Goal: Information Seeking & Learning: Check status

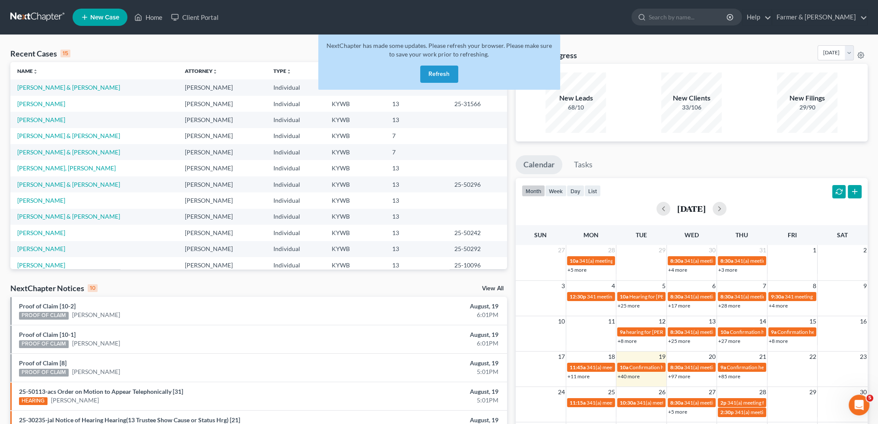
click at [435, 70] on button "Refresh" at bounding box center [439, 74] width 38 height 17
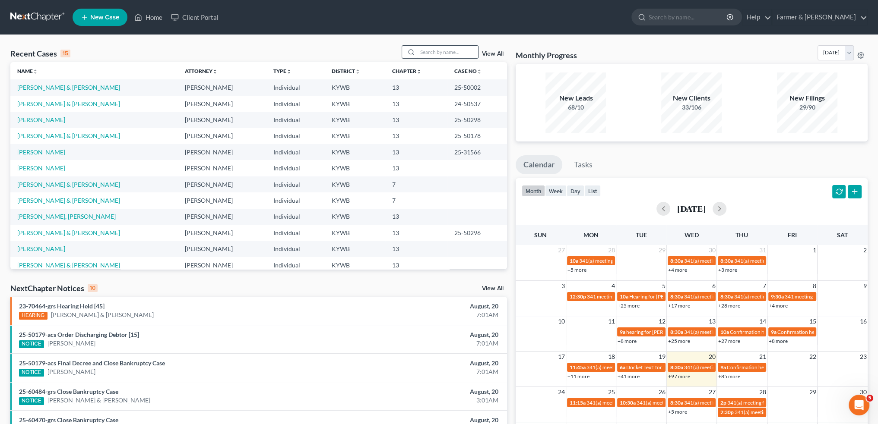
click at [430, 49] on input "search" at bounding box center [447, 52] width 60 height 13
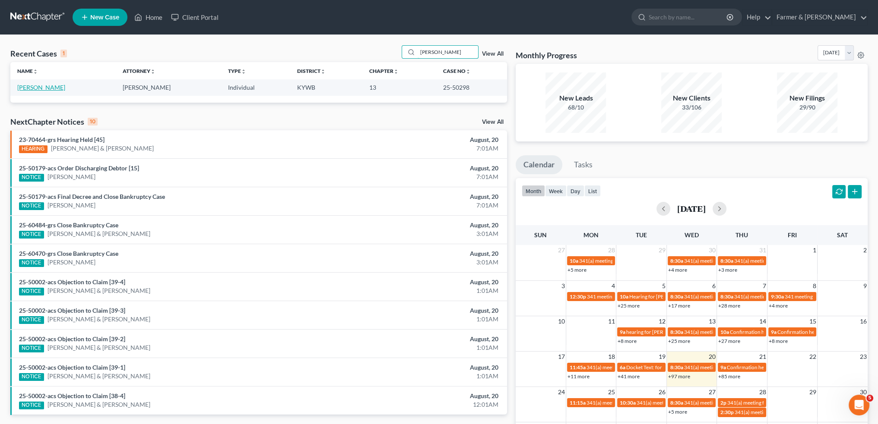
type input "[PERSON_NAME]"
click at [54, 88] on link "[PERSON_NAME]" at bounding box center [41, 87] width 48 height 7
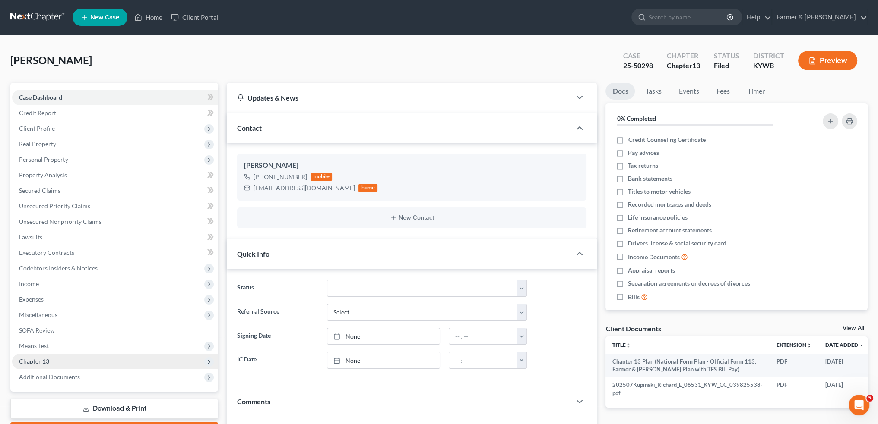
click at [73, 357] on span "Chapter 13" at bounding box center [115, 362] width 206 height 16
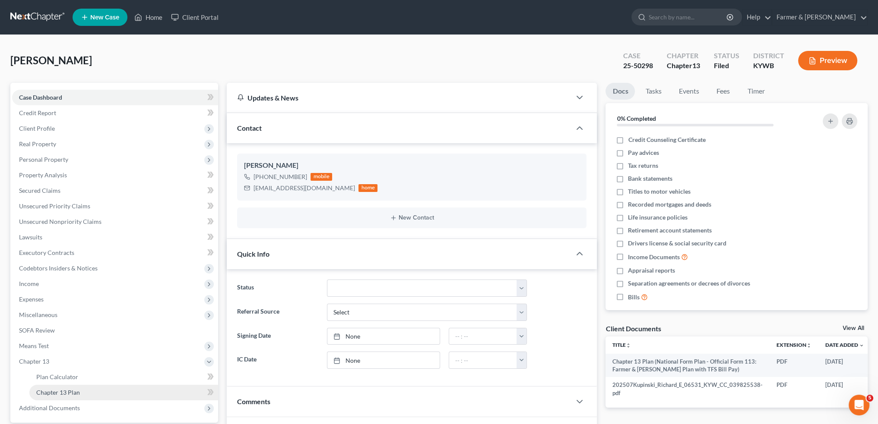
click at [73, 390] on span "Chapter 13 Plan" at bounding box center [58, 392] width 44 height 7
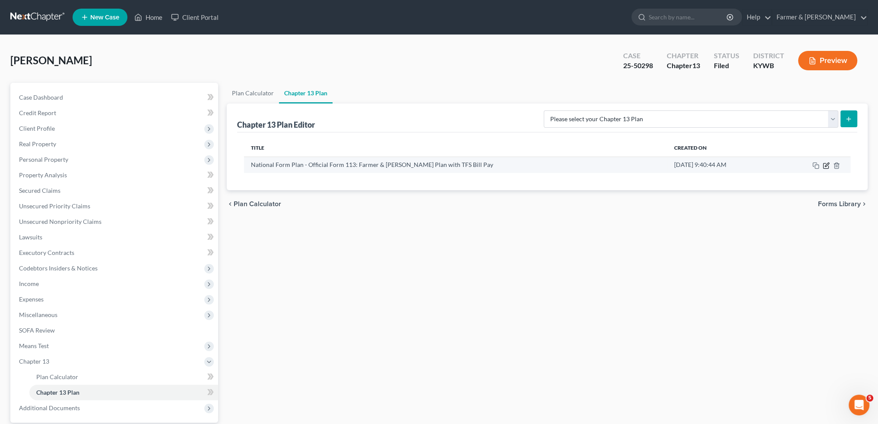
click at [823, 166] on icon "button" at bounding box center [825, 165] width 7 height 7
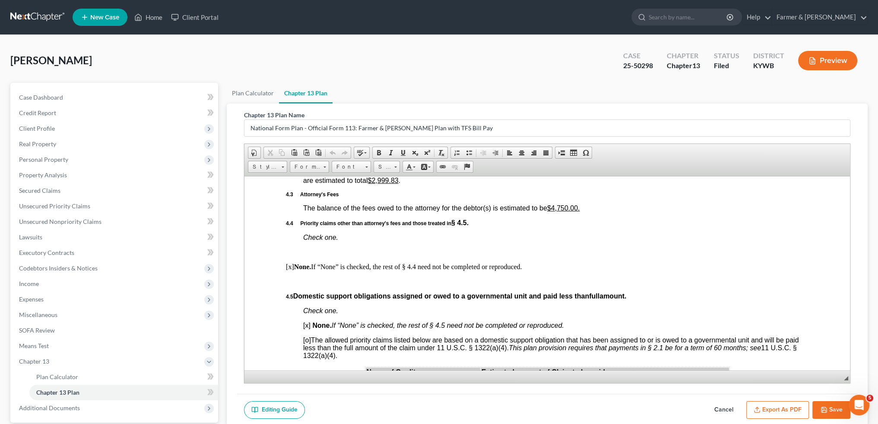
scroll to position [1511, 0]
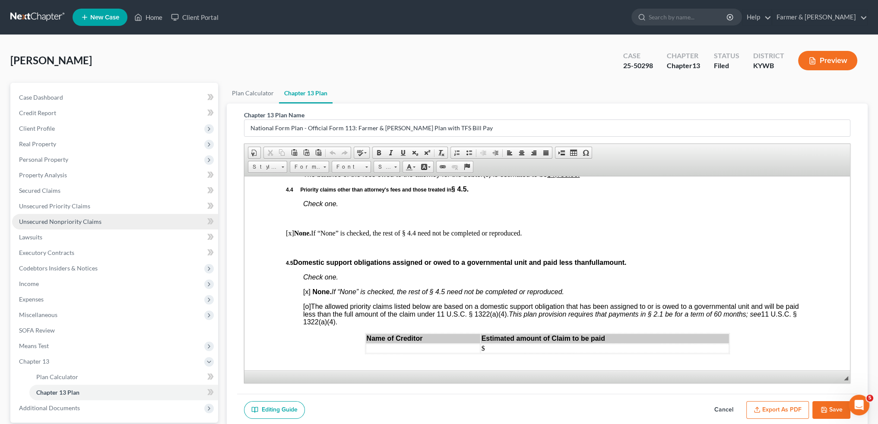
click at [85, 217] on link "Unsecured Nonpriority Claims" at bounding box center [115, 222] width 206 height 16
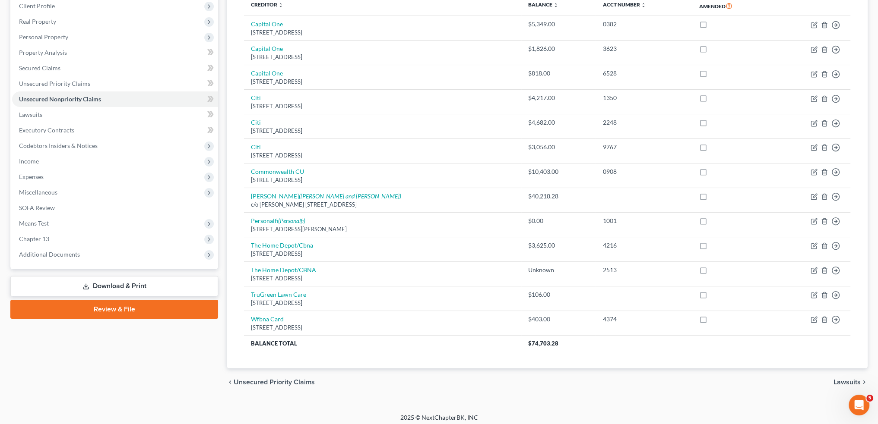
scroll to position [126, 0]
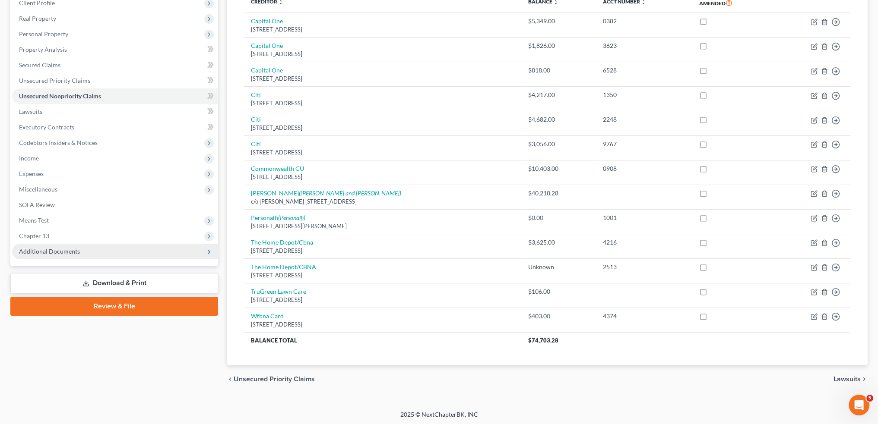
click at [73, 253] on span "Additional Documents" at bounding box center [49, 251] width 61 height 7
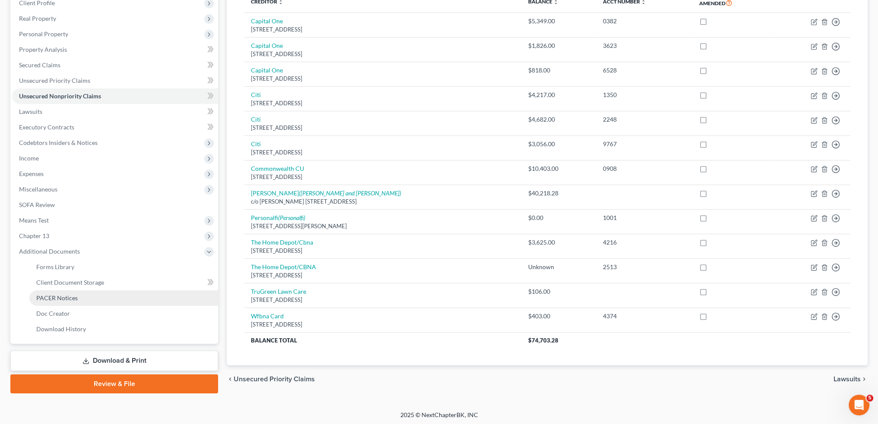
click at [75, 295] on span "PACER Notices" at bounding box center [56, 297] width 41 height 7
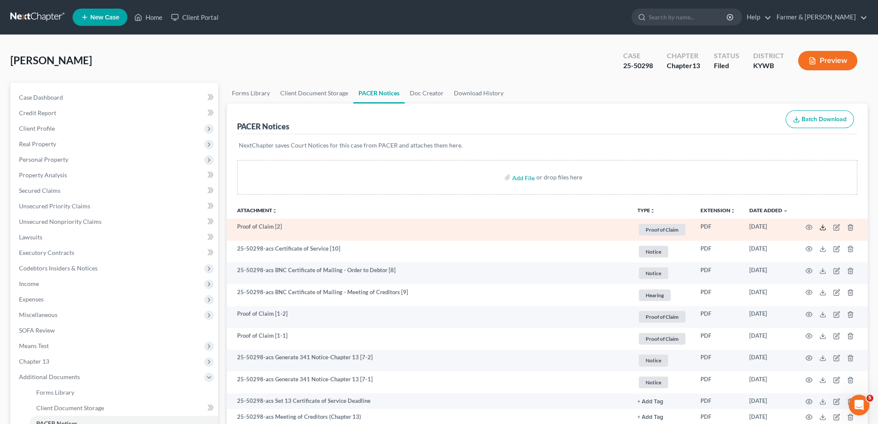
click at [825, 224] on icon at bounding box center [822, 227] width 7 height 7
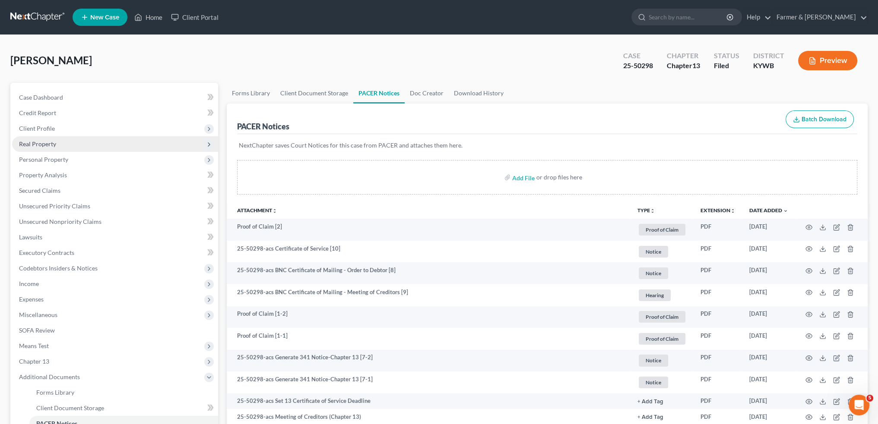
click at [56, 145] on span "Real Property" at bounding box center [115, 144] width 206 height 16
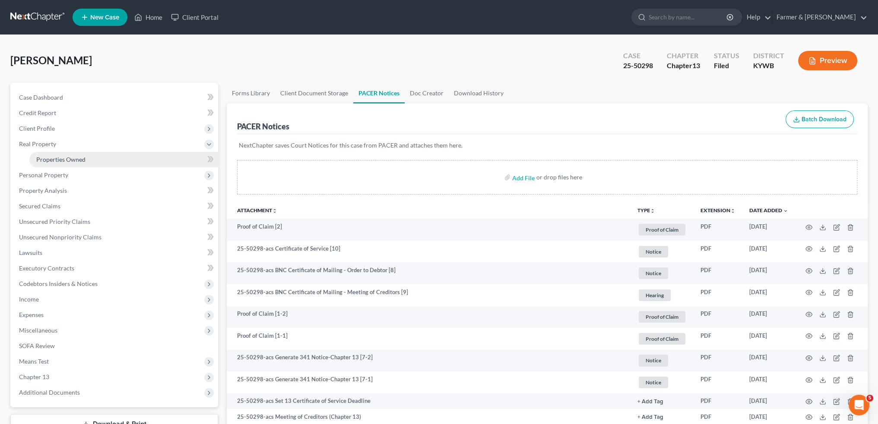
click at [57, 160] on span "Properties Owned" at bounding box center [60, 159] width 49 height 7
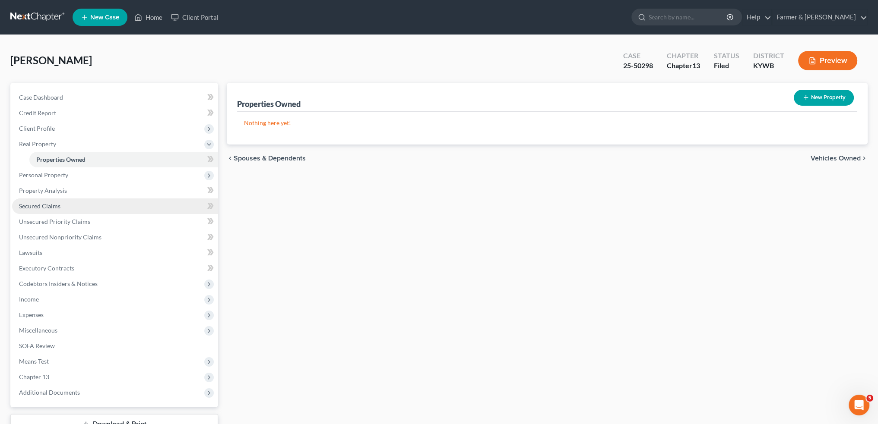
click at [83, 205] on link "Secured Claims" at bounding box center [115, 207] width 206 height 16
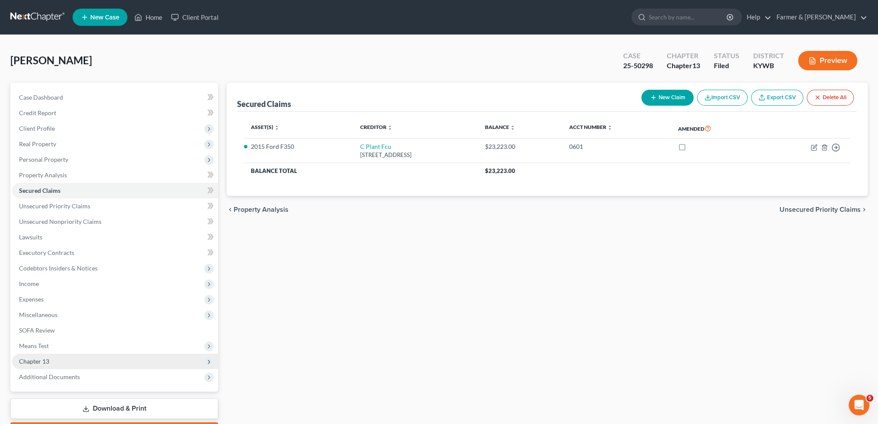
click at [92, 360] on span "Chapter 13" at bounding box center [115, 362] width 206 height 16
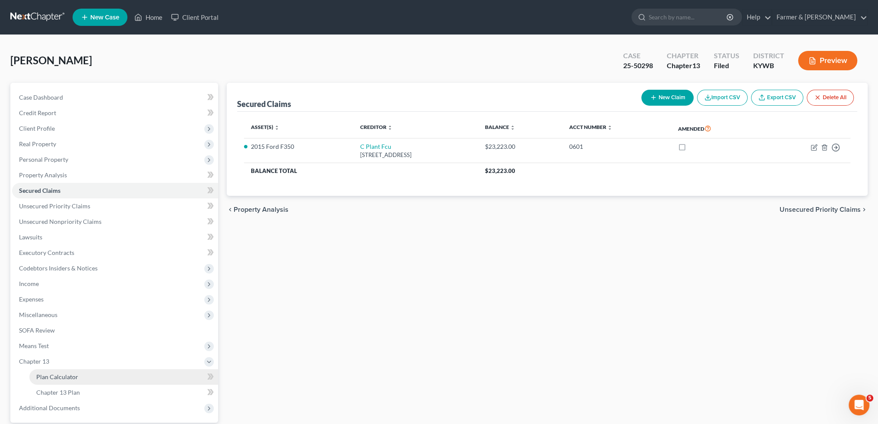
click at [88, 376] on link "Plan Calculator" at bounding box center [123, 378] width 189 height 16
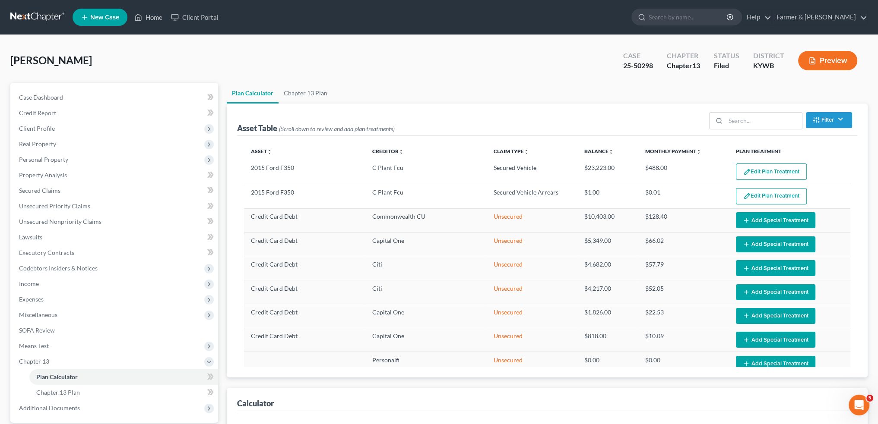
select select "59"
click at [787, 172] on button "Edit Plan Treatment" at bounding box center [771, 172] width 71 height 16
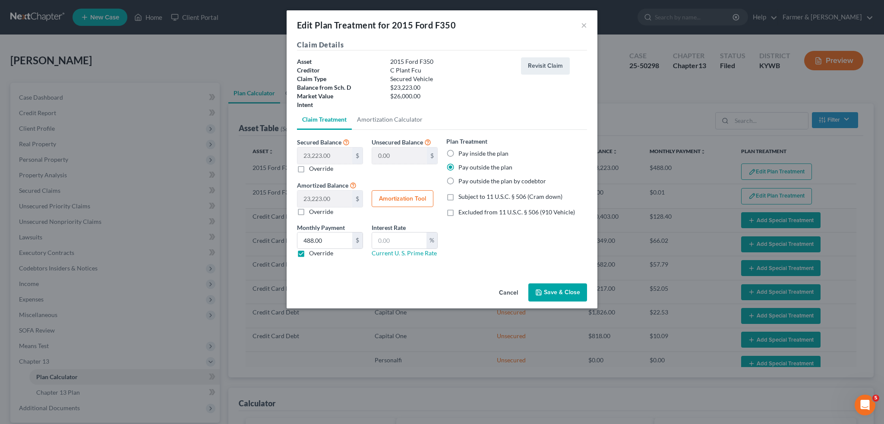
click at [556, 291] on button "Save & Close" at bounding box center [557, 293] width 59 height 18
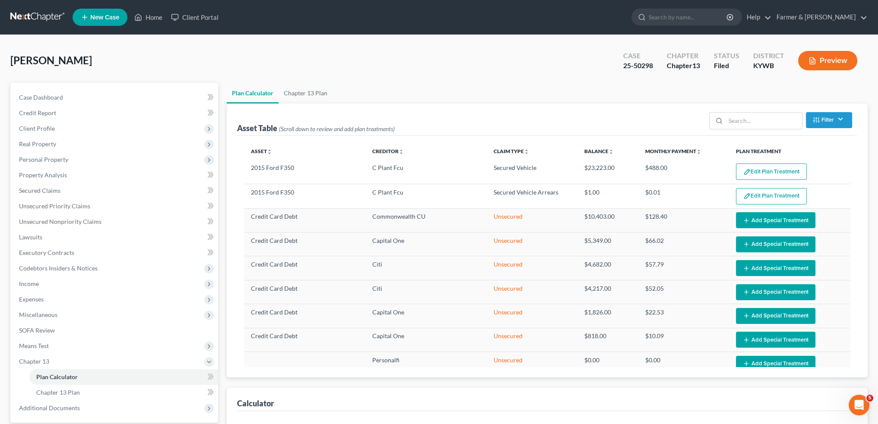
select select "59"
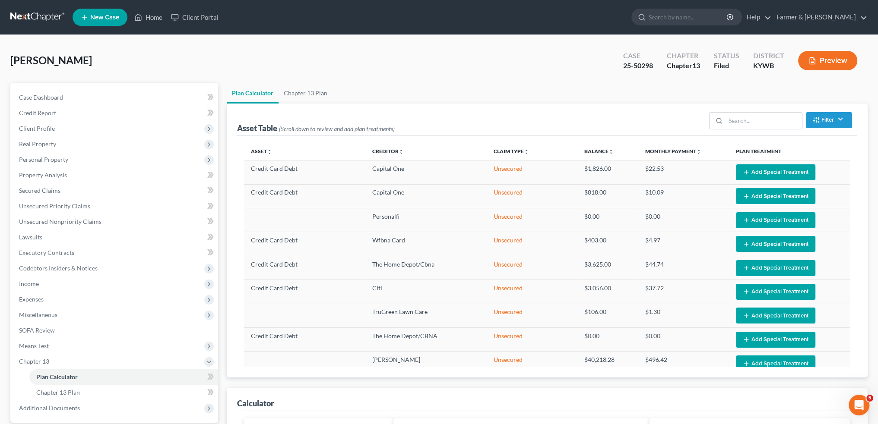
scroll to position [157, 0]
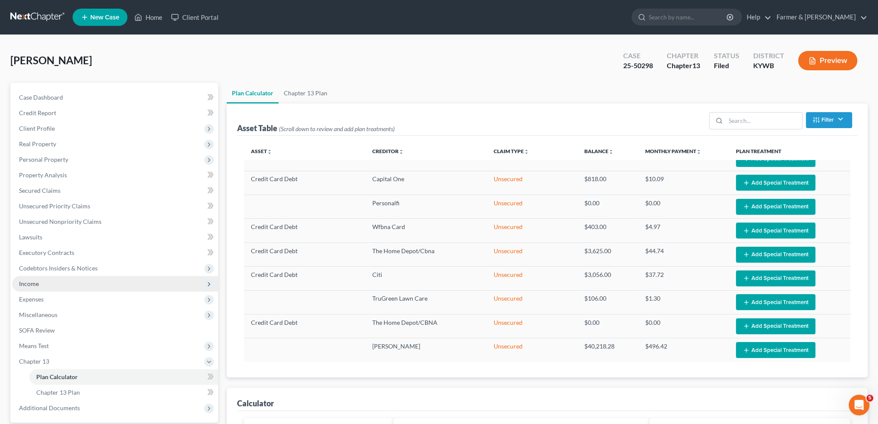
click at [39, 284] on span "Income" at bounding box center [115, 284] width 206 height 16
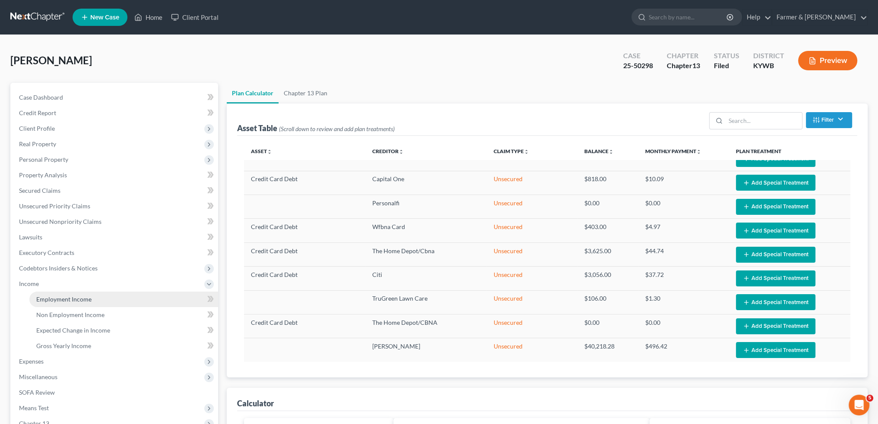
drag, startPoint x: 38, startPoint y: 299, endPoint x: 111, endPoint y: 299, distance: 73.0
click at [38, 299] on span "Employment Income" at bounding box center [63, 299] width 55 height 7
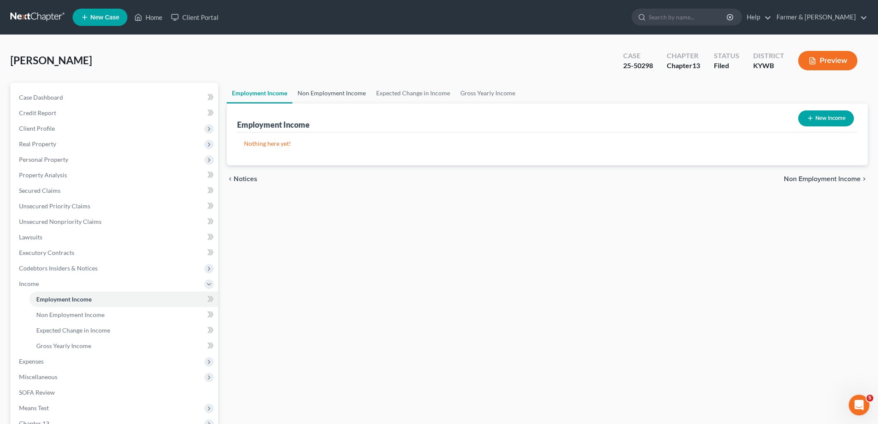
click at [313, 93] on link "Non Employment Income" at bounding box center [331, 93] width 79 height 21
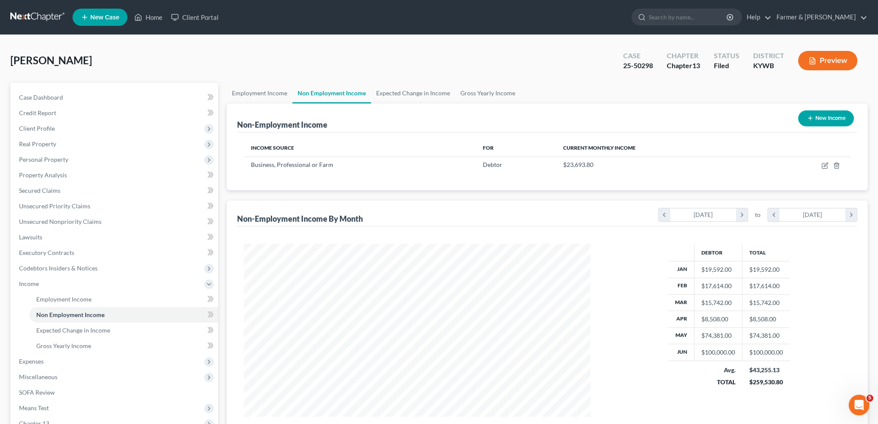
scroll to position [173, 363]
click at [144, 15] on link "Home" at bounding box center [148, 17] width 37 height 16
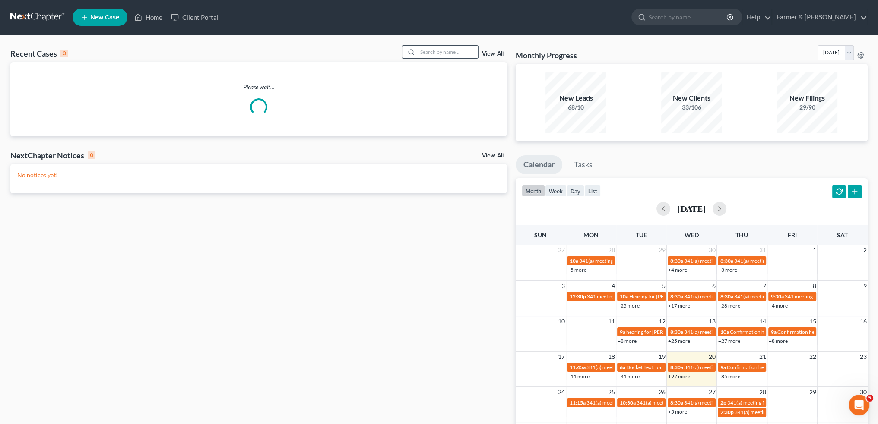
click at [430, 47] on input "search" at bounding box center [447, 52] width 60 height 13
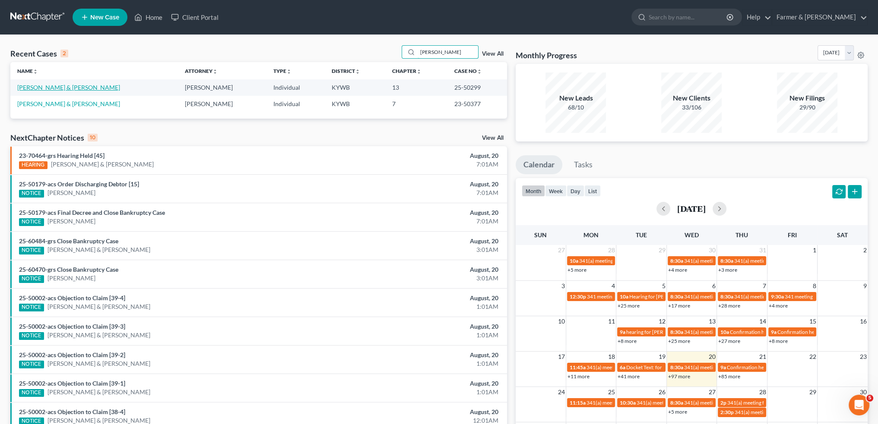
type input "SUZANNE WILLIAMS"
click at [59, 89] on link "[PERSON_NAME] & [PERSON_NAME]" at bounding box center [68, 87] width 103 height 7
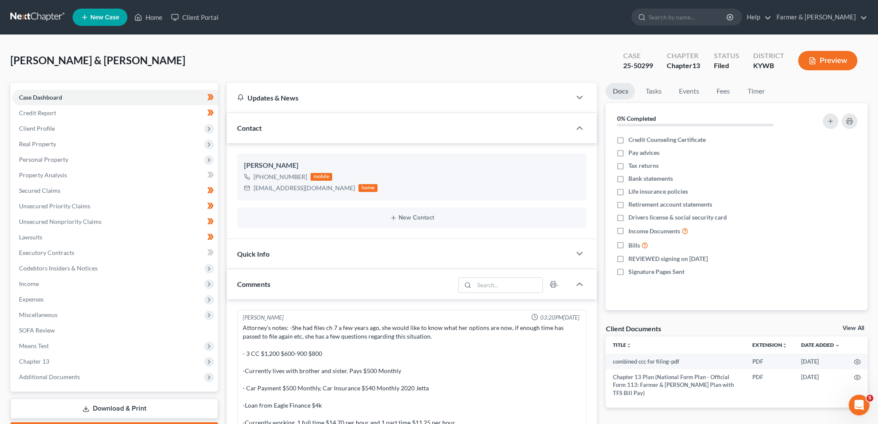
scroll to position [237, 0]
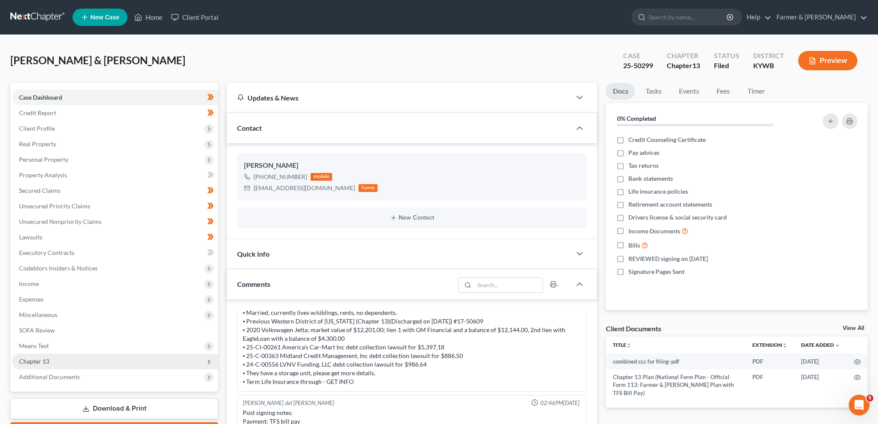
click at [112, 365] on span "Chapter 13" at bounding box center [115, 362] width 206 height 16
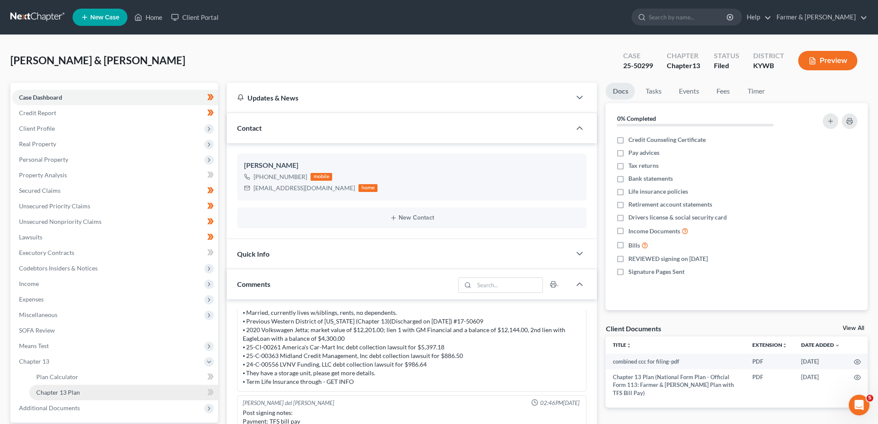
click at [110, 392] on link "Chapter 13 Plan" at bounding box center [123, 393] width 189 height 16
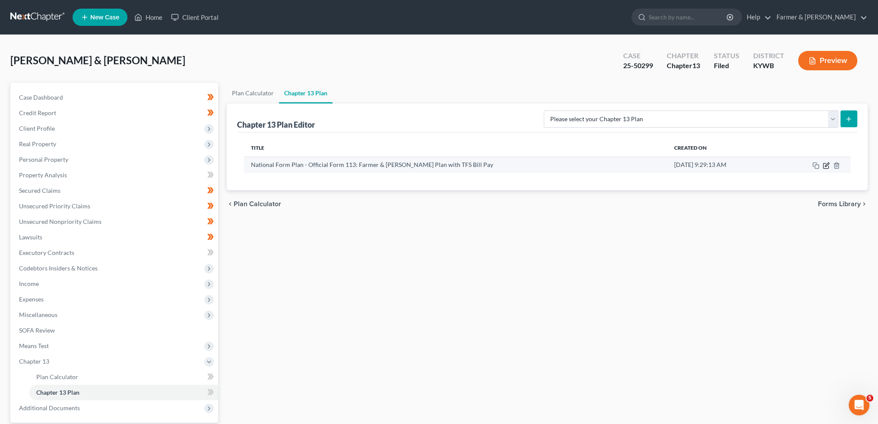
click at [827, 164] on icon "button" at bounding box center [825, 165] width 7 height 7
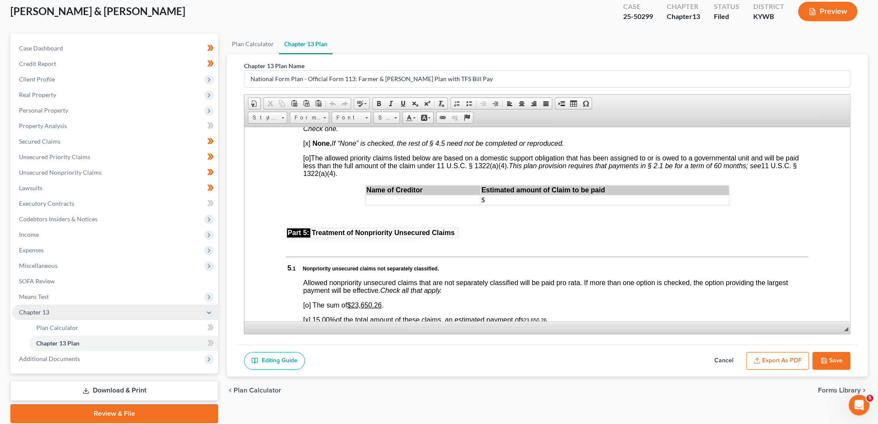
scroll to position [80, 0]
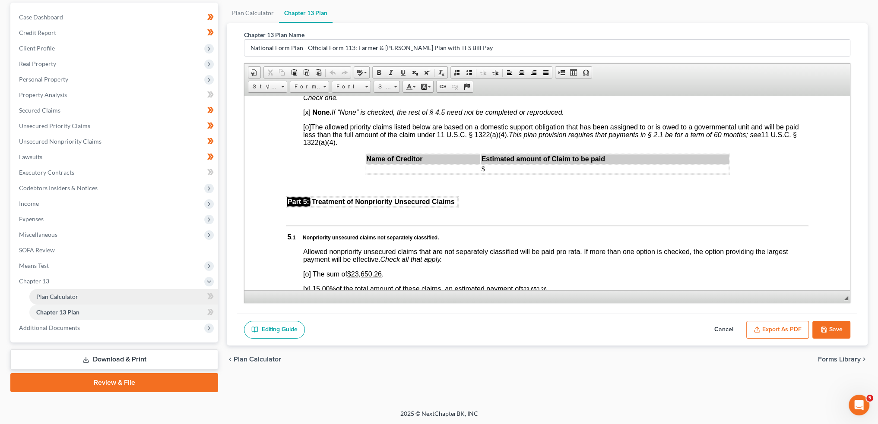
click at [124, 294] on link "Plan Calculator" at bounding box center [123, 297] width 189 height 16
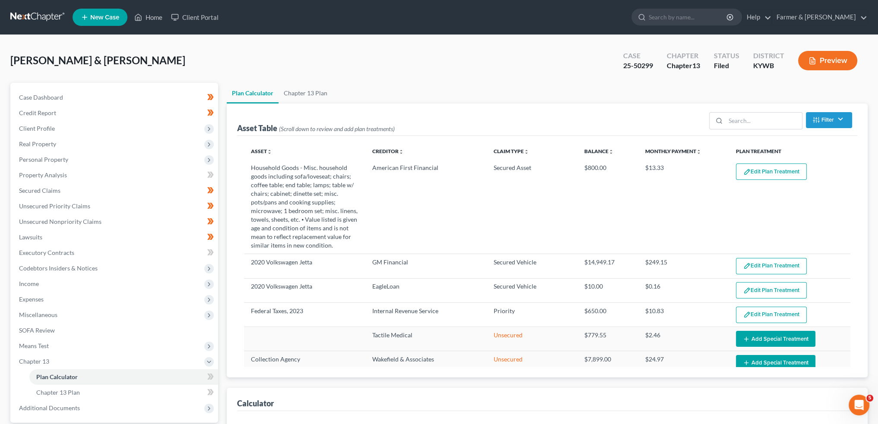
select select "59"
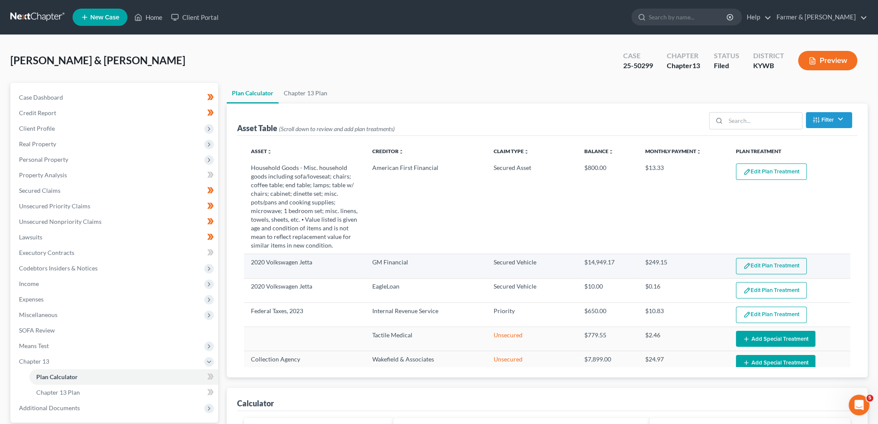
click at [762, 265] on button "Edit Plan Treatment" at bounding box center [771, 266] width 71 height 16
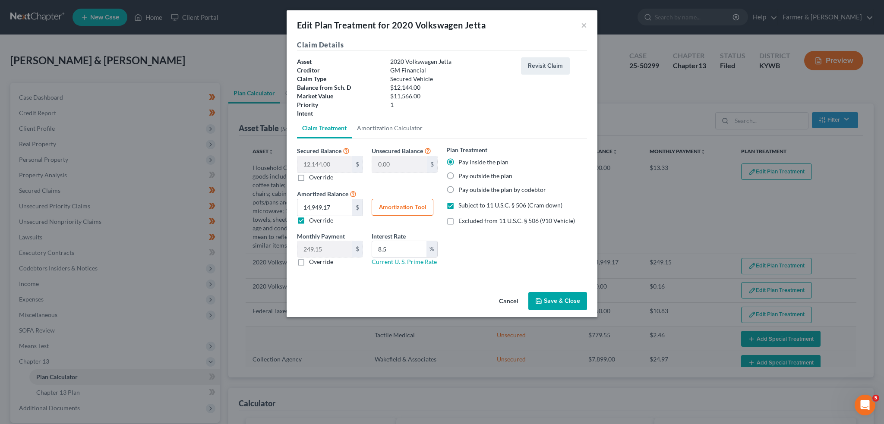
click at [552, 306] on button "Save & Close" at bounding box center [557, 301] width 59 height 18
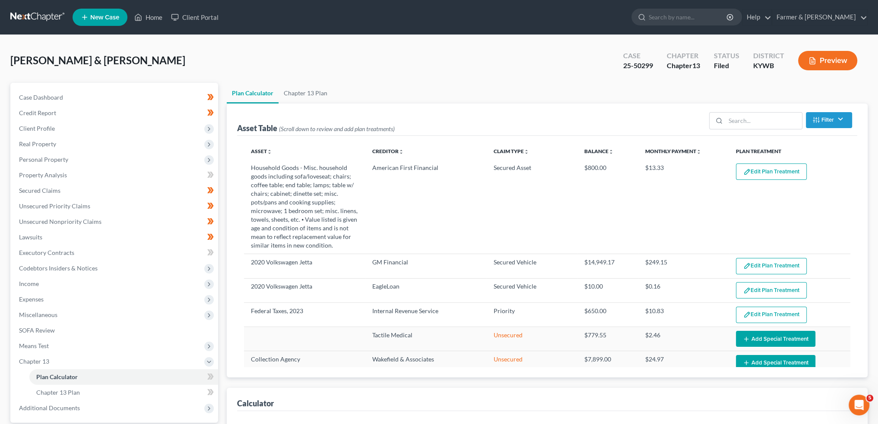
select select "59"
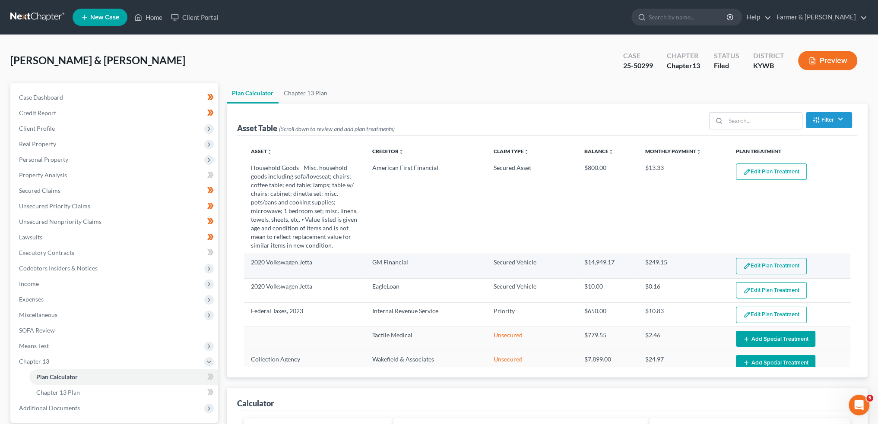
click at [790, 265] on button "Edit Plan Treatment" at bounding box center [771, 266] width 71 height 16
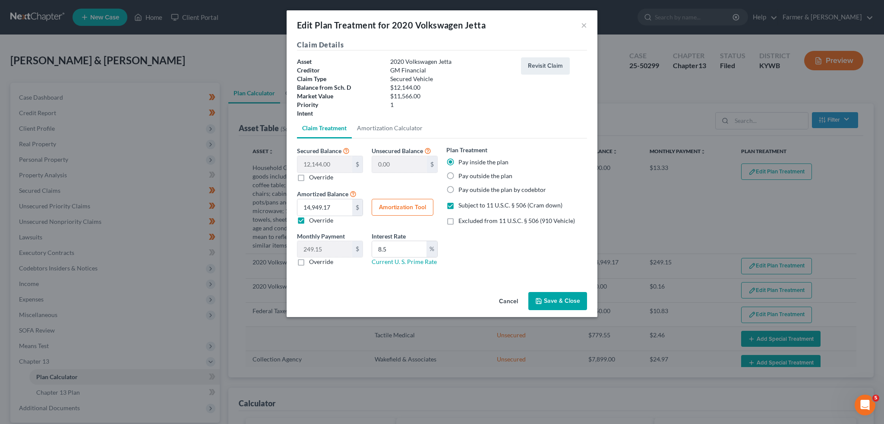
click at [580, 305] on button "Save & Close" at bounding box center [557, 301] width 59 height 18
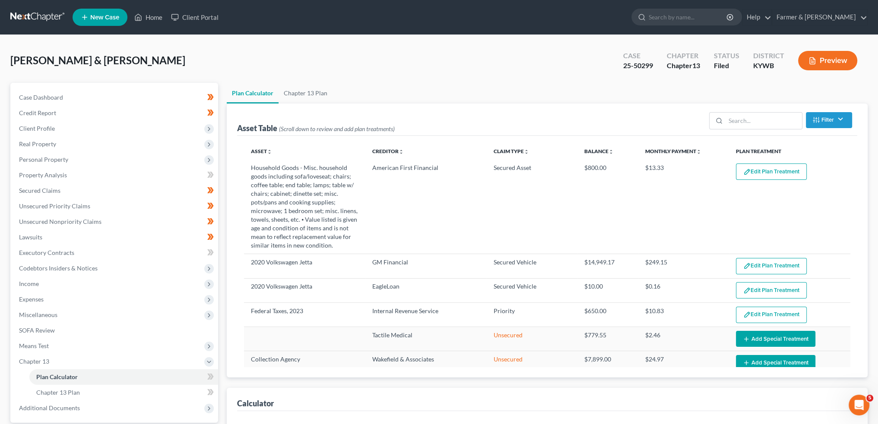
select select "59"
click at [159, 12] on link "Home" at bounding box center [148, 17] width 37 height 16
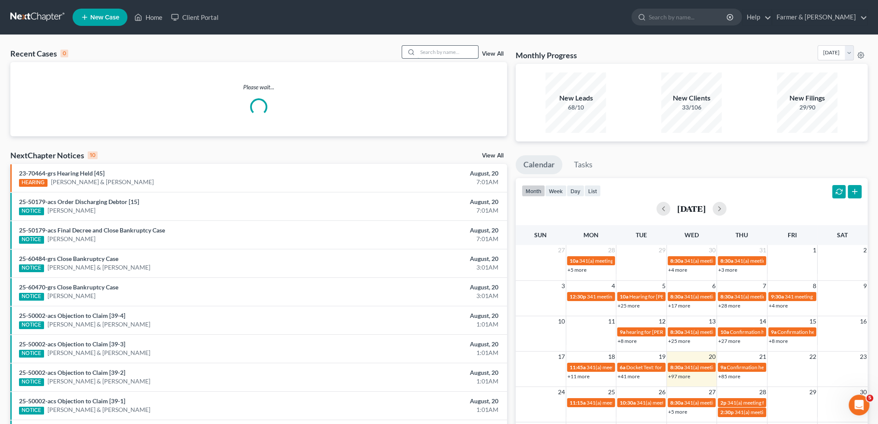
click at [437, 53] on input "search" at bounding box center [447, 52] width 60 height 13
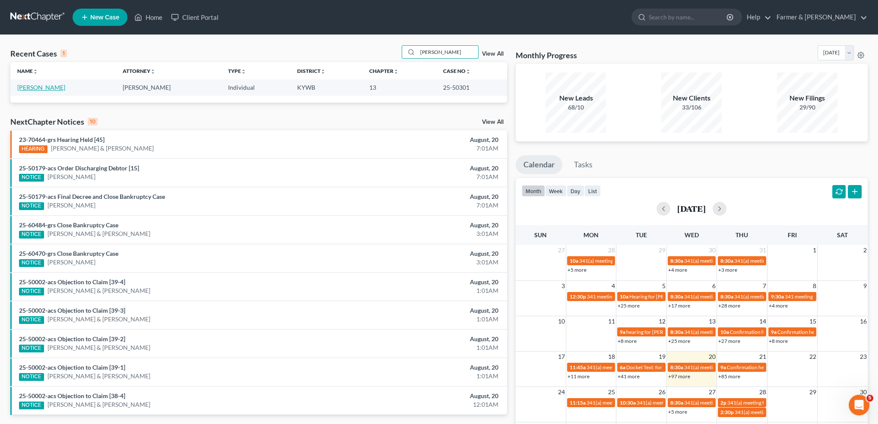
type input "BRANDY PADDOCK"
click at [29, 87] on link "[PERSON_NAME]" at bounding box center [41, 87] width 48 height 7
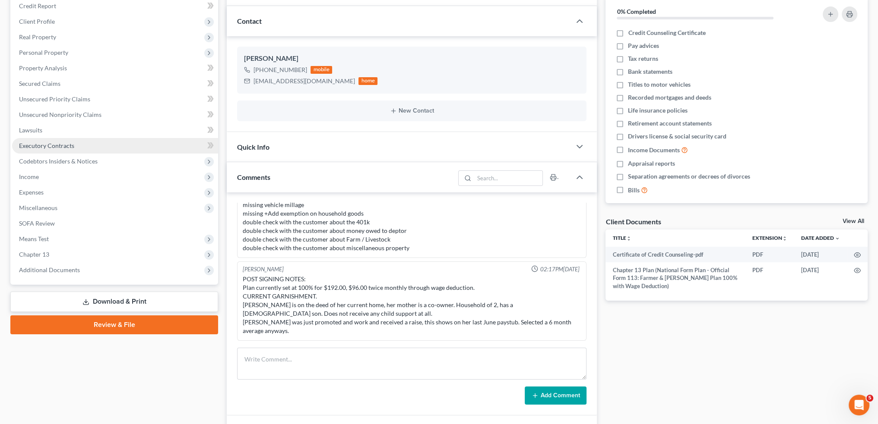
scroll to position [144, 0]
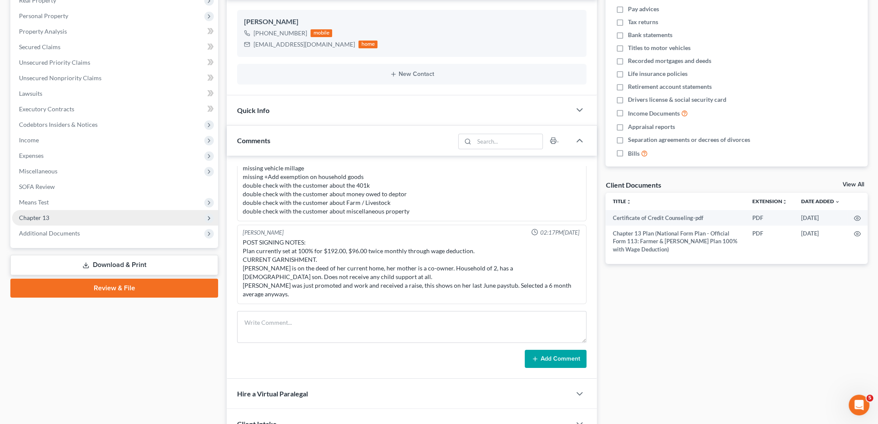
click at [56, 215] on span "Chapter 13" at bounding box center [115, 218] width 206 height 16
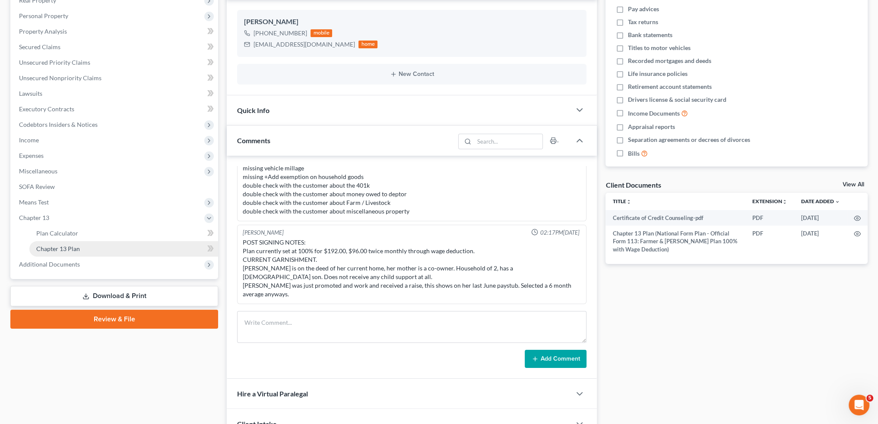
click at [54, 245] on span "Chapter 13 Plan" at bounding box center [58, 248] width 44 height 7
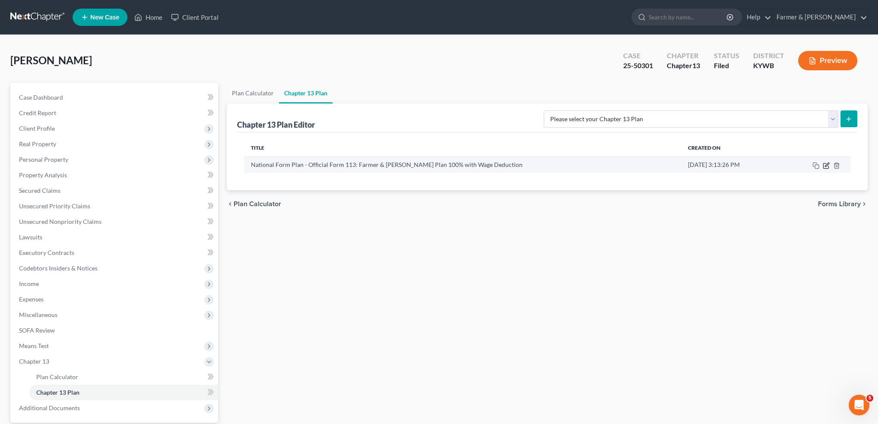
click at [824, 164] on icon "button" at bounding box center [825, 165] width 7 height 7
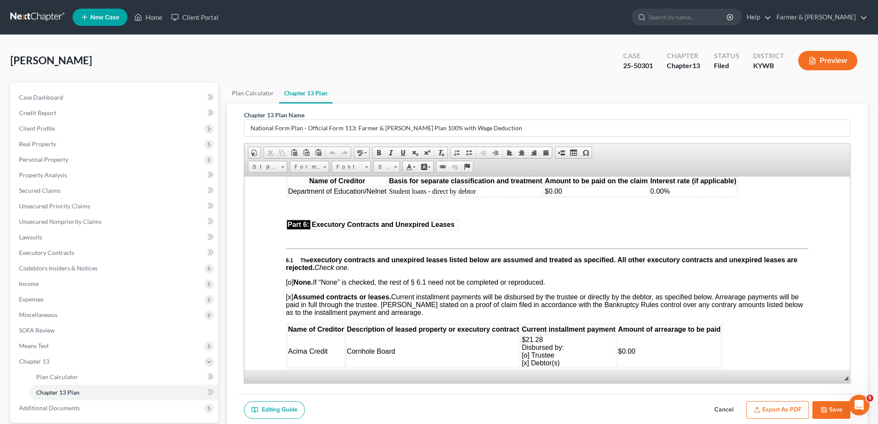
scroll to position [2014, 0]
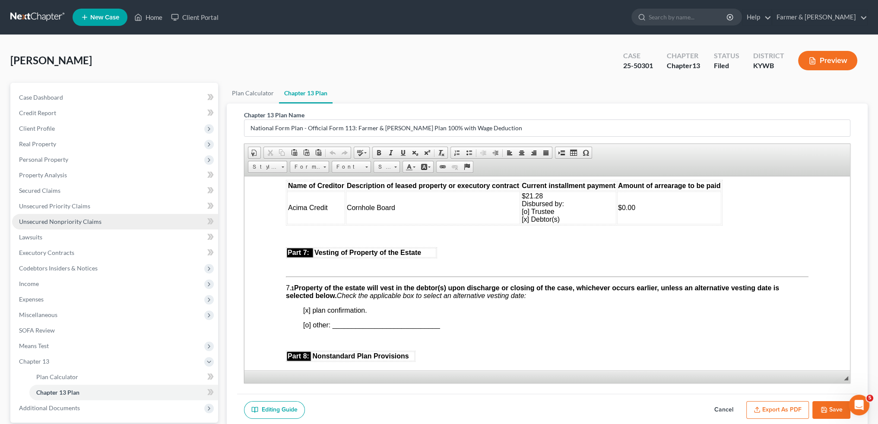
click at [105, 218] on link "Unsecured Nonpriority Claims" at bounding box center [115, 222] width 206 height 16
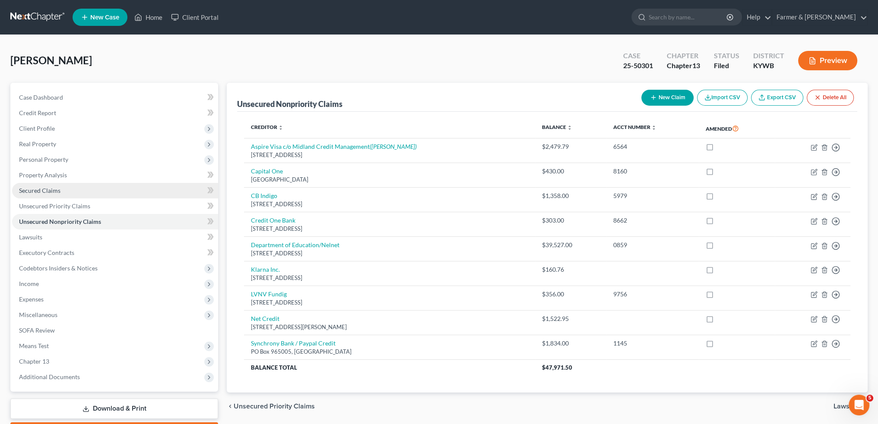
click at [79, 191] on link "Secured Claims" at bounding box center [115, 191] width 206 height 16
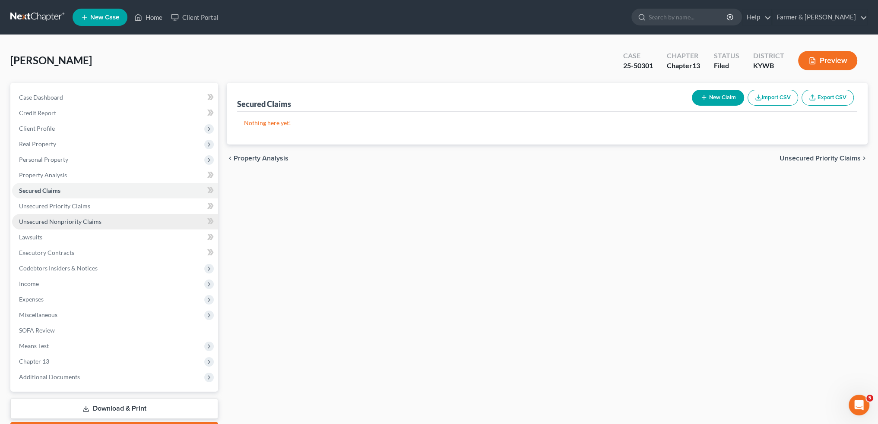
click at [85, 219] on span "Unsecured Nonpriority Claims" at bounding box center [60, 221] width 82 height 7
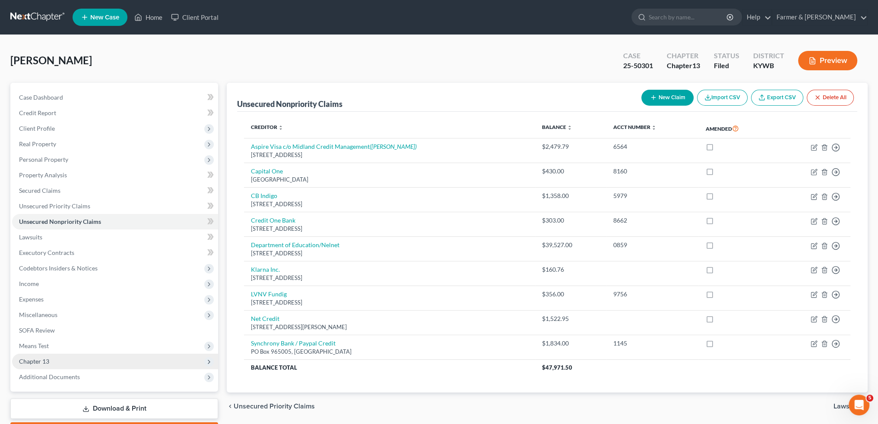
click at [54, 360] on span "Chapter 13" at bounding box center [115, 362] width 206 height 16
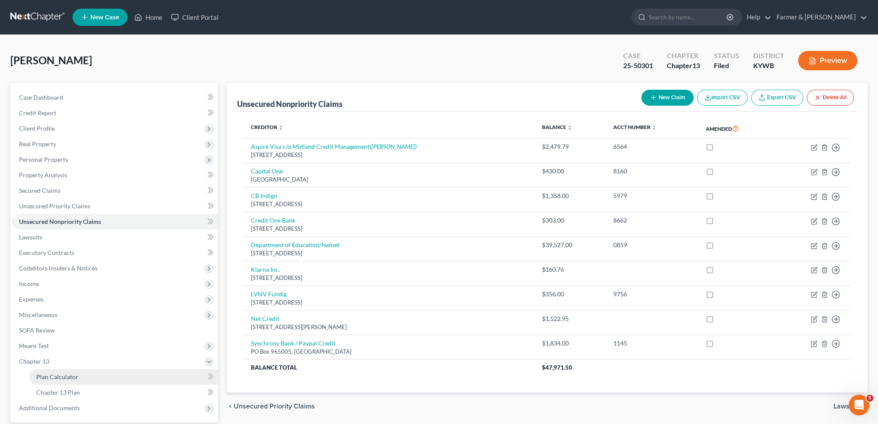
click at [53, 374] on span "Plan Calculator" at bounding box center [57, 376] width 42 height 7
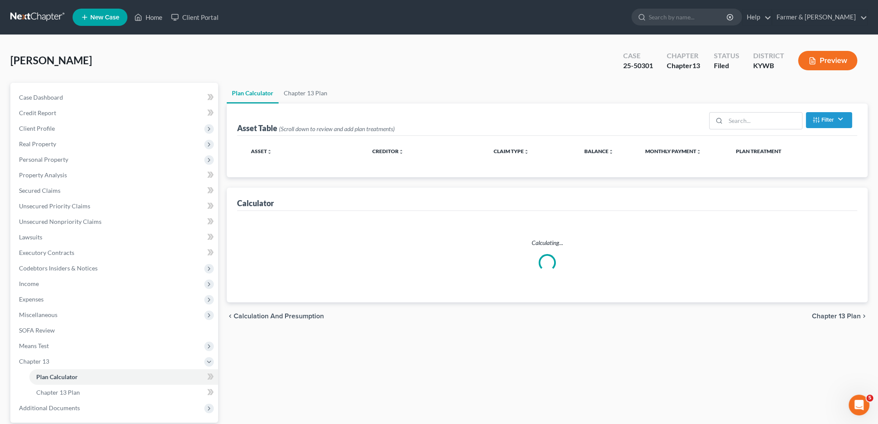
select select "59"
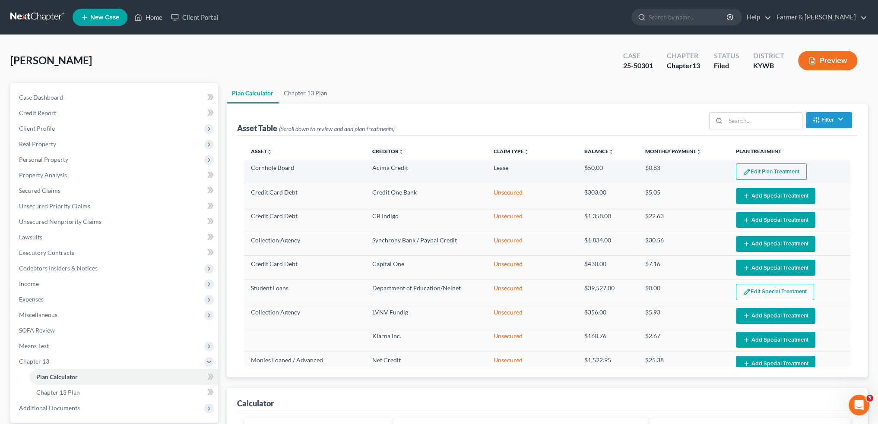
click at [785, 166] on button "Edit Plan Treatment" at bounding box center [771, 172] width 71 height 16
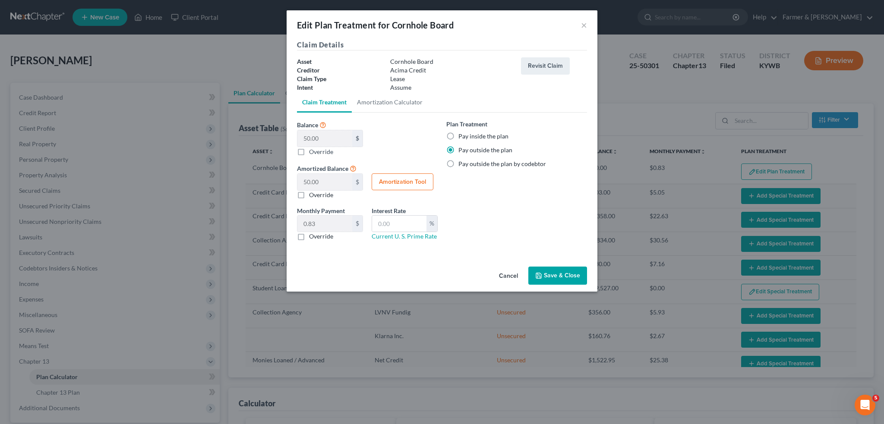
click at [541, 278] on icon "button" at bounding box center [538, 275] width 5 height 5
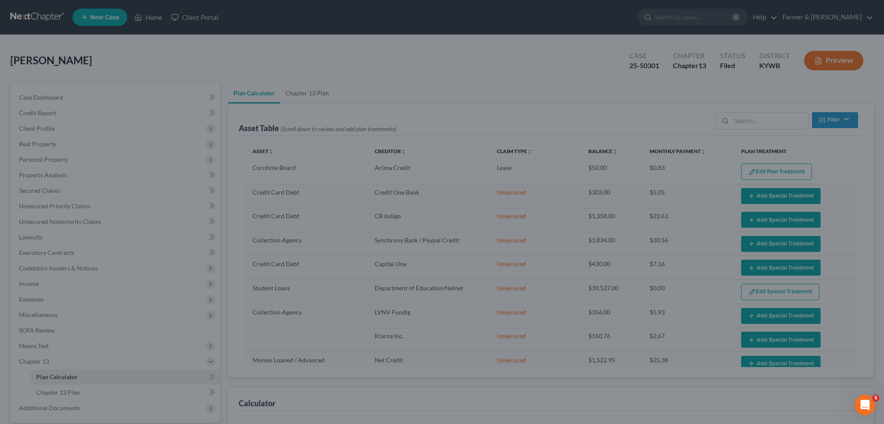
select select "59"
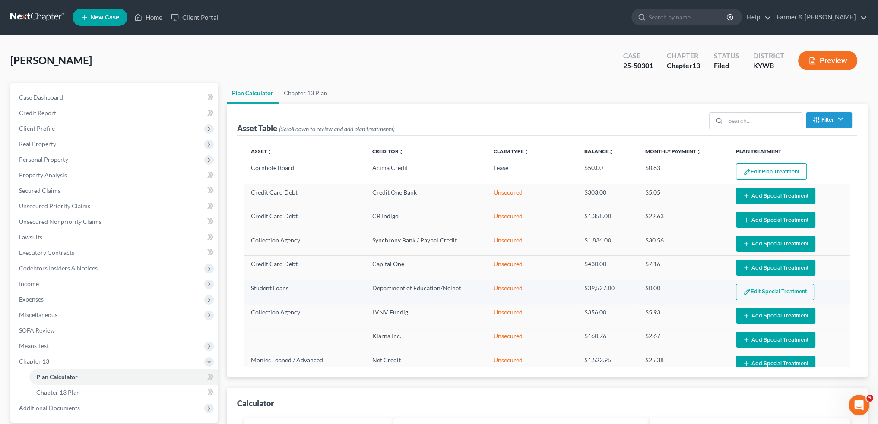
scroll to position [40, 0]
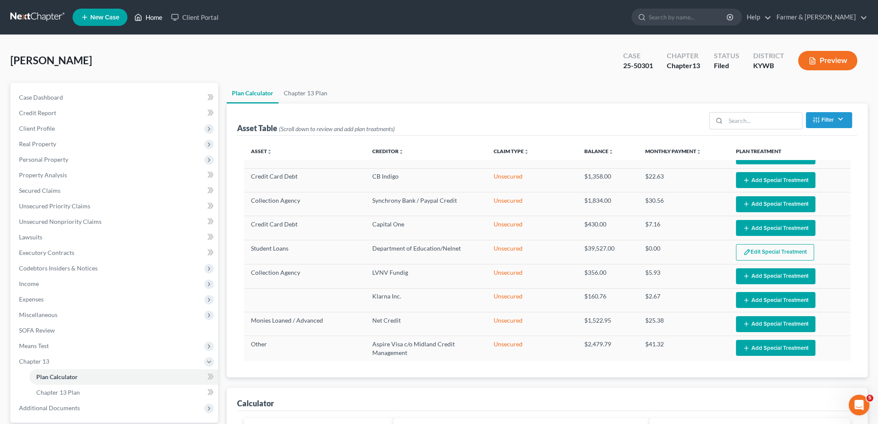
click at [156, 14] on link "Home" at bounding box center [148, 17] width 37 height 16
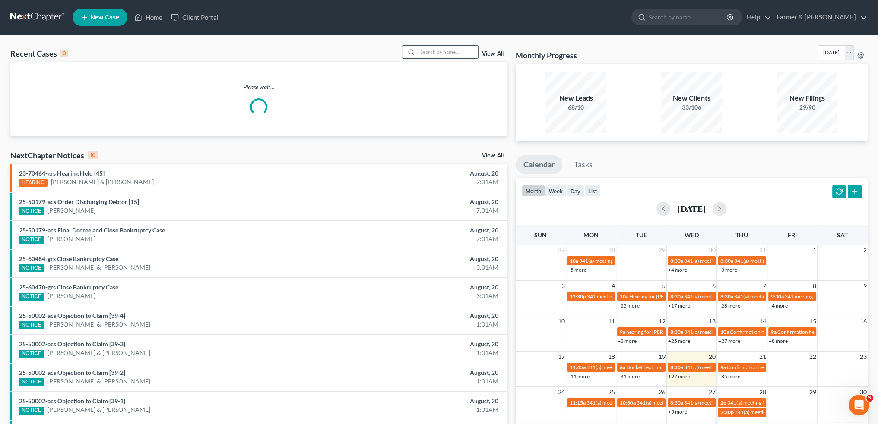
click at [442, 54] on input "search" at bounding box center [447, 52] width 60 height 13
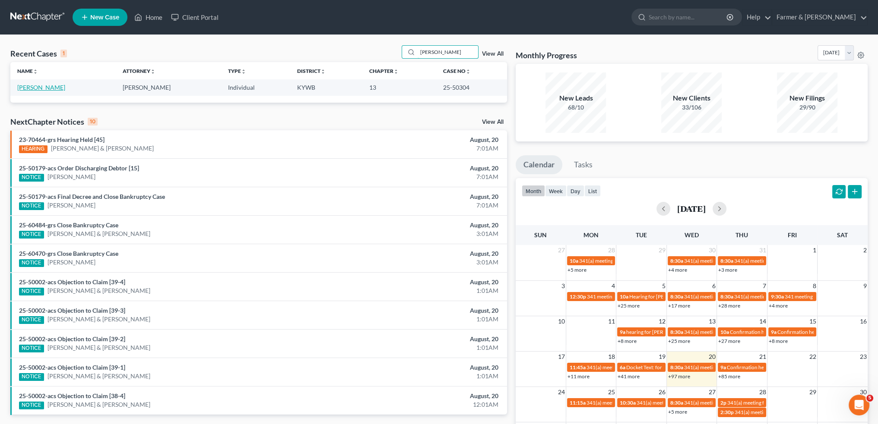
type input "CHASITY BOREN"
click at [41, 88] on link "[PERSON_NAME]" at bounding box center [41, 87] width 48 height 7
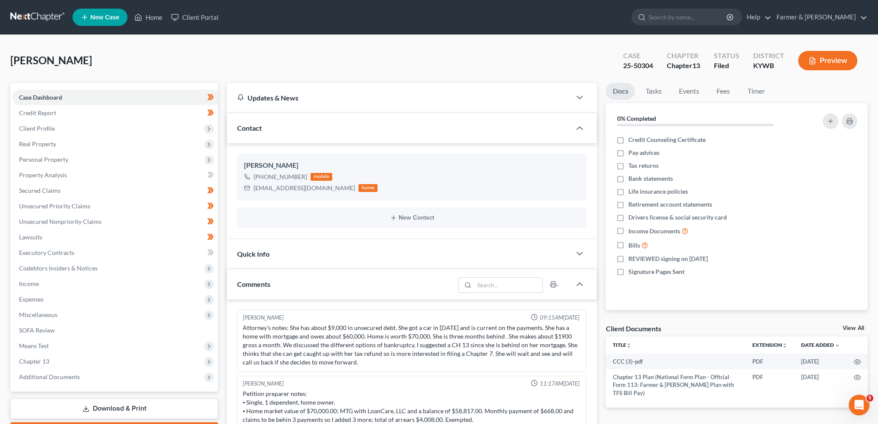
scroll to position [116, 0]
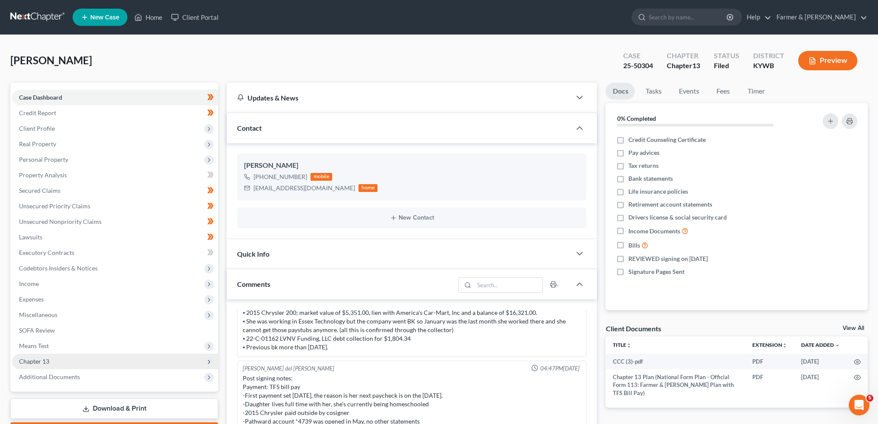
click at [105, 360] on span "Chapter 13" at bounding box center [115, 362] width 206 height 16
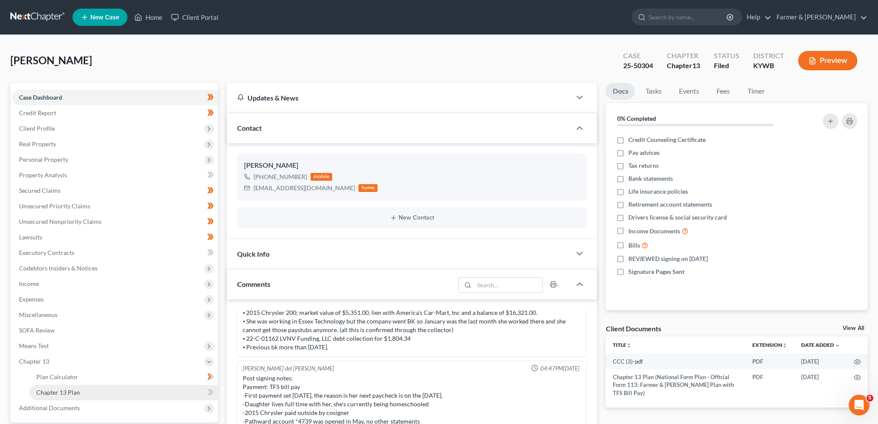
click at [93, 390] on link "Chapter 13 Plan" at bounding box center [123, 393] width 189 height 16
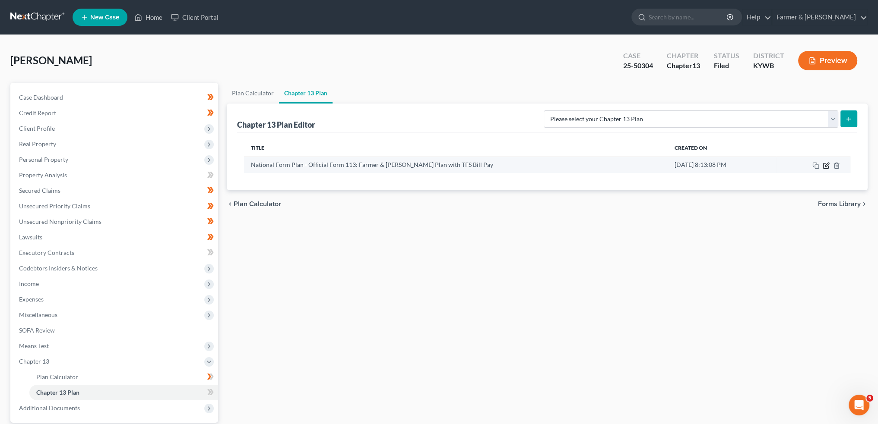
click at [827, 164] on icon "button" at bounding box center [825, 165] width 7 height 7
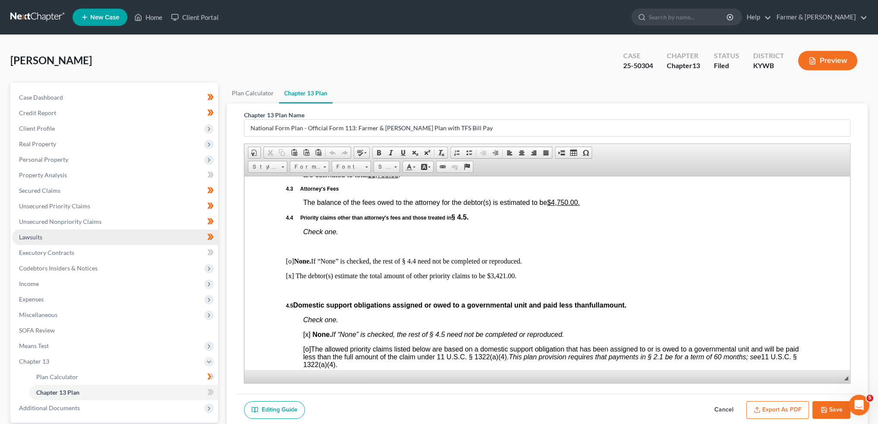
scroll to position [80, 0]
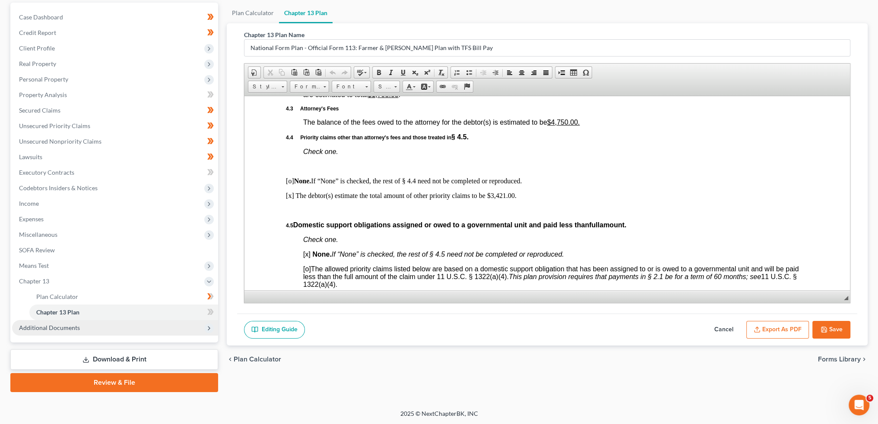
click at [98, 324] on span "Additional Documents" at bounding box center [115, 328] width 206 height 16
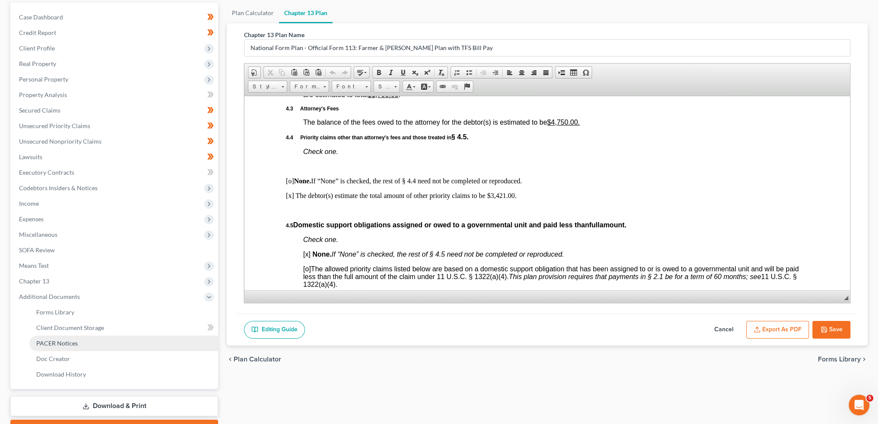
click at [93, 343] on link "PACER Notices" at bounding box center [123, 344] width 189 height 16
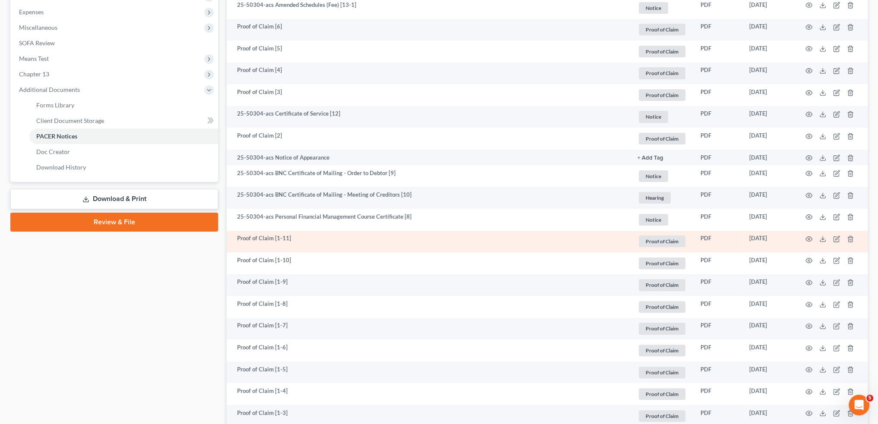
scroll to position [360, 0]
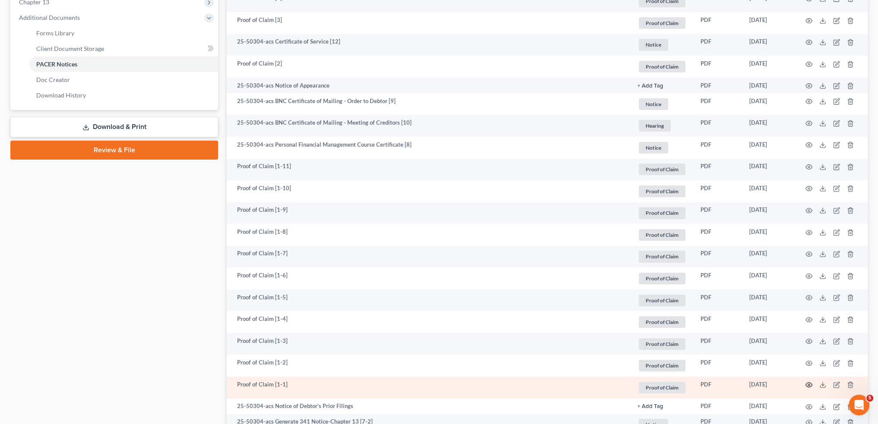
click at [808, 386] on icon "button" at bounding box center [808, 385] width 7 height 7
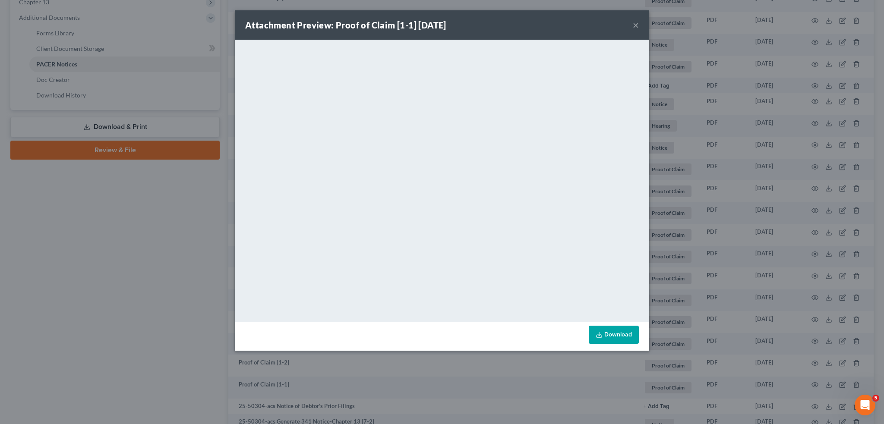
drag, startPoint x: 634, startPoint y: 335, endPoint x: 574, endPoint y: 319, distance: 62.5
click at [634, 335] on link "Download" at bounding box center [614, 335] width 50 height 18
click at [636, 24] on button "×" at bounding box center [636, 25] width 6 height 10
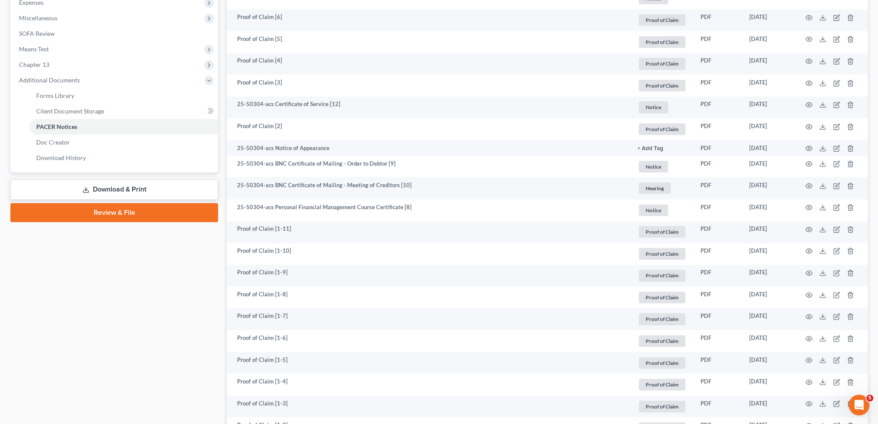
scroll to position [216, 0]
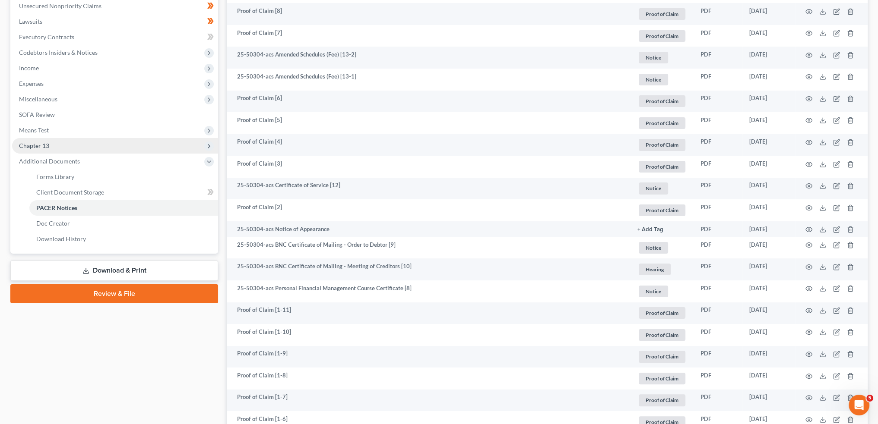
click at [105, 147] on span "Chapter 13" at bounding box center [115, 146] width 206 height 16
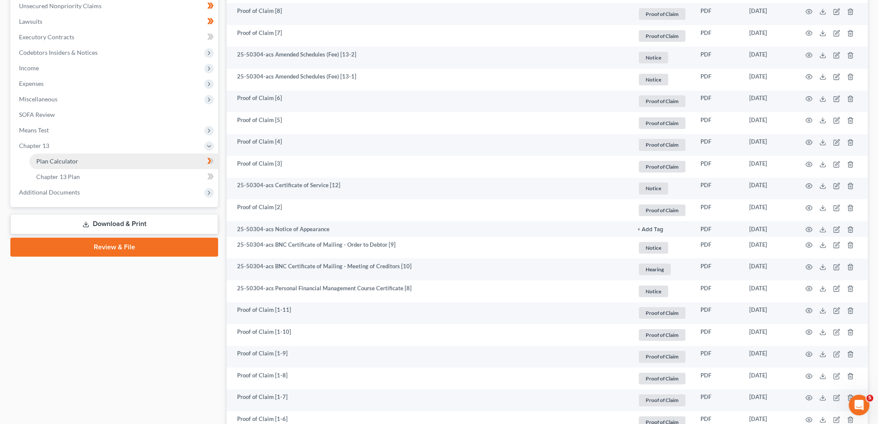
click at [105, 162] on link "Plan Calculator" at bounding box center [123, 162] width 189 height 16
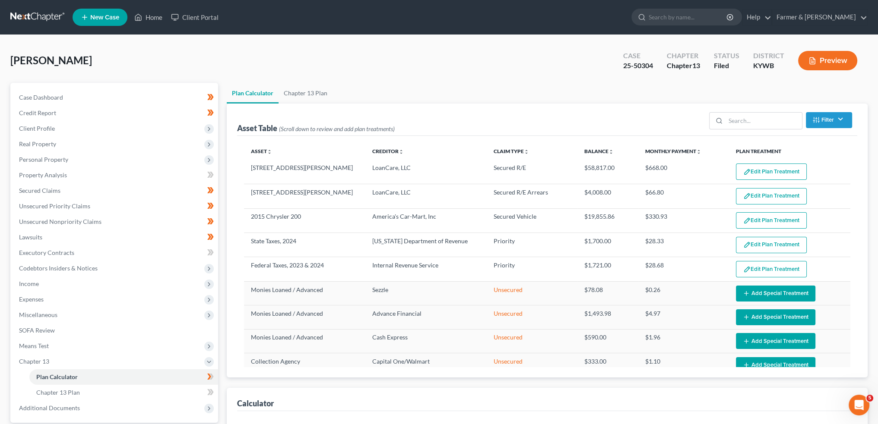
select select "59"
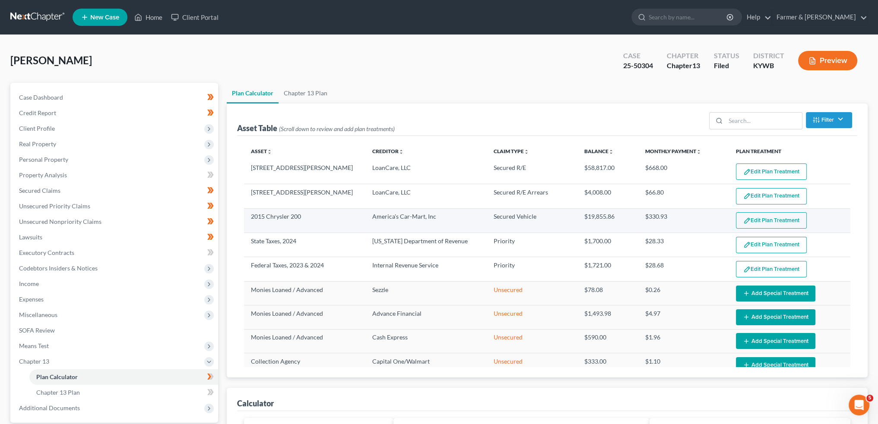
click at [754, 215] on button "Edit Plan Treatment" at bounding box center [771, 220] width 71 height 16
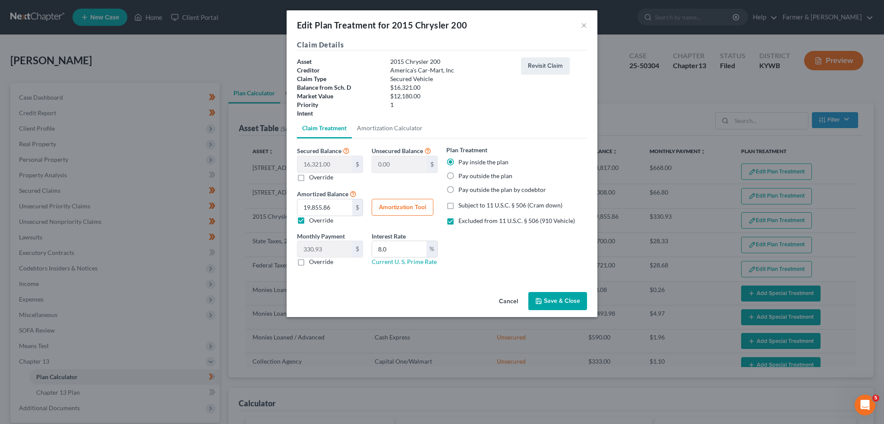
click at [565, 302] on button "Save & Close" at bounding box center [557, 301] width 59 height 18
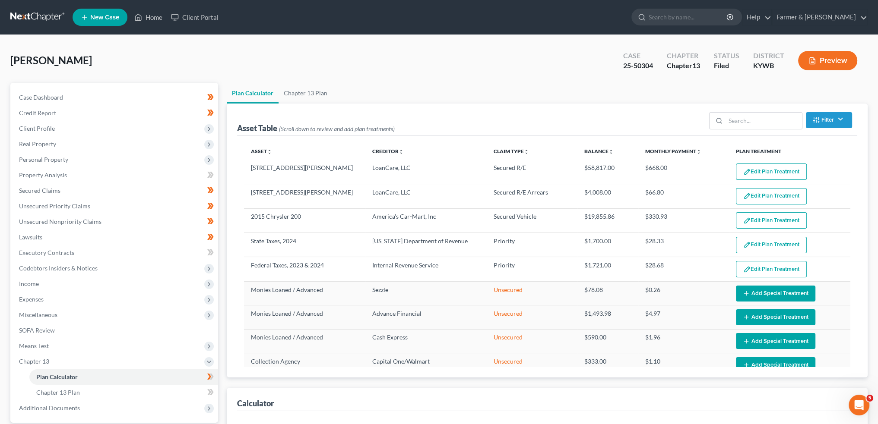
select select "59"
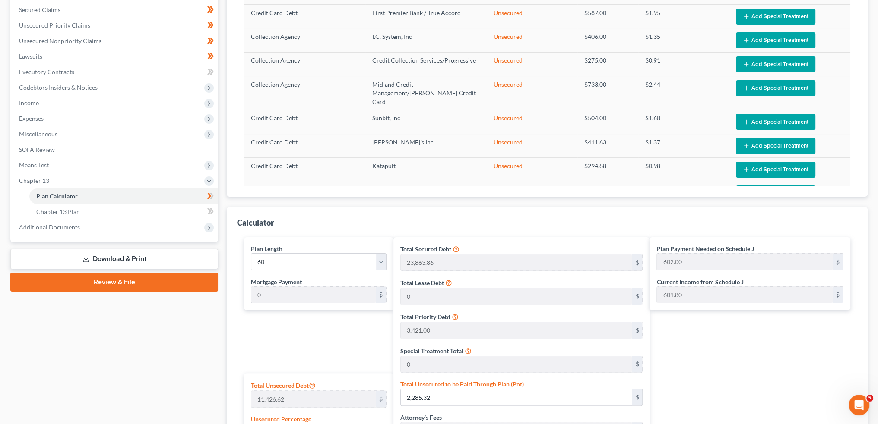
scroll to position [216, 0]
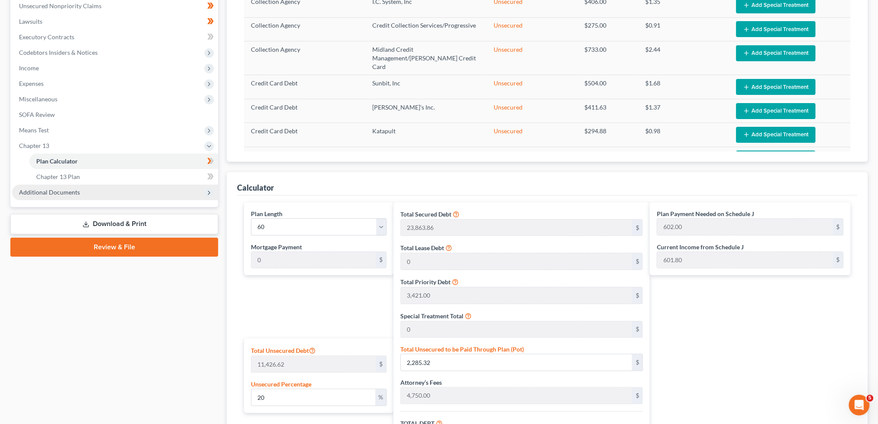
click at [93, 195] on span "Additional Documents" at bounding box center [115, 193] width 206 height 16
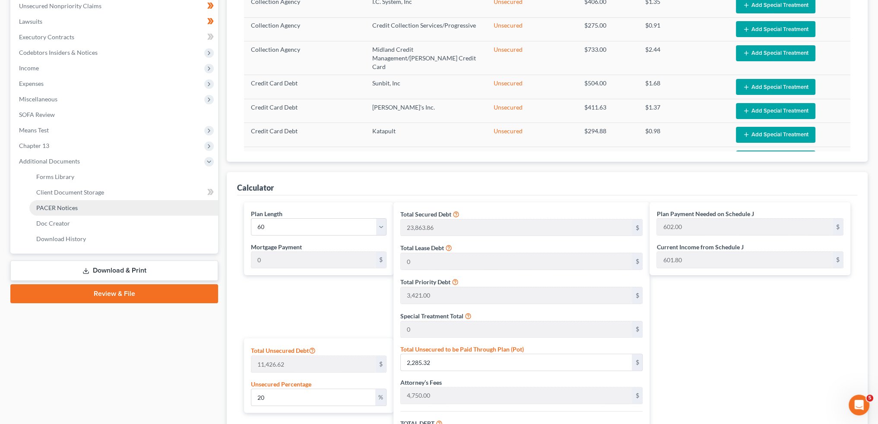
click at [92, 212] on link "PACER Notices" at bounding box center [123, 208] width 189 height 16
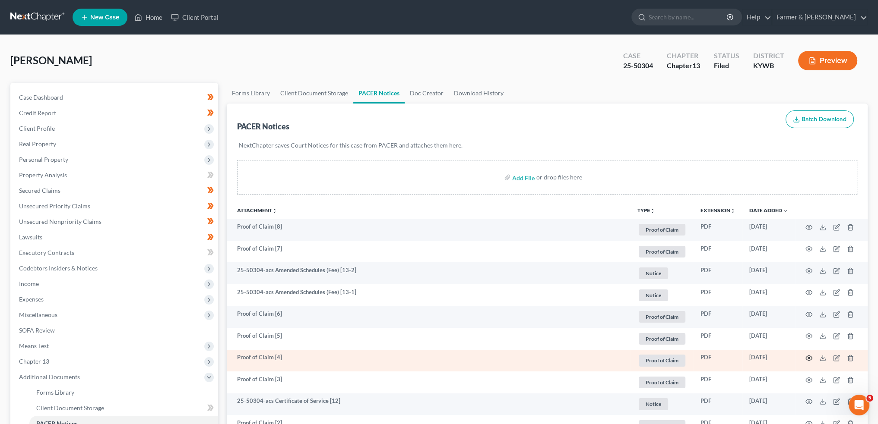
click at [809, 358] on icon "button" at bounding box center [808, 358] width 7 height 7
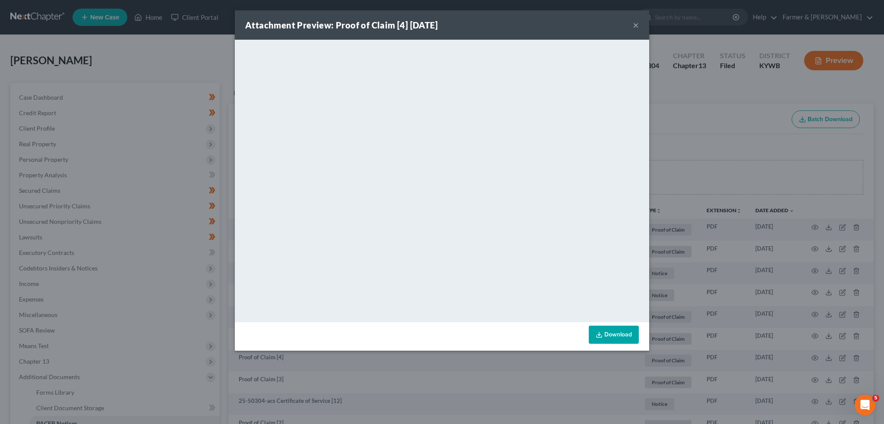
click at [634, 20] on button "×" at bounding box center [636, 25] width 6 height 10
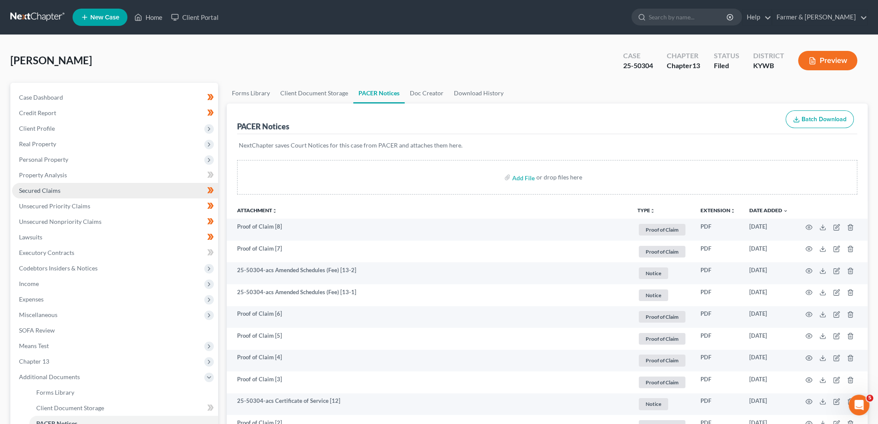
click at [30, 190] on span "Secured Claims" at bounding box center [39, 190] width 41 height 7
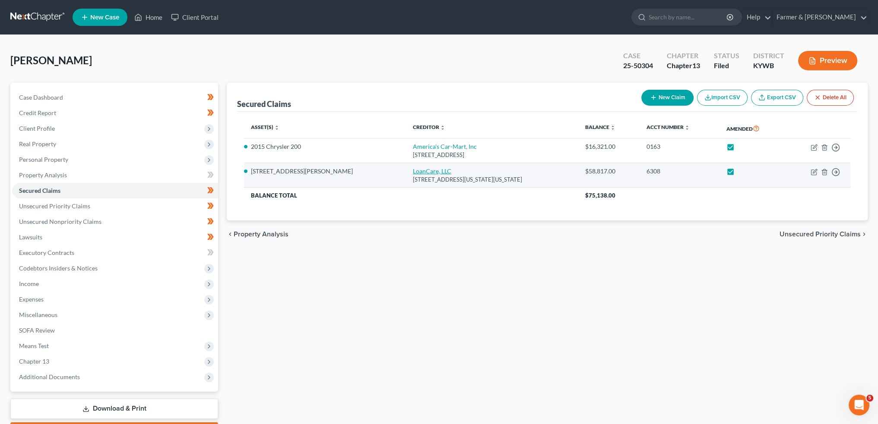
click at [413, 172] on link "LoanCare, LLC" at bounding box center [432, 170] width 38 height 7
select select "48"
select select "7"
select select "4"
select select "0"
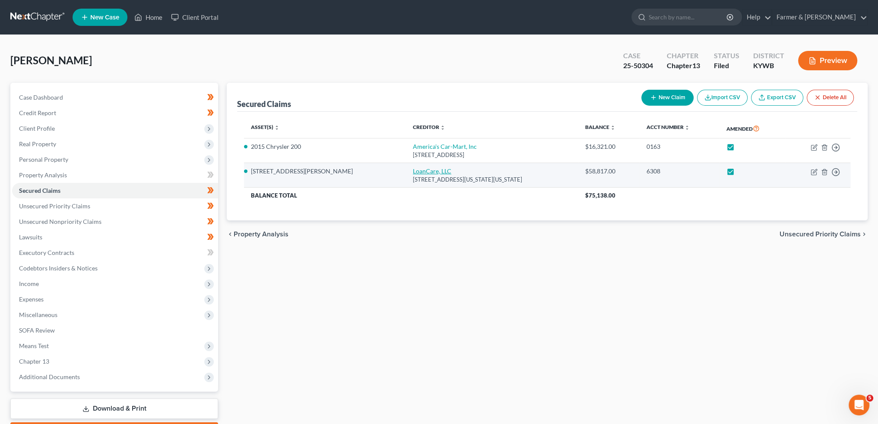
select select "0"
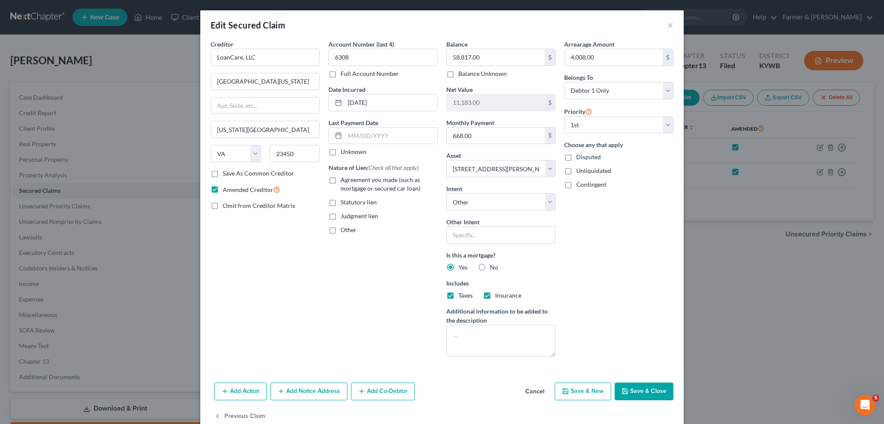
click at [627, 396] on button "Save & Close" at bounding box center [644, 392] width 59 height 18
select select
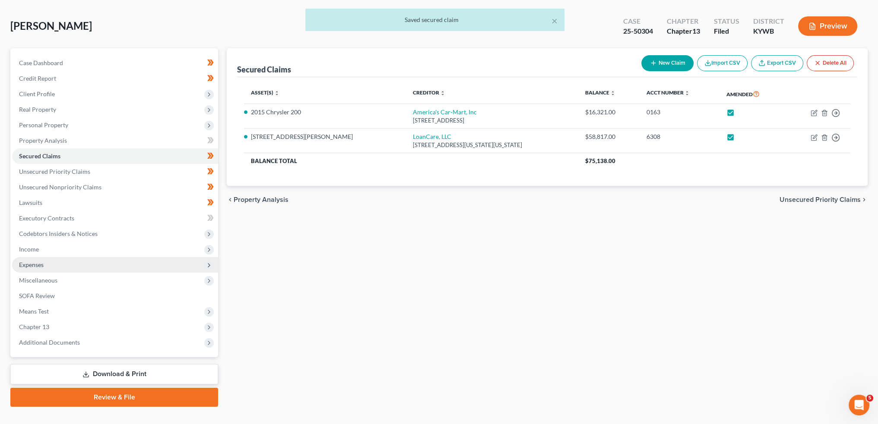
scroll to position [49, 0]
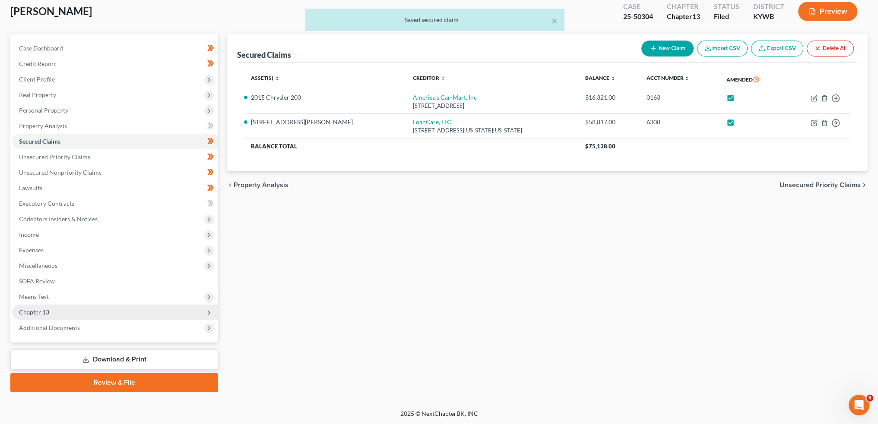
click at [70, 314] on span "Chapter 13" at bounding box center [115, 313] width 206 height 16
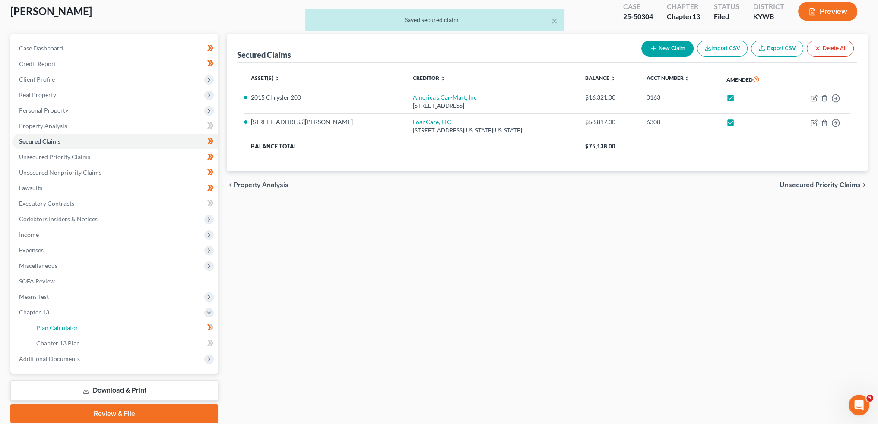
drag, startPoint x: 71, startPoint y: 328, endPoint x: 368, endPoint y: 338, distance: 297.2
click at [72, 328] on span "Plan Calculator" at bounding box center [57, 327] width 42 height 7
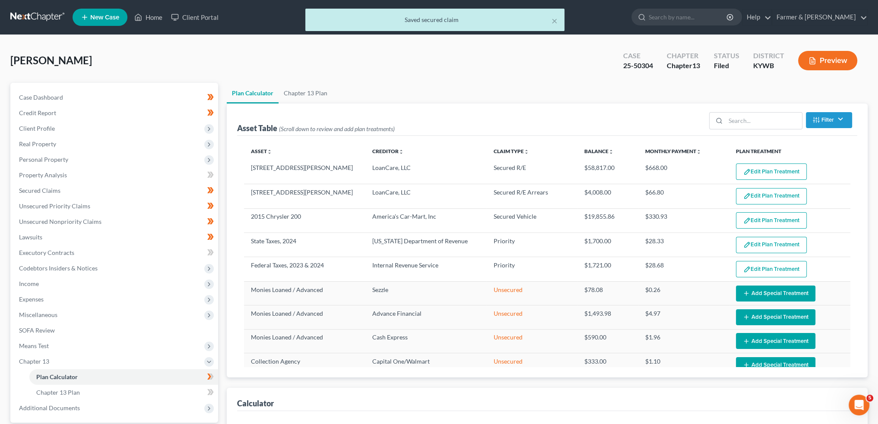
select select "59"
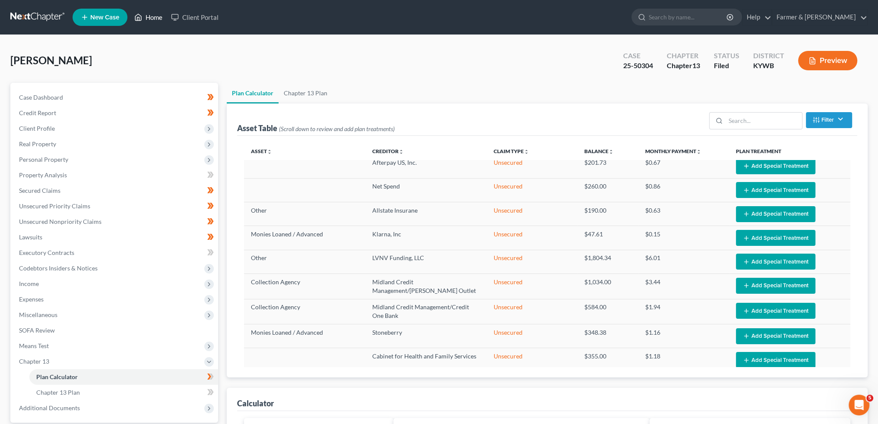
click at [152, 16] on link "Home" at bounding box center [148, 17] width 37 height 16
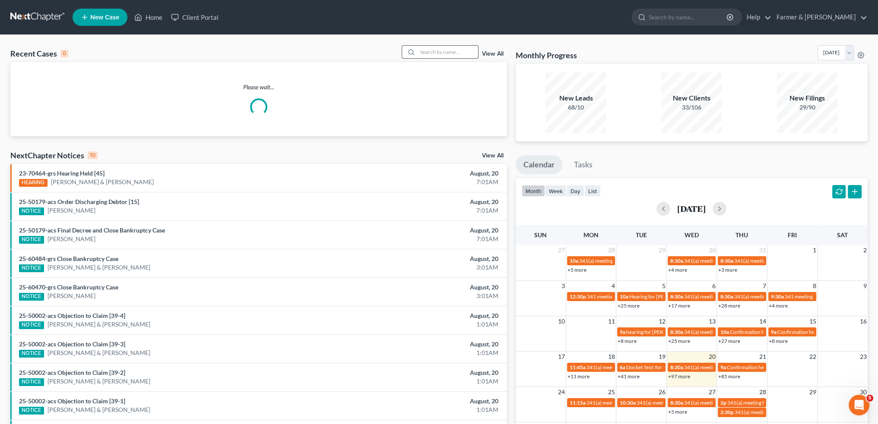
click at [449, 53] on input "search" at bounding box center [447, 52] width 60 height 13
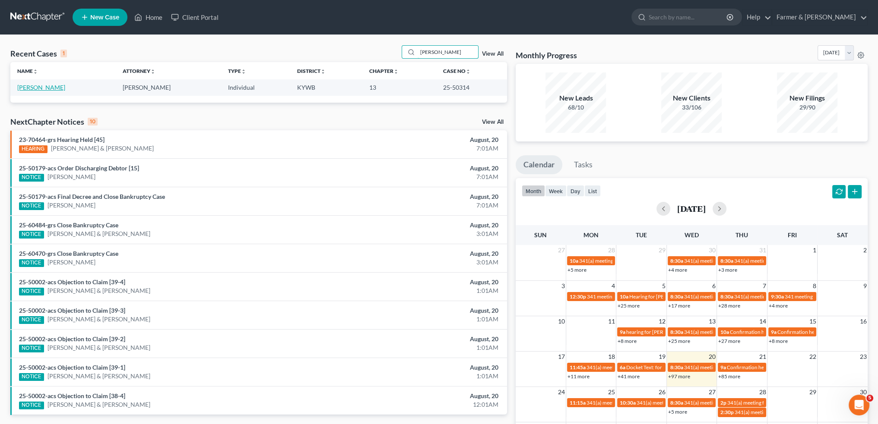
type input "RAMONA MILEHAM"
click at [49, 86] on link "[PERSON_NAME]" at bounding box center [41, 87] width 48 height 7
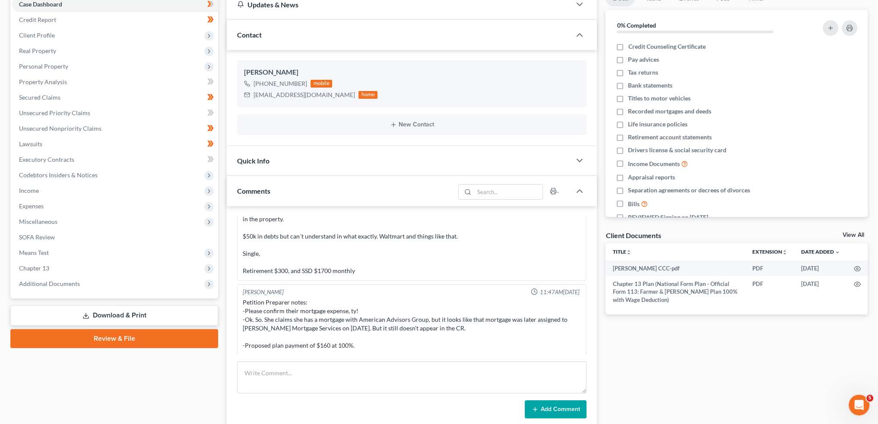
scroll to position [144, 0]
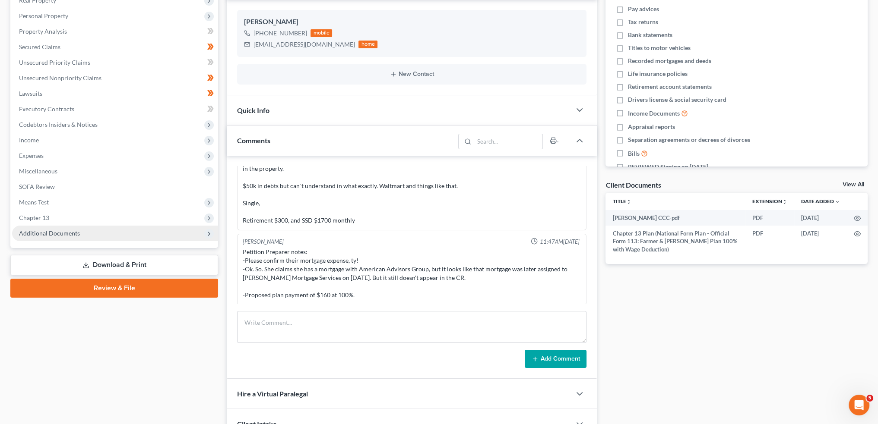
drag, startPoint x: 101, startPoint y: 214, endPoint x: 104, endPoint y: 239, distance: 25.6
click at [101, 214] on span "Chapter 13" at bounding box center [115, 218] width 206 height 16
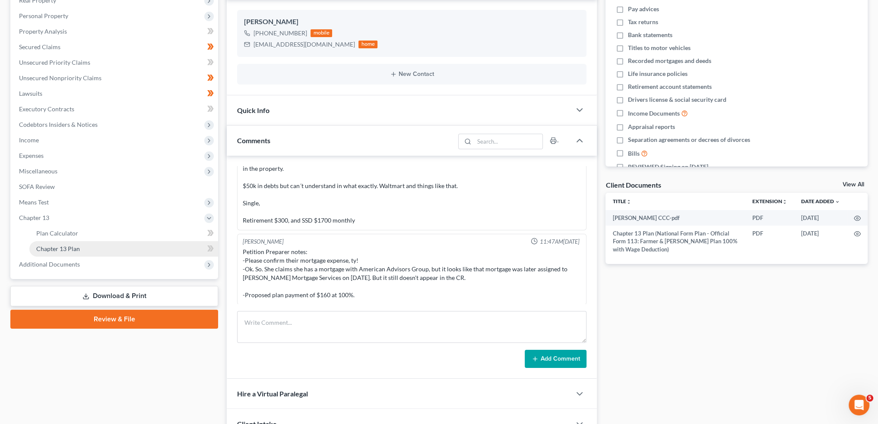
click at [107, 253] on link "Chapter 13 Plan" at bounding box center [123, 249] width 189 height 16
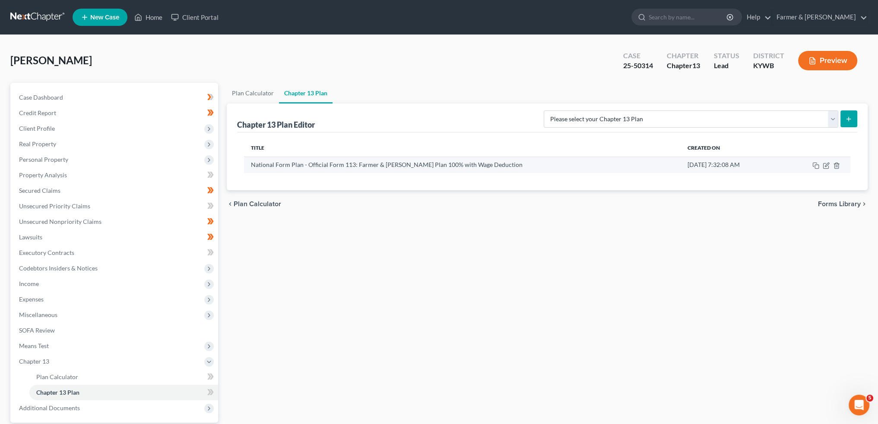
click at [827, 161] on td at bounding box center [815, 165] width 69 height 16
click at [827, 166] on icon "button" at bounding box center [825, 165] width 7 height 7
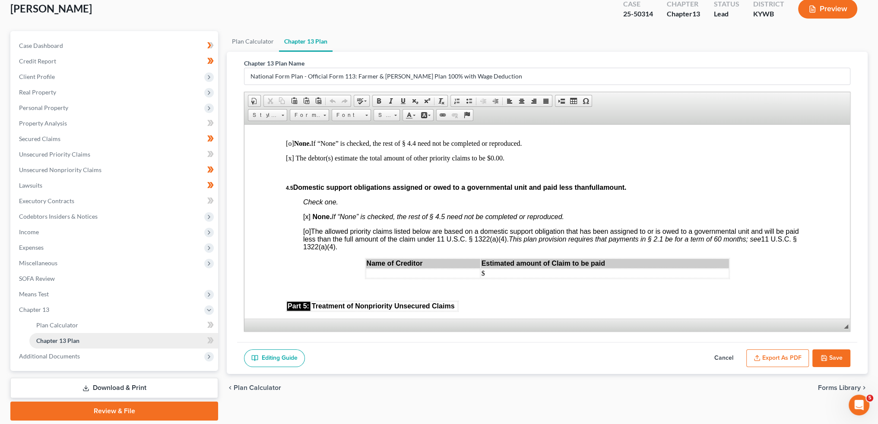
scroll to position [80, 0]
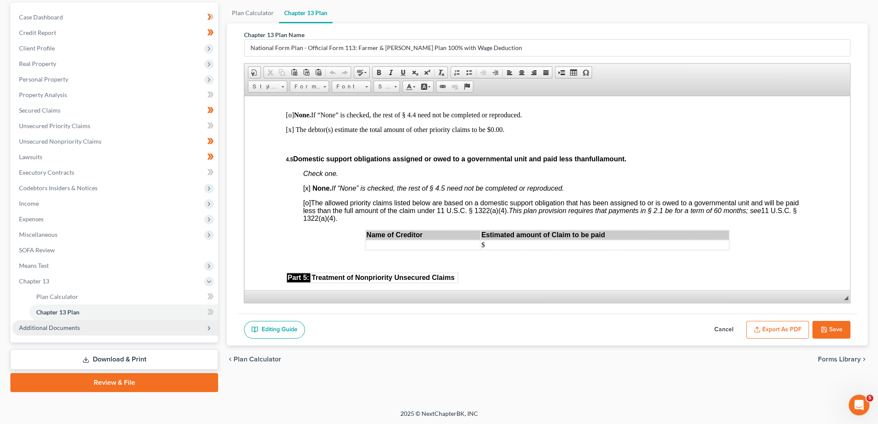
click at [49, 327] on span "Additional Documents" at bounding box center [49, 327] width 61 height 7
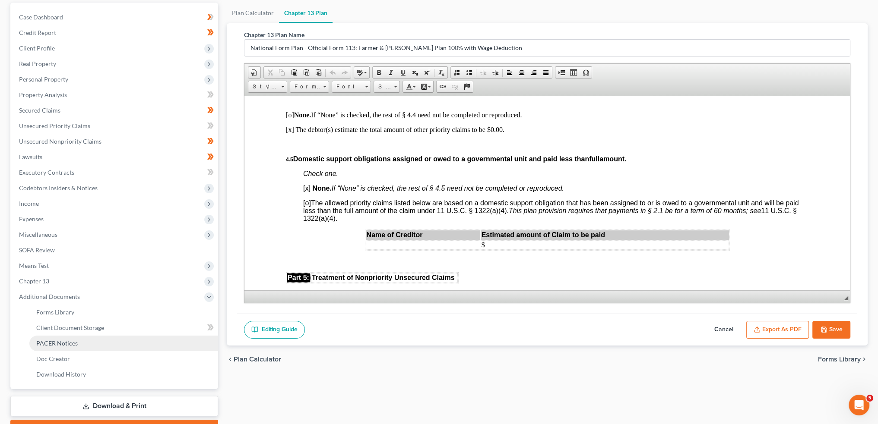
click at [60, 338] on link "PACER Notices" at bounding box center [123, 344] width 189 height 16
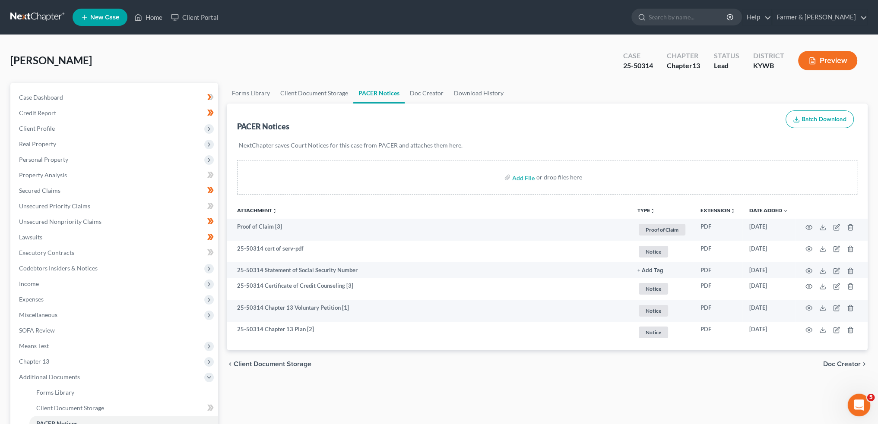
click at [851, 402] on div "Open Intercom Messenger" at bounding box center [857, 404] width 28 height 28
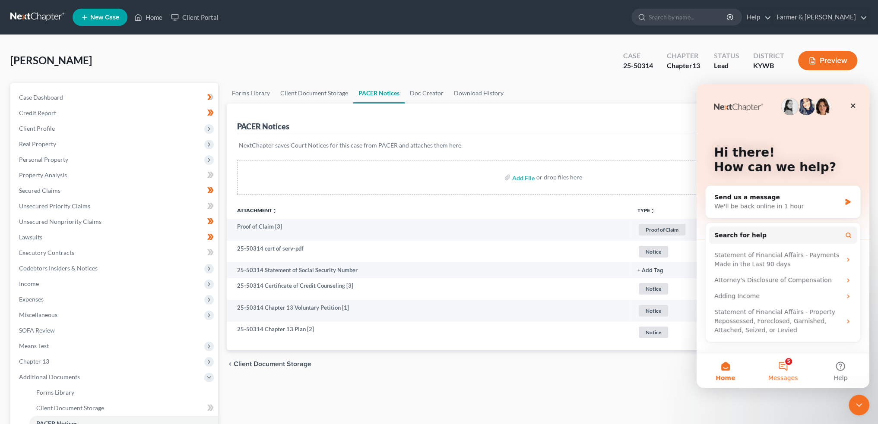
click at [784, 370] on button "5 Messages" at bounding box center [782, 371] width 57 height 35
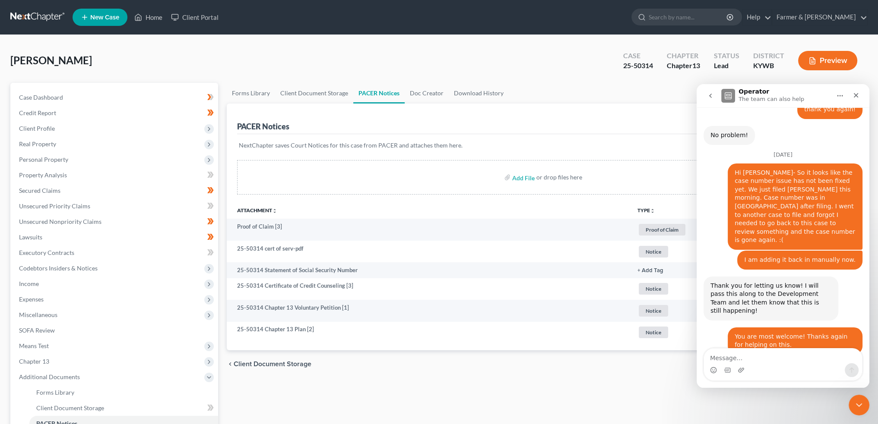
scroll to position [6239, 0]
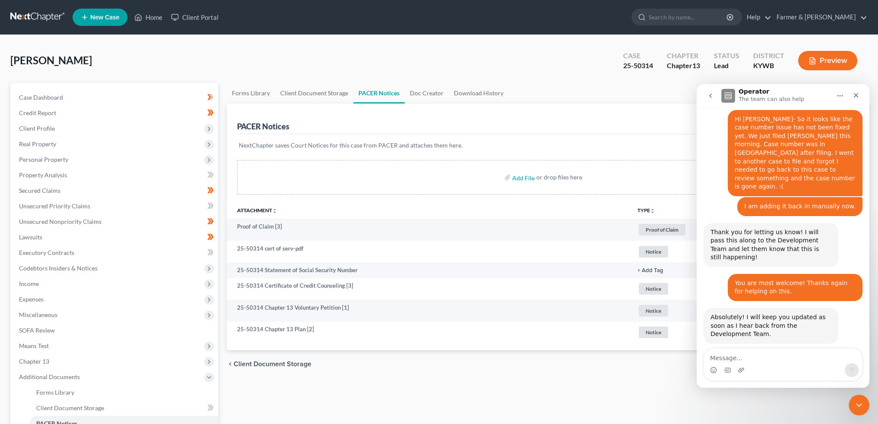
click at [736, 355] on textarea "Message…" at bounding box center [783, 356] width 158 height 15
type textarea "g"
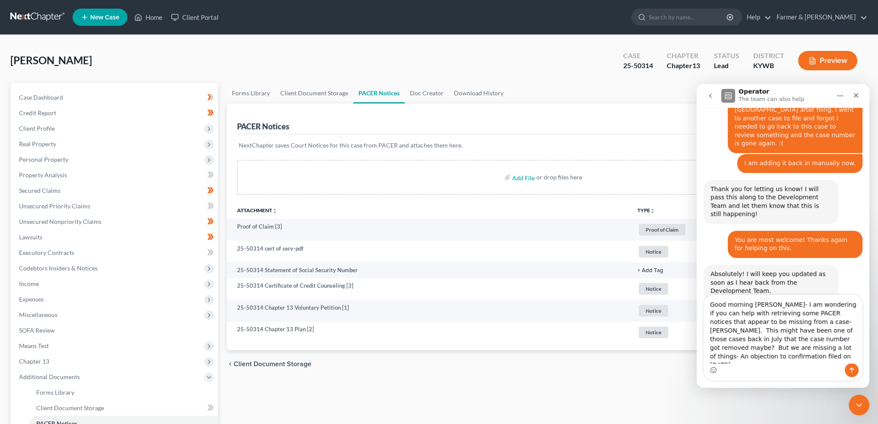
scroll to position [6291, 0]
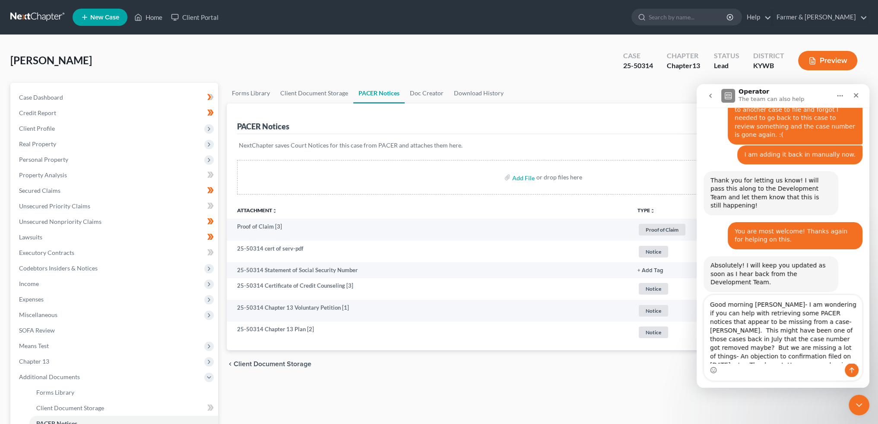
type textarea "Good morning James- I am wondering if you can help with retrieving some PACER n…"
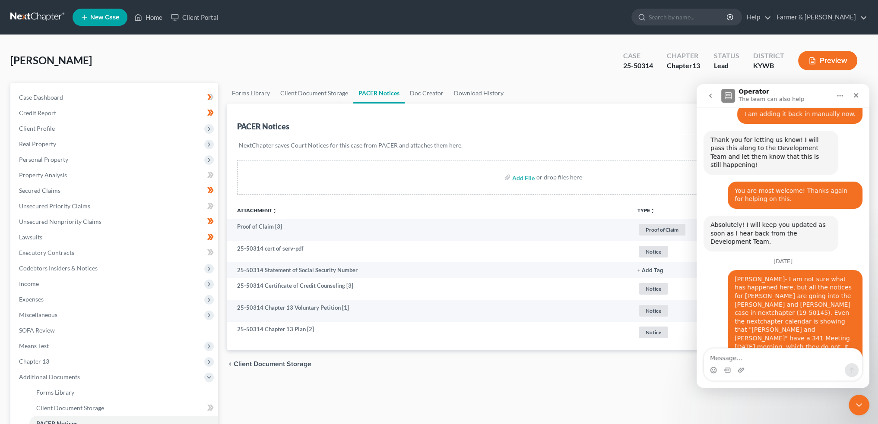
scroll to position [6344, 0]
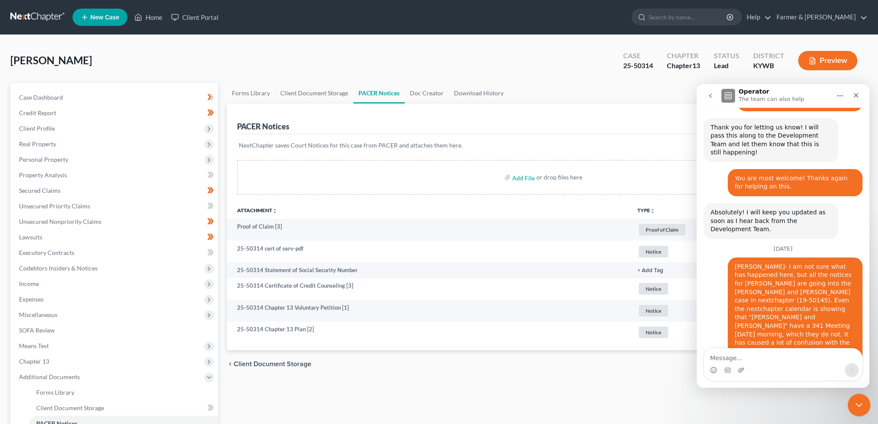
drag, startPoint x: 856, startPoint y: 404, endPoint x: 1215, endPoint y: 421, distance: 359.2
click at [856, 404] on icon "Close Intercom Messenger" at bounding box center [857, 403] width 6 height 3
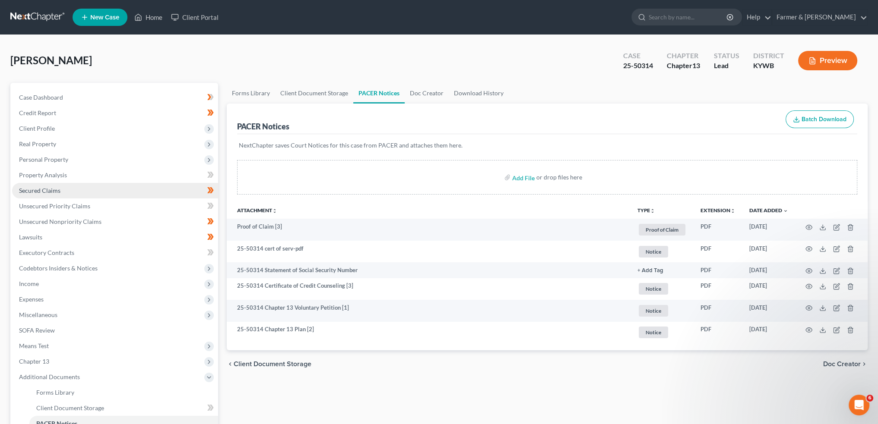
click at [88, 189] on link "Secured Claims" at bounding box center [115, 191] width 206 height 16
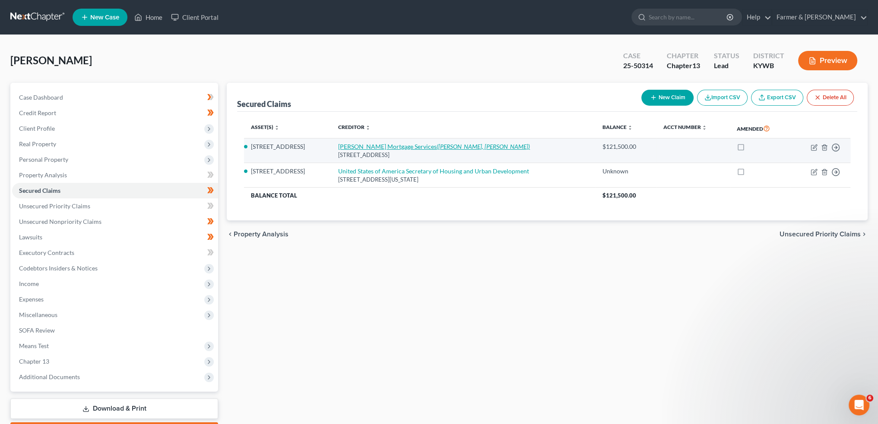
click at [349, 144] on link "Carrington Mortgage Services (Brinkman, Michael Reese)" at bounding box center [434, 146] width 192 height 7
select select "23"
select select "6"
select select "4"
select select "0"
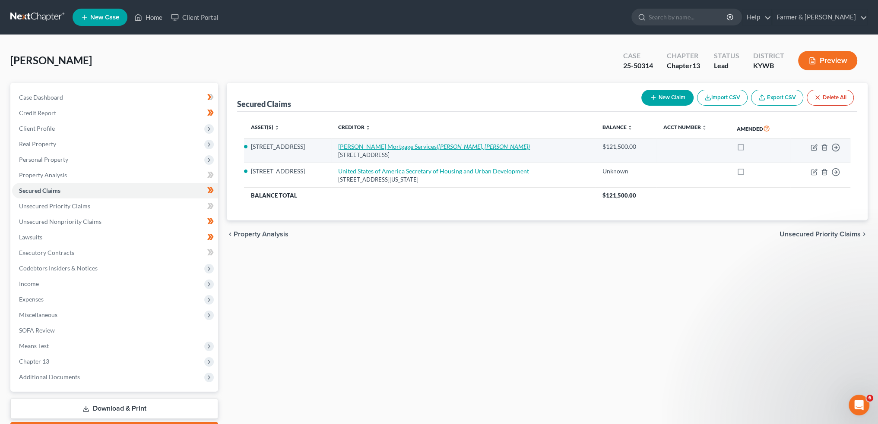
select select "0"
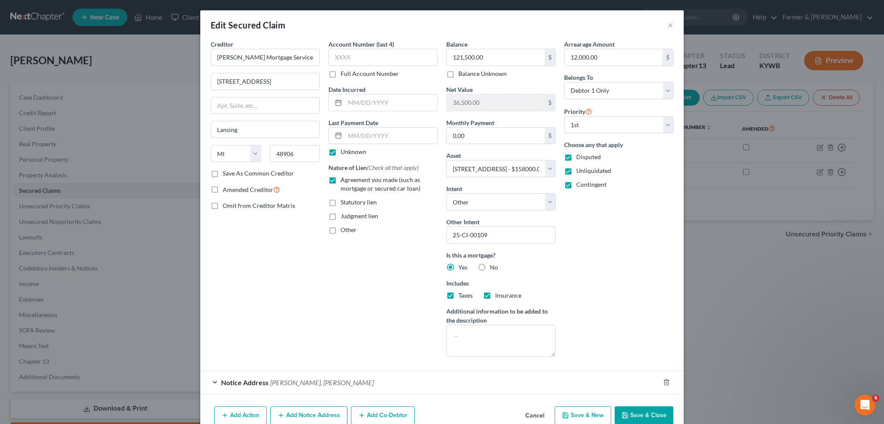
click at [638, 412] on button "Save & Close" at bounding box center [644, 416] width 59 height 18
select select
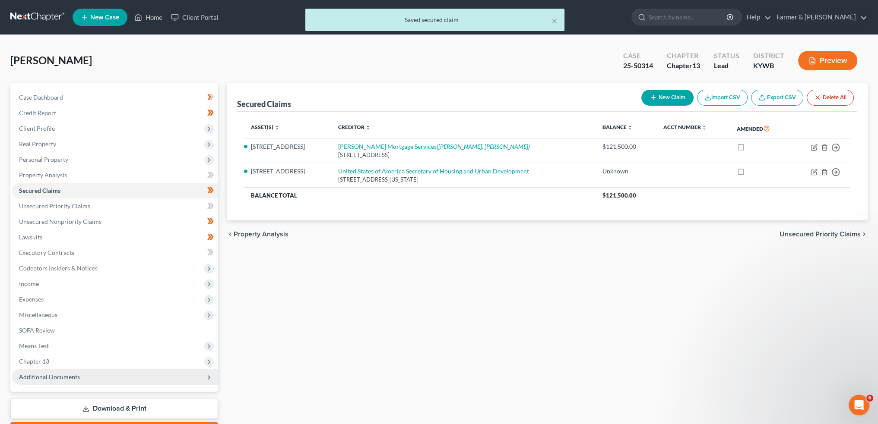
click at [58, 381] on span "Additional Documents" at bounding box center [115, 378] width 206 height 16
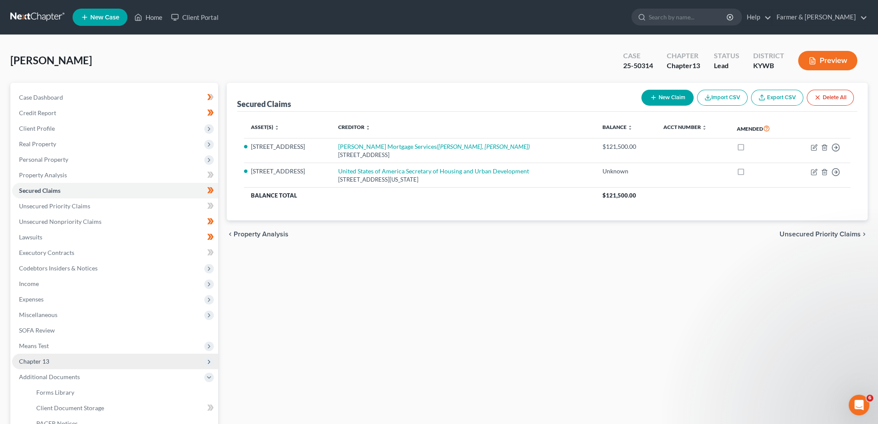
scroll to position [72, 0]
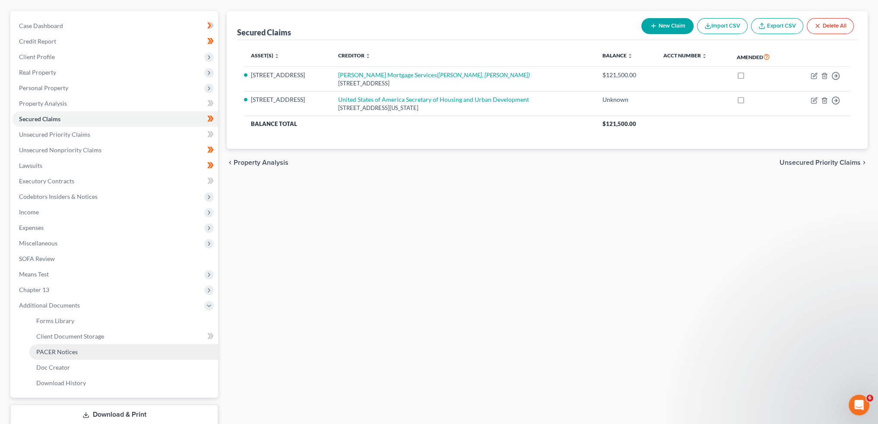
click at [75, 354] on span "PACER Notices" at bounding box center [56, 351] width 41 height 7
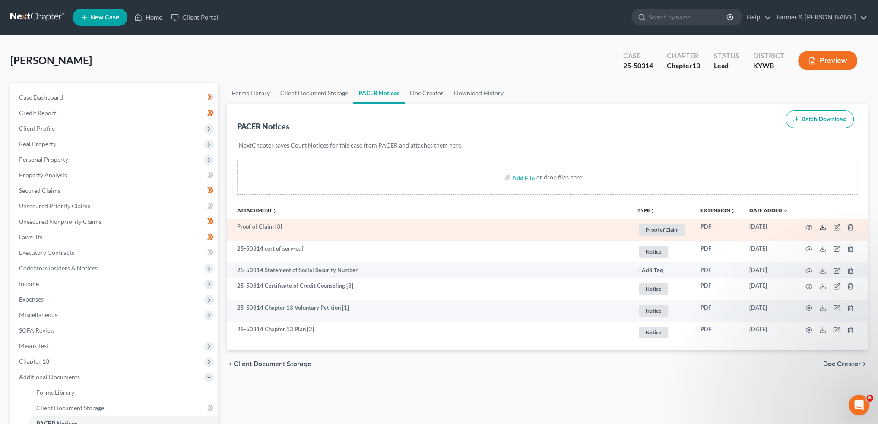
click at [820, 226] on icon at bounding box center [822, 227] width 7 height 7
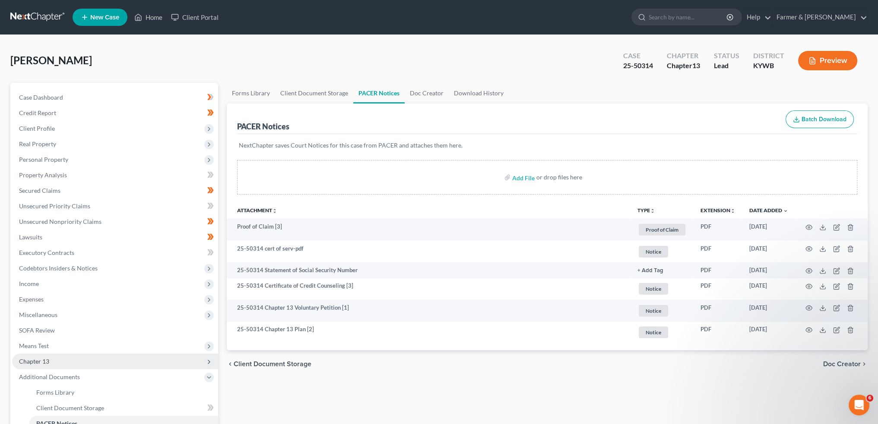
click at [71, 361] on span "Chapter 13" at bounding box center [115, 362] width 206 height 16
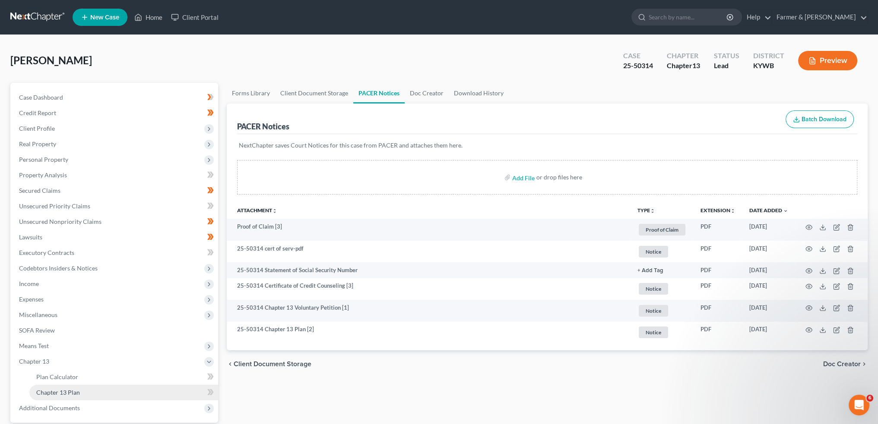
click at [82, 392] on link "Chapter 13 Plan" at bounding box center [123, 393] width 189 height 16
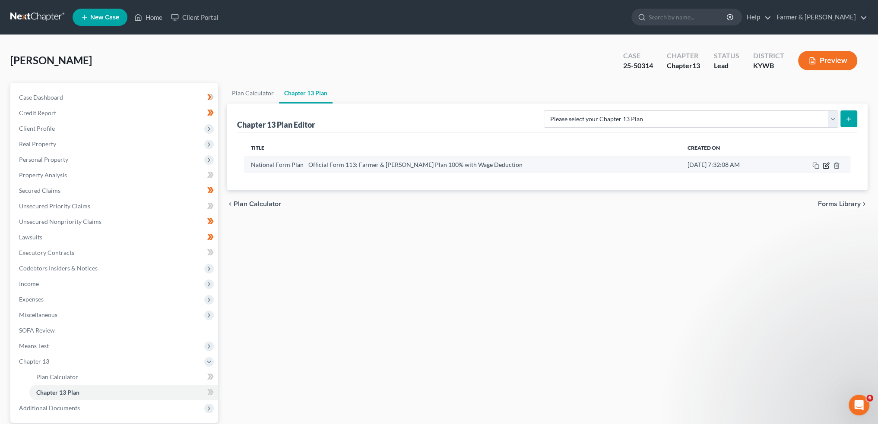
click at [824, 167] on icon "button" at bounding box center [825, 165] width 7 height 7
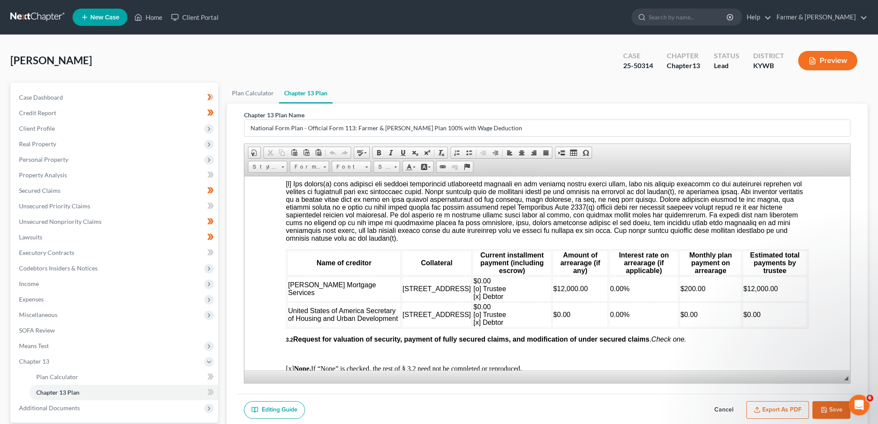
scroll to position [1007, 0]
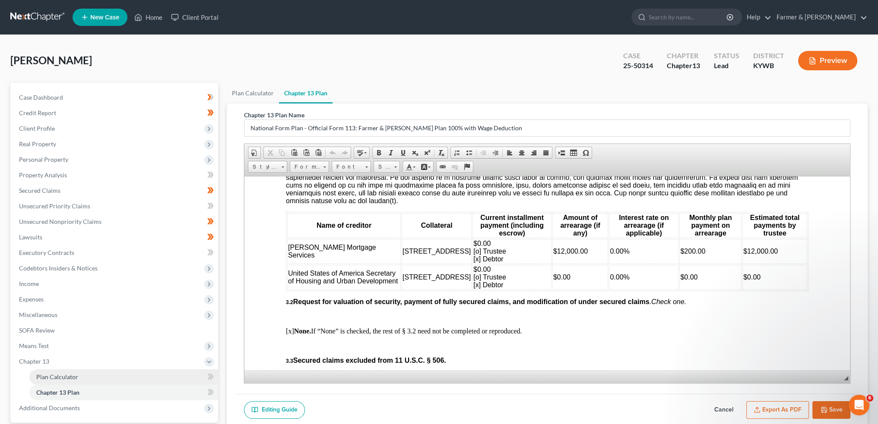
click at [101, 378] on link "Plan Calculator" at bounding box center [123, 378] width 189 height 16
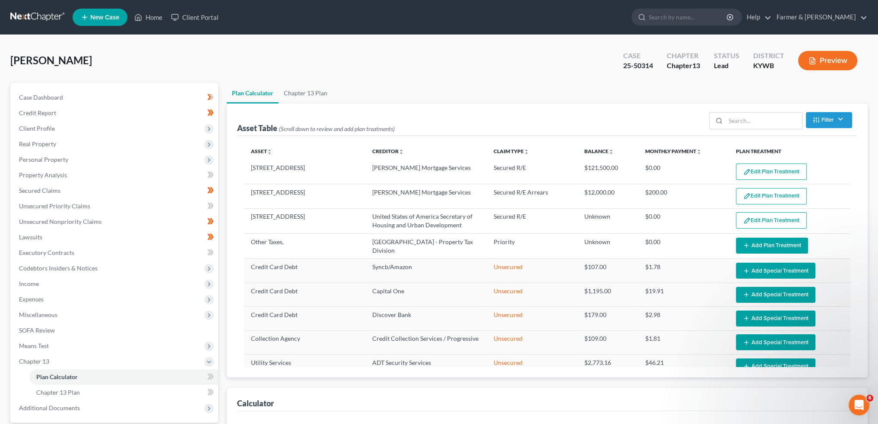
select select "59"
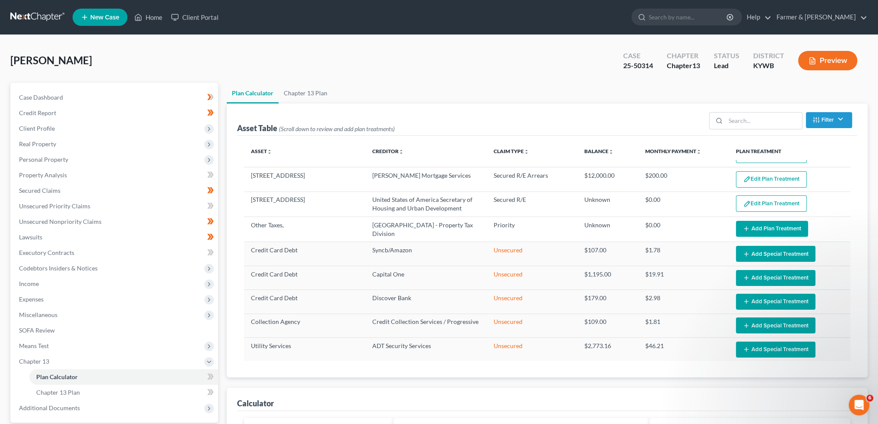
click at [466, 403] on div "Calculator" at bounding box center [547, 399] width 620 height 23
click at [141, 13] on icon at bounding box center [138, 17] width 8 height 10
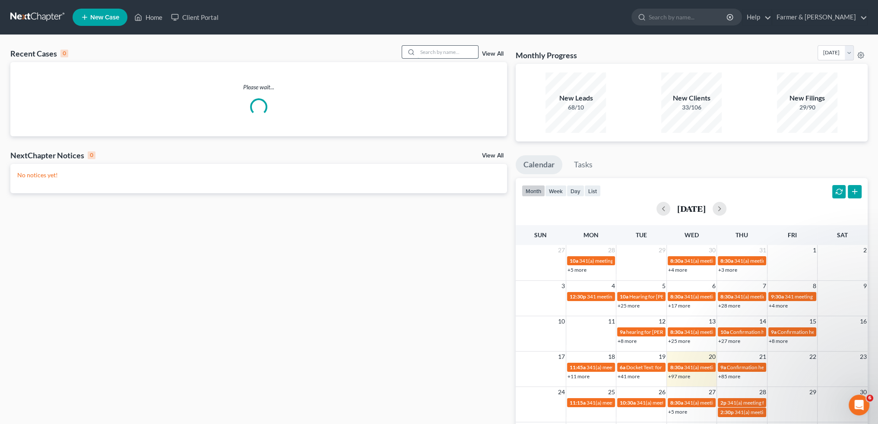
click at [430, 51] on input "search" at bounding box center [447, 52] width 60 height 13
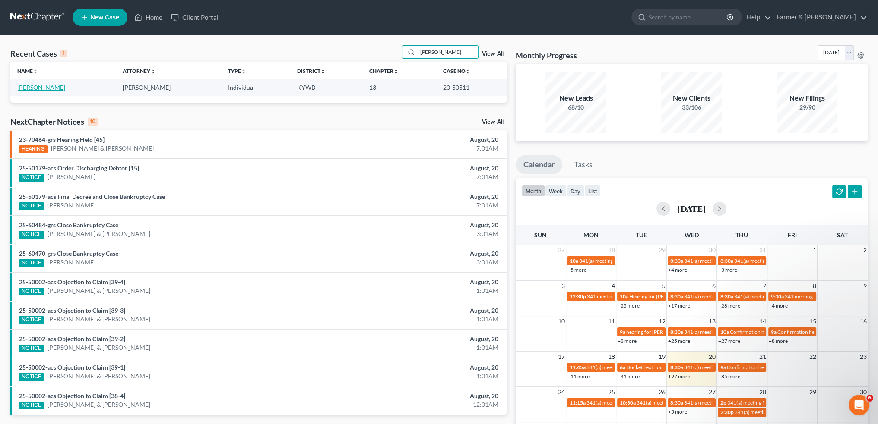
type input "BRIAN DUFFY"
click at [42, 87] on link "[PERSON_NAME]" at bounding box center [41, 87] width 48 height 7
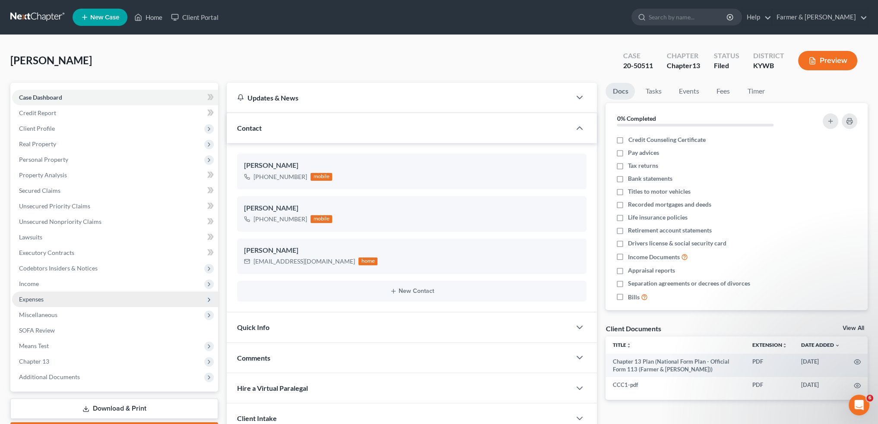
scroll to position [72, 0]
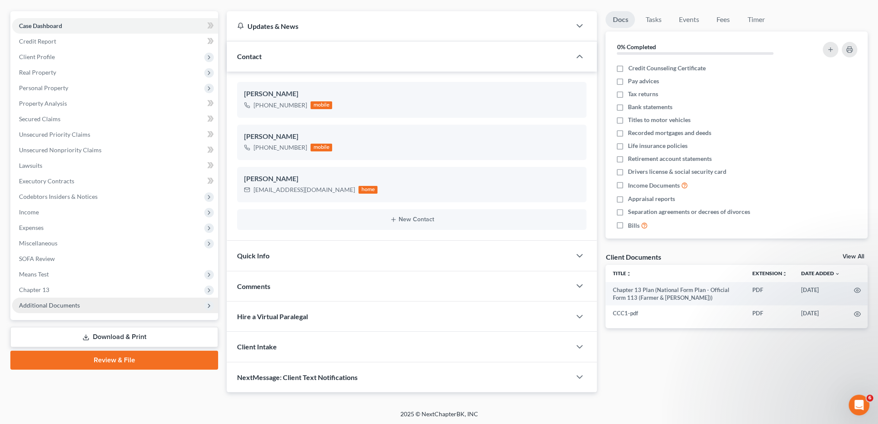
click at [48, 304] on span "Additional Documents" at bounding box center [49, 305] width 61 height 7
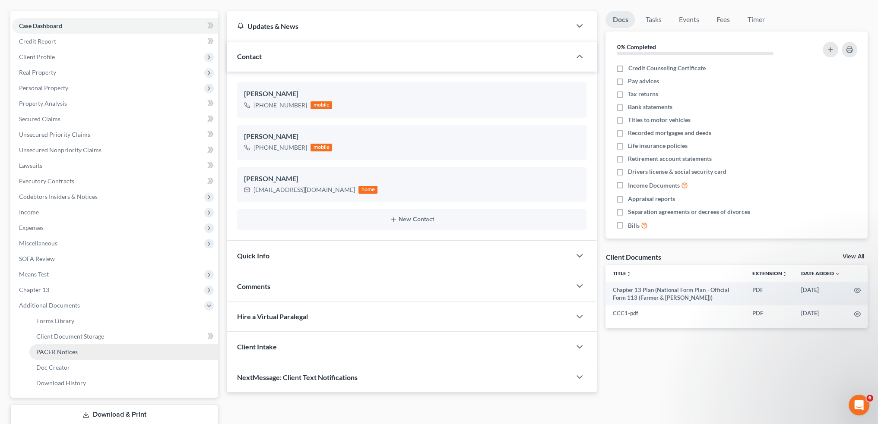
click at [45, 350] on span "PACER Notices" at bounding box center [56, 351] width 41 height 7
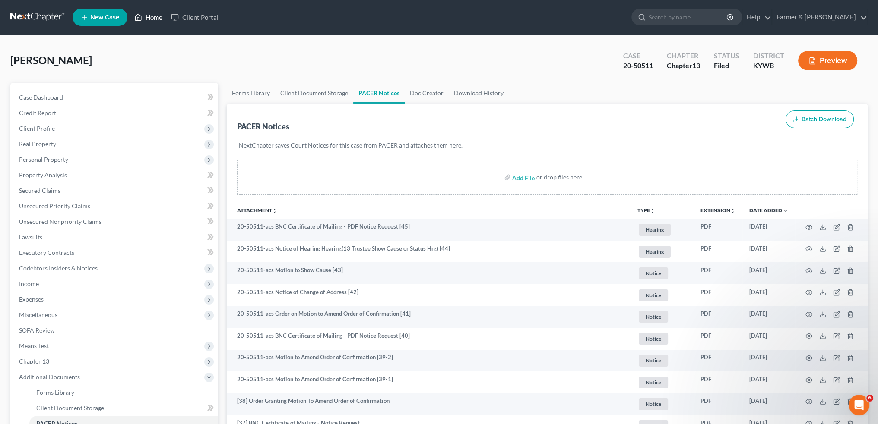
click at [156, 17] on link "Home" at bounding box center [148, 17] width 37 height 16
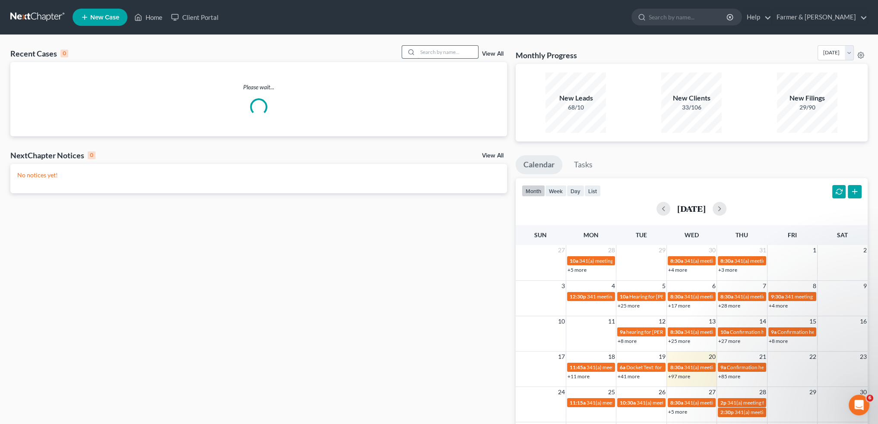
click at [431, 49] on input "search" at bounding box center [447, 52] width 60 height 13
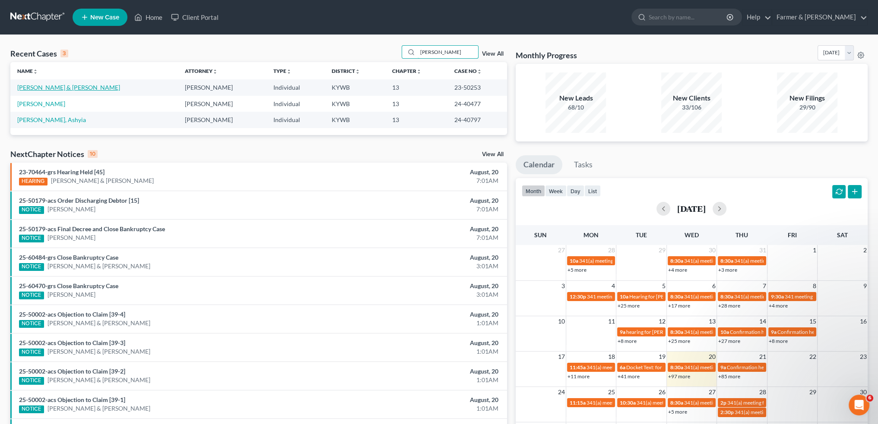
type input "MCFARLAND"
click at [77, 88] on link "[PERSON_NAME] & [PERSON_NAME]" at bounding box center [68, 87] width 103 height 7
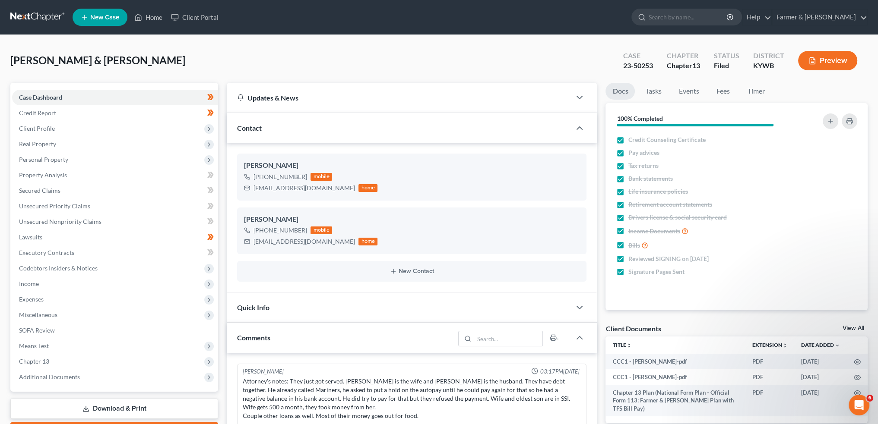
scroll to position [90, 0]
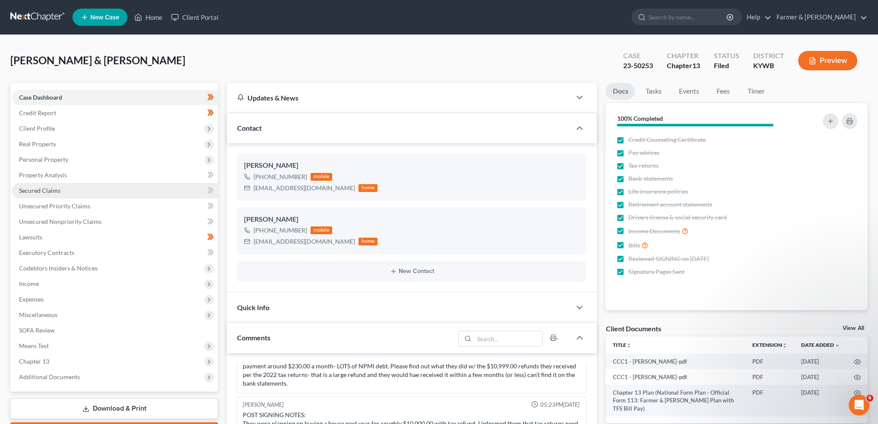
drag, startPoint x: 71, startPoint y: 381, endPoint x: 136, endPoint y: 190, distance: 202.0
click at [71, 379] on span "Additional Documents" at bounding box center [115, 378] width 206 height 16
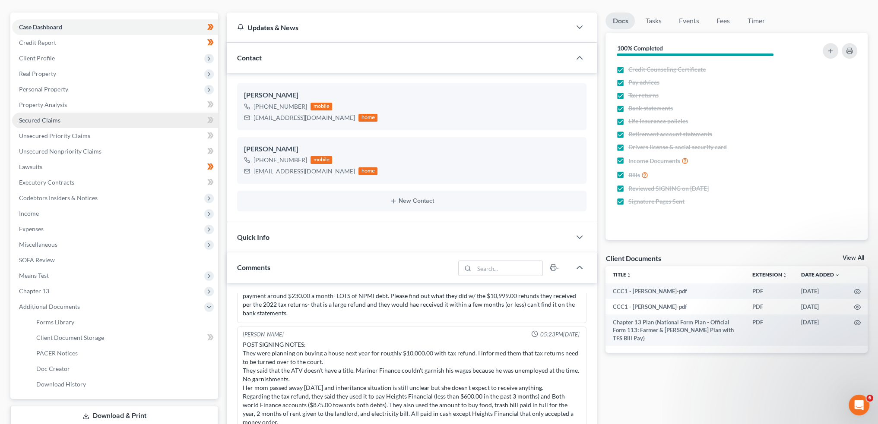
scroll to position [216, 0]
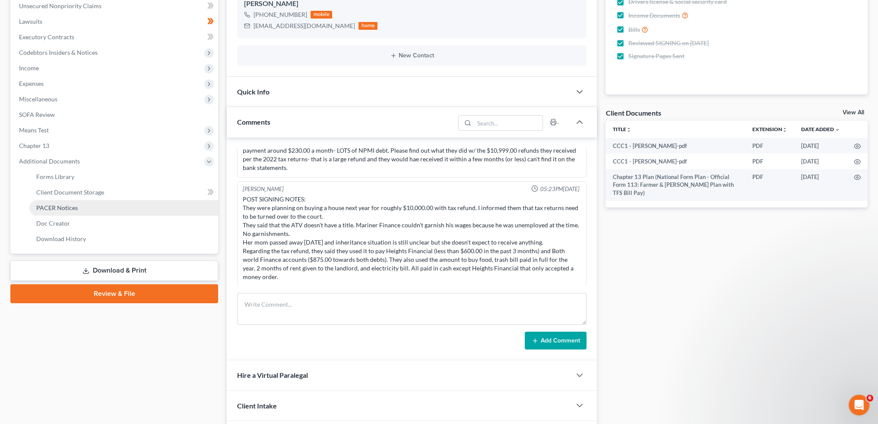
click at [98, 209] on link "PACER Notices" at bounding box center [123, 208] width 189 height 16
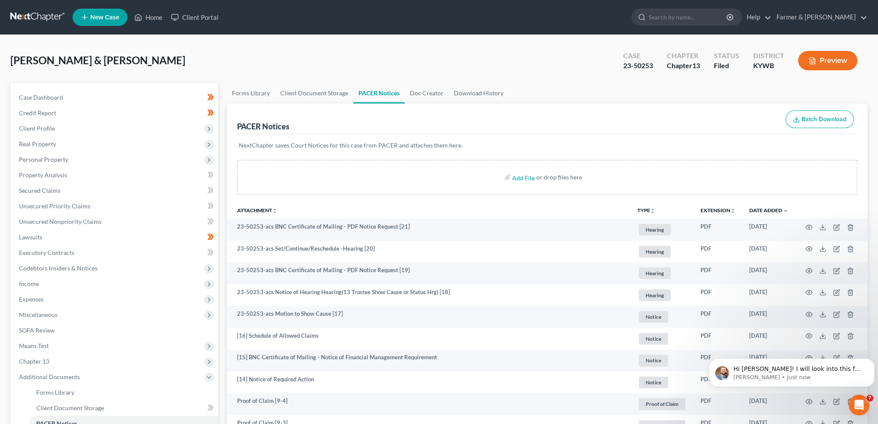
scroll to position [6378, 0]
click at [43, 51] on div "McFarland, Jolene & William Upgraded Case 23-50253 Chapter Chapter 13 Status Fi…" at bounding box center [438, 64] width 857 height 38
click at [149, 12] on link "Home" at bounding box center [148, 17] width 37 height 16
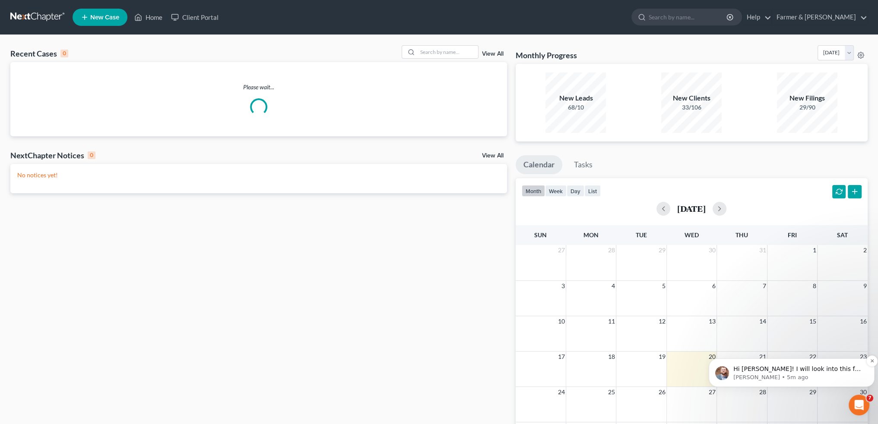
click at [847, 372] on p "Hi [PERSON_NAME]! I will look into this for you and let you know what I find on…" at bounding box center [798, 369] width 130 height 9
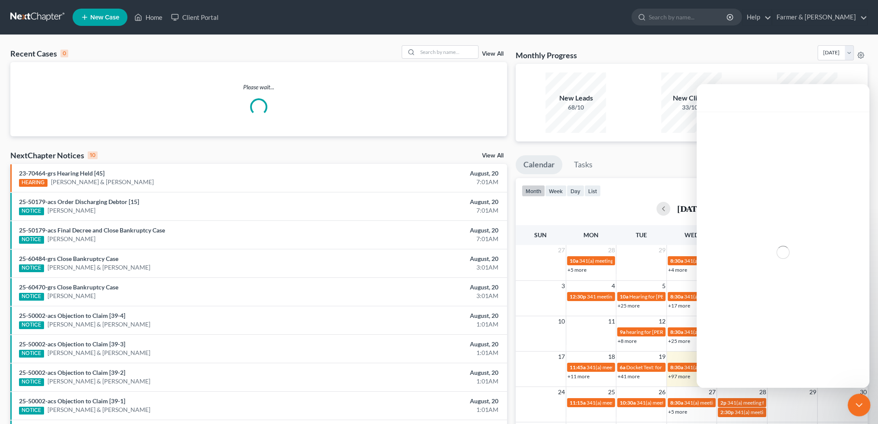
click at [862, 403] on icon "Close Intercom Messenger" at bounding box center [857, 404] width 10 height 10
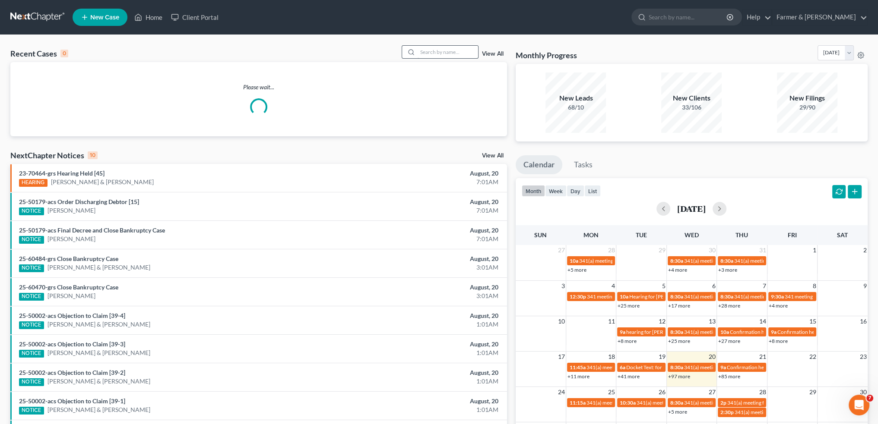
scroll to position [1, 0]
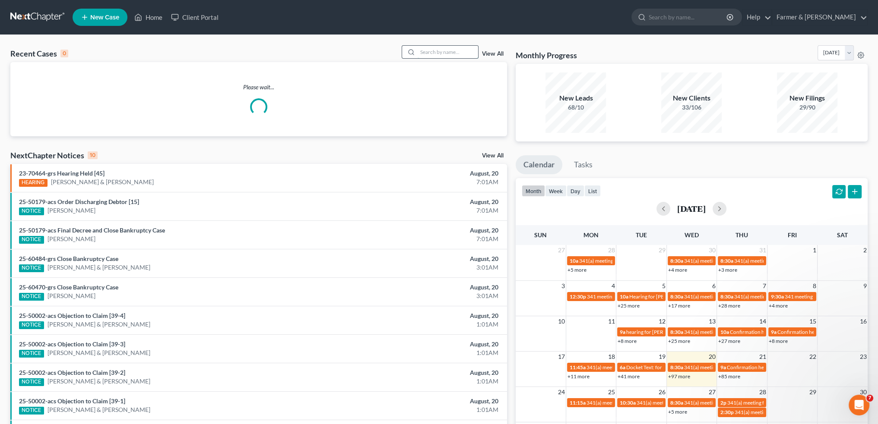
click at [452, 51] on input "search" at bounding box center [447, 52] width 60 height 13
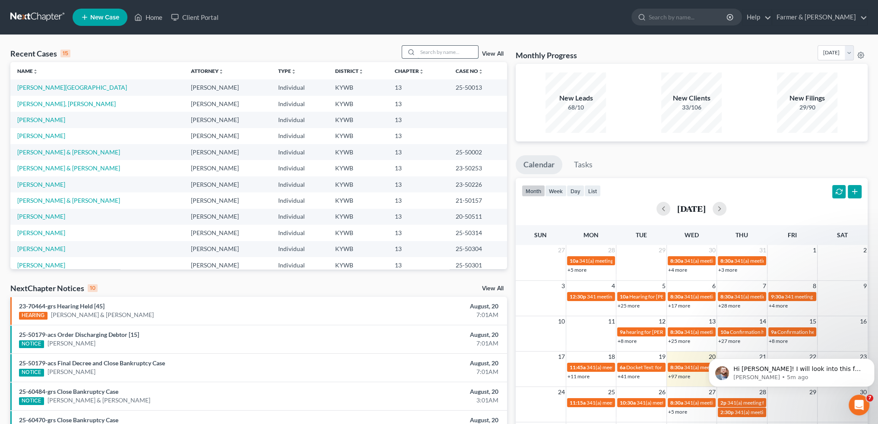
scroll to position [6393, 0]
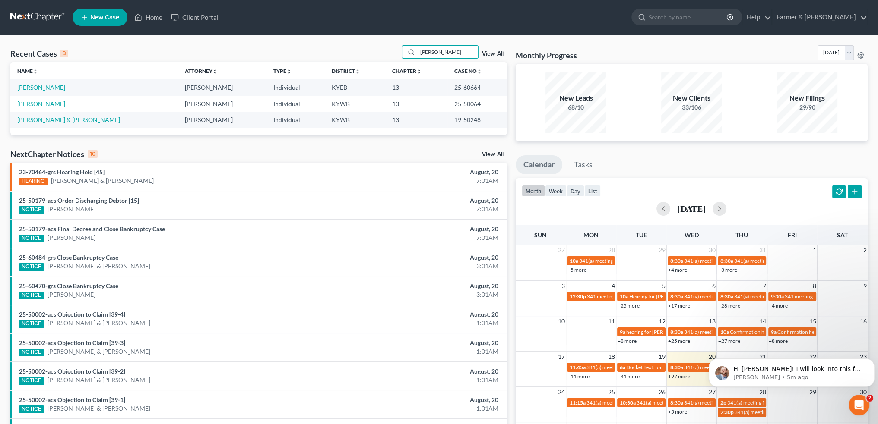
type input "PURCELL"
click at [25, 103] on link "Purcell, Brian" at bounding box center [41, 103] width 48 height 7
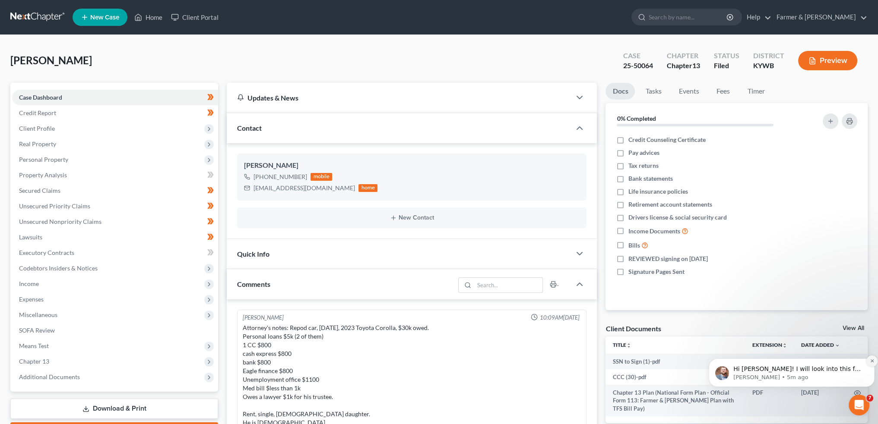
scroll to position [380, 0]
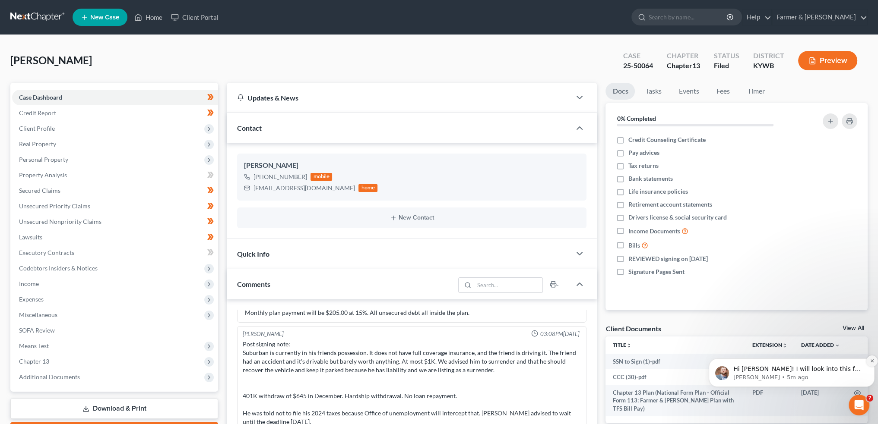
click at [871, 360] on icon "Dismiss notification" at bounding box center [871, 361] width 5 height 5
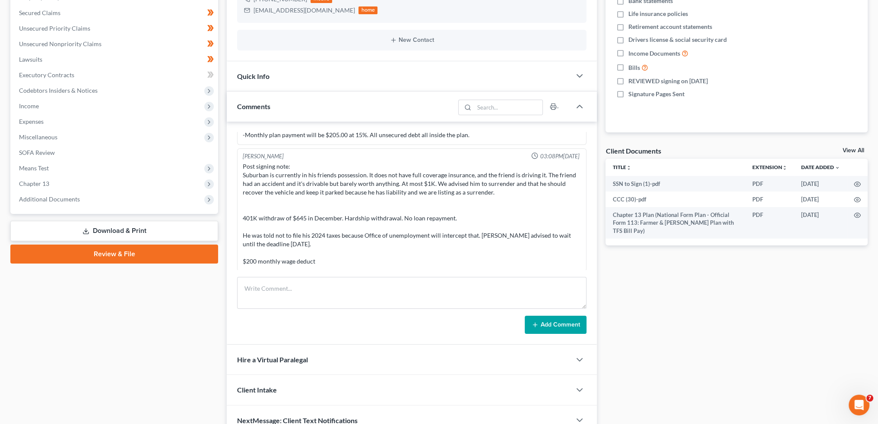
scroll to position [221, 0]
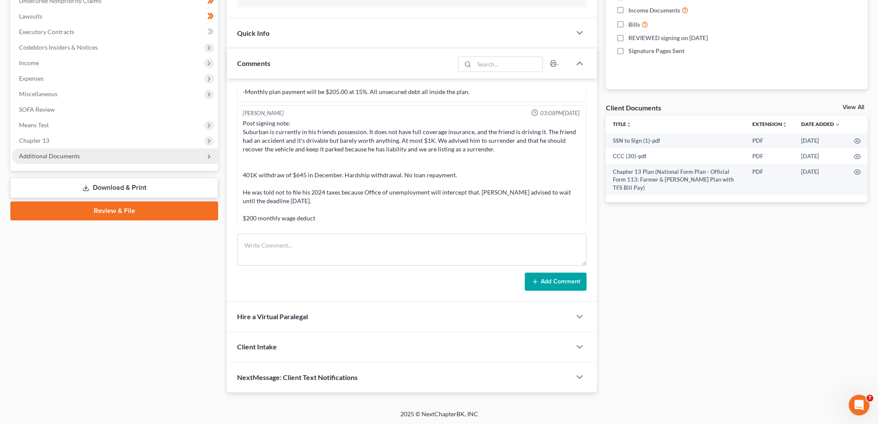
click at [60, 153] on span "Additional Documents" at bounding box center [49, 155] width 61 height 7
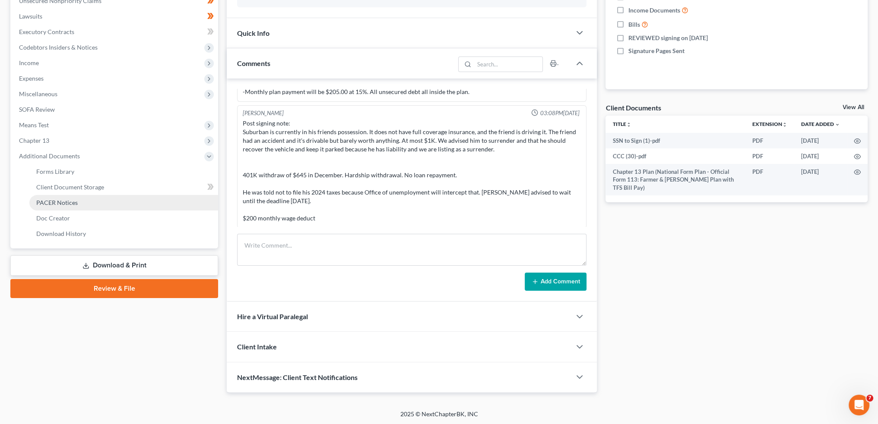
click at [67, 200] on span "PACER Notices" at bounding box center [56, 202] width 41 height 7
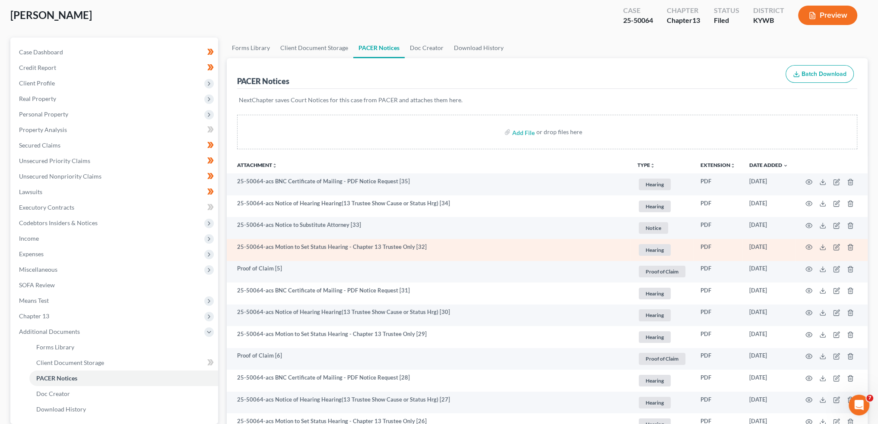
scroll to position [72, 0]
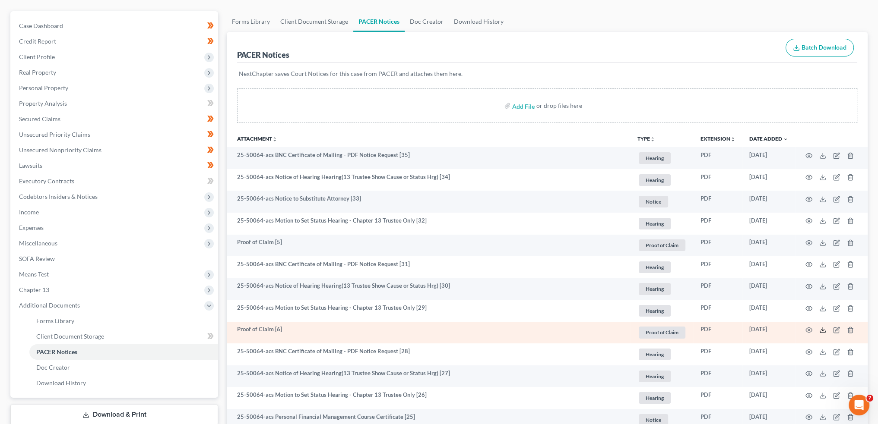
click at [823, 332] on icon at bounding box center [822, 332] width 5 height 2
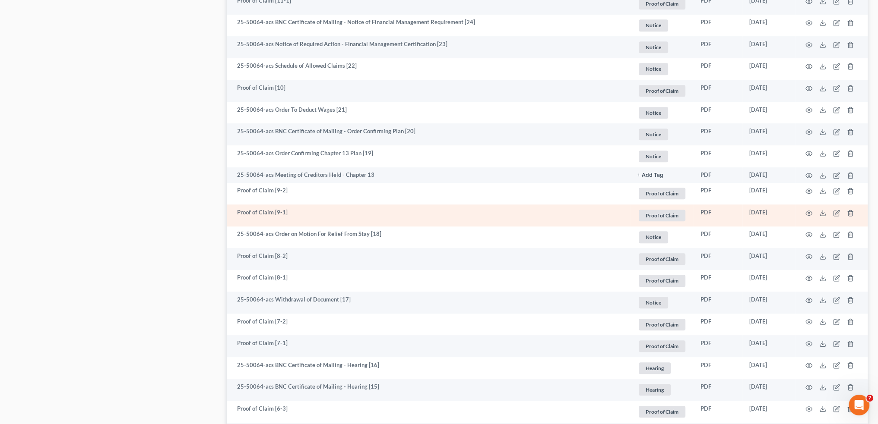
scroll to position [648, 0]
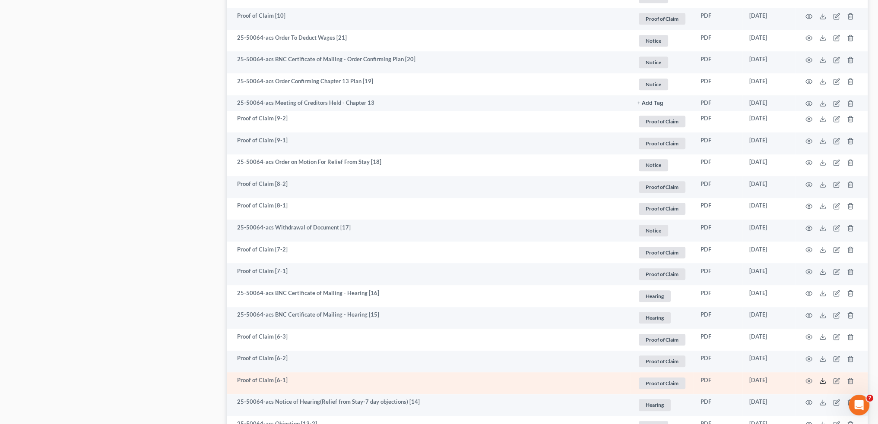
click at [822, 381] on polyline at bounding box center [822, 380] width 3 height 1
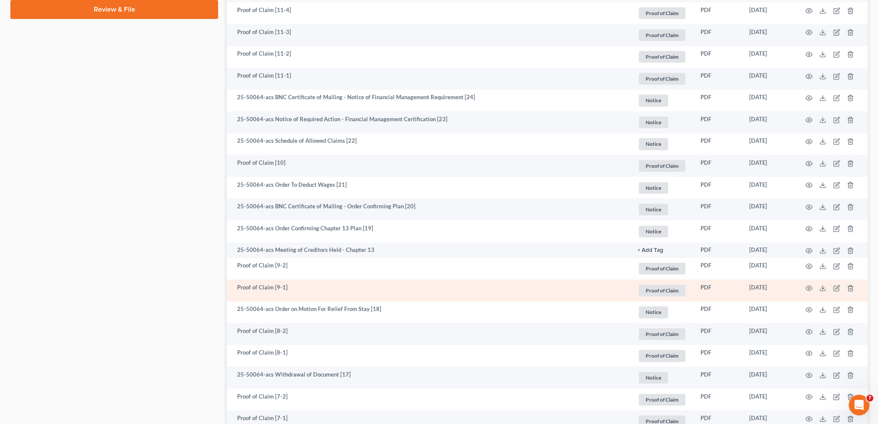
scroll to position [432, 0]
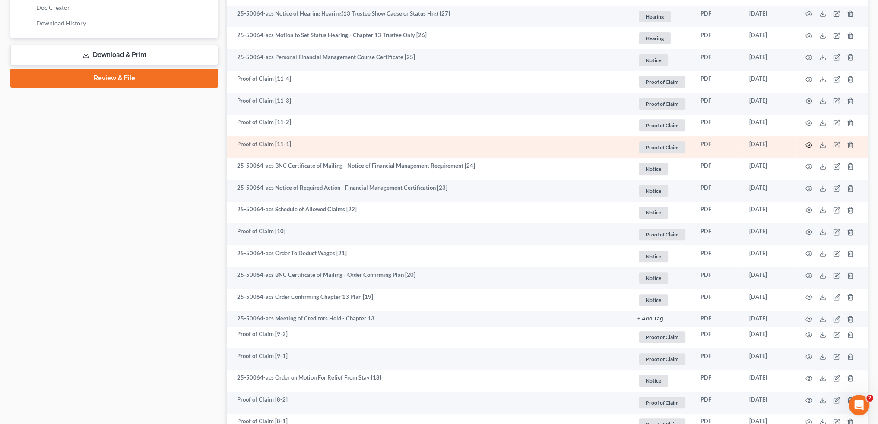
click at [807, 144] on icon "button" at bounding box center [808, 145] width 7 height 7
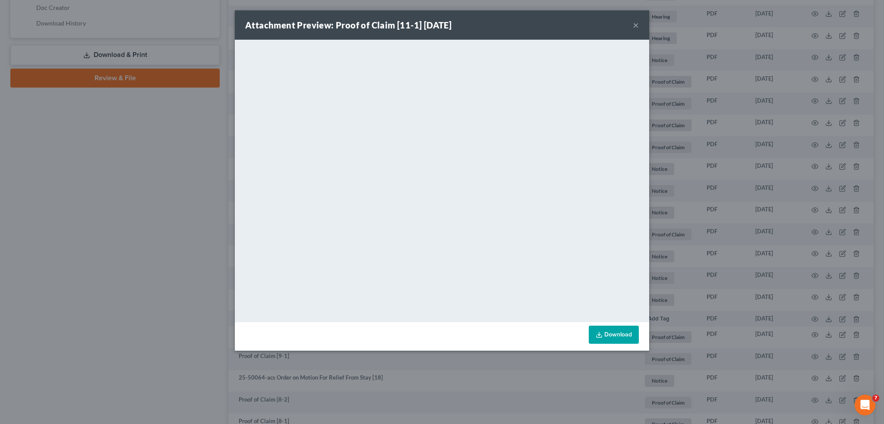
click at [633, 24] on button "×" at bounding box center [636, 25] width 6 height 10
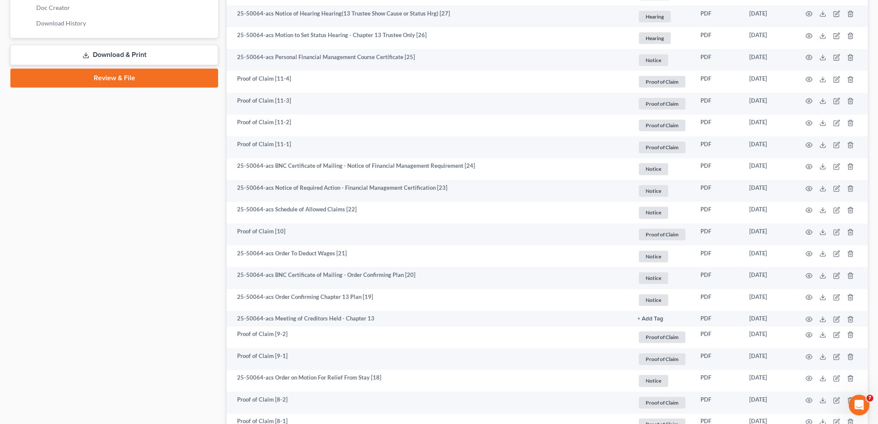
scroll to position [0, 0]
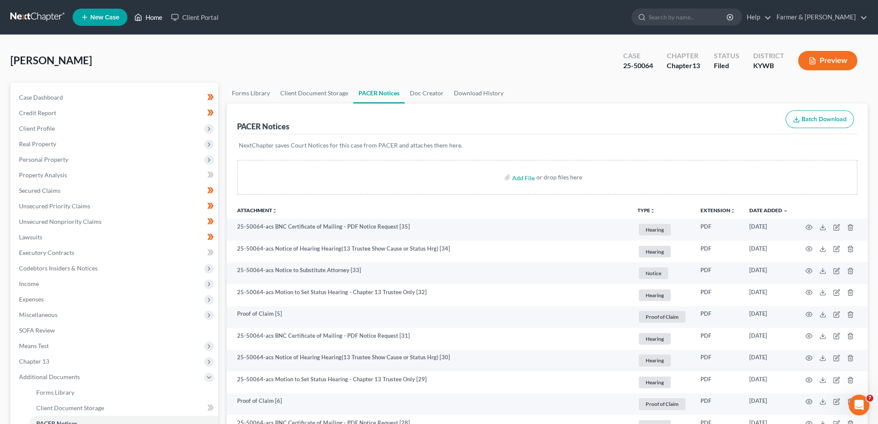
click at [150, 16] on link "Home" at bounding box center [148, 17] width 37 height 16
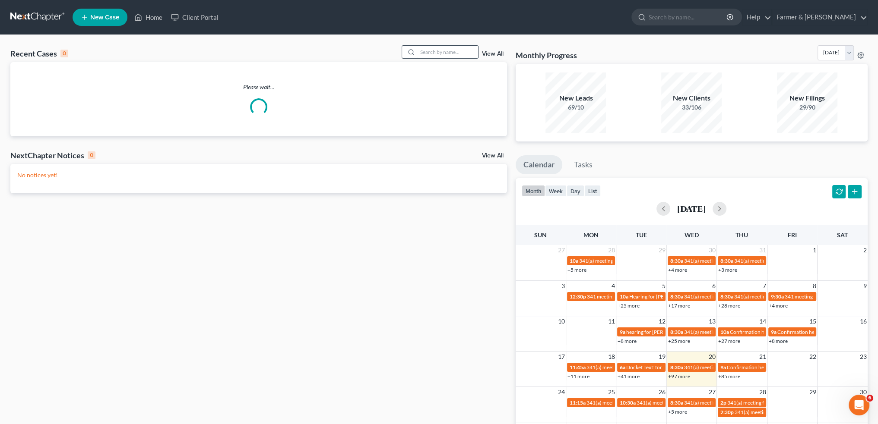
click at [439, 52] on input "search" at bounding box center [447, 52] width 60 height 13
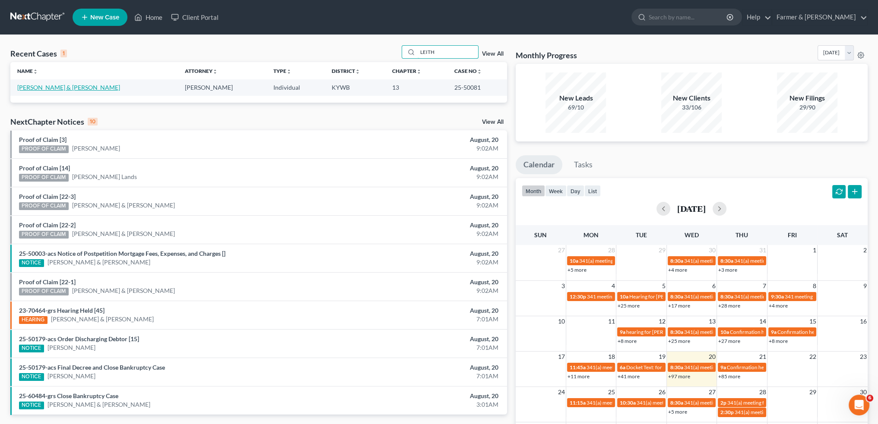
type input "LEITH"
click at [58, 88] on link "Leith, Thomas & Mary" at bounding box center [68, 87] width 103 height 7
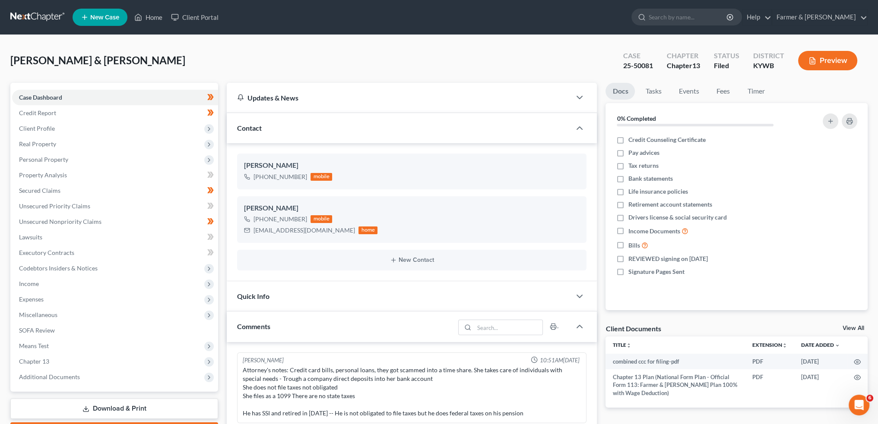
scroll to position [346, 0]
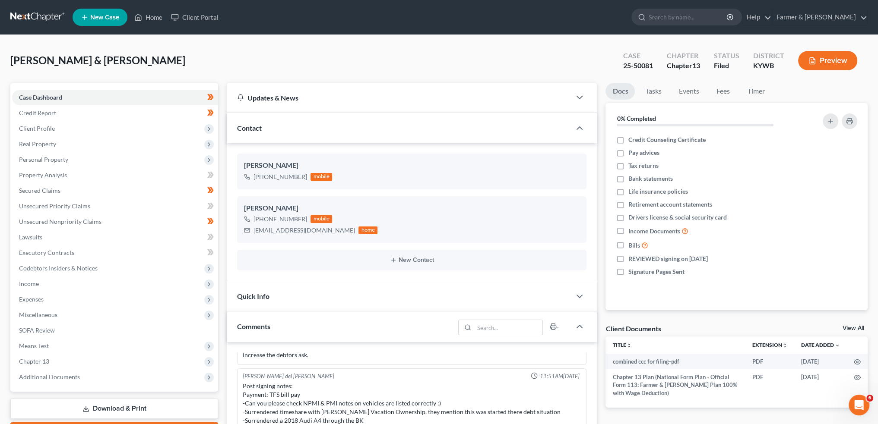
drag, startPoint x: 50, startPoint y: 47, endPoint x: 57, endPoint y: 147, distance: 100.9
click at [50, 46] on div "Leith, Thomas & Mary Upgraded Case 25-50081 Chapter Chapter 13 Status Filed Dis…" at bounding box center [438, 64] width 857 height 38
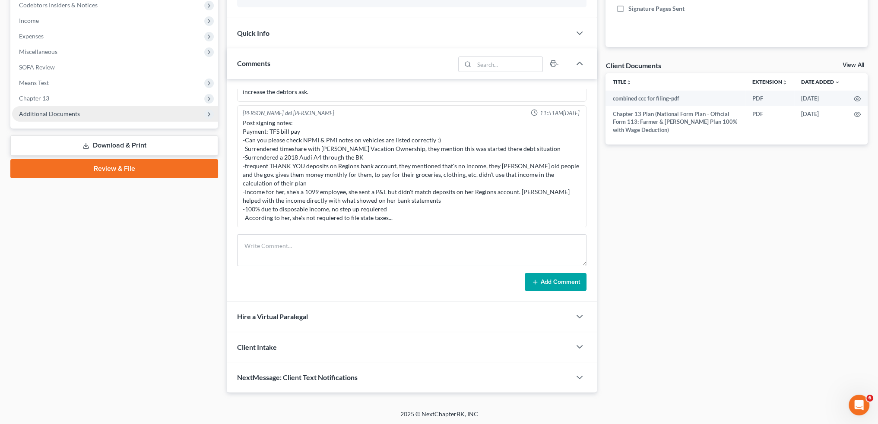
click at [57, 117] on span "Additional Documents" at bounding box center [49, 113] width 61 height 7
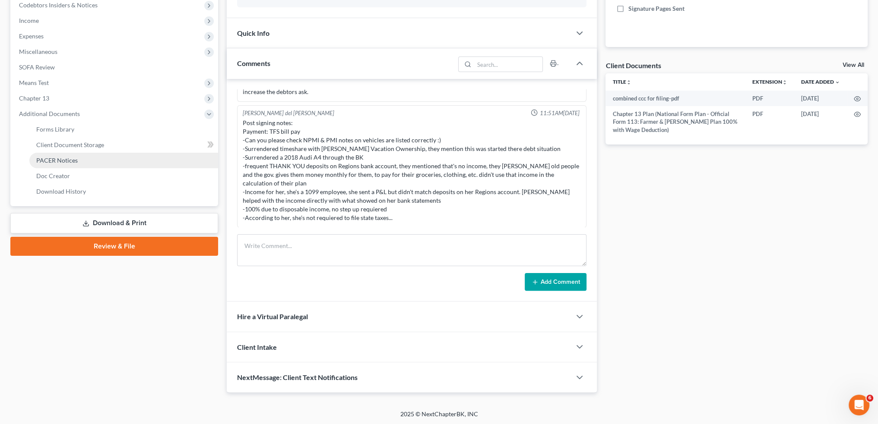
click at [66, 161] on span "PACER Notices" at bounding box center [56, 160] width 41 height 7
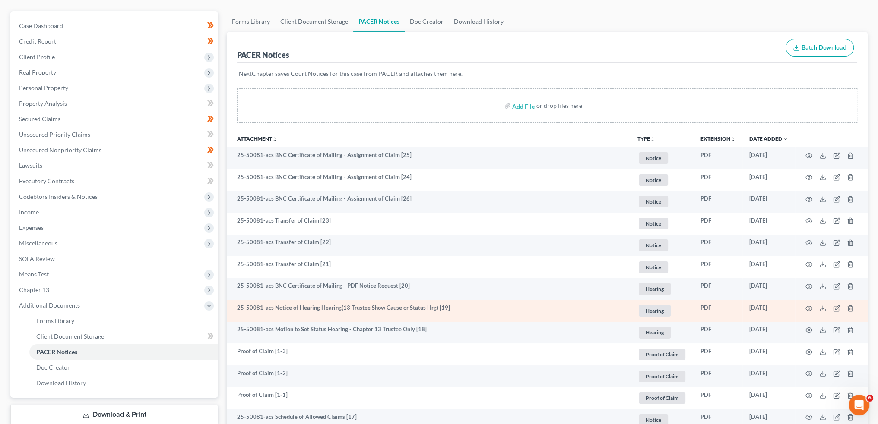
scroll to position [144, 0]
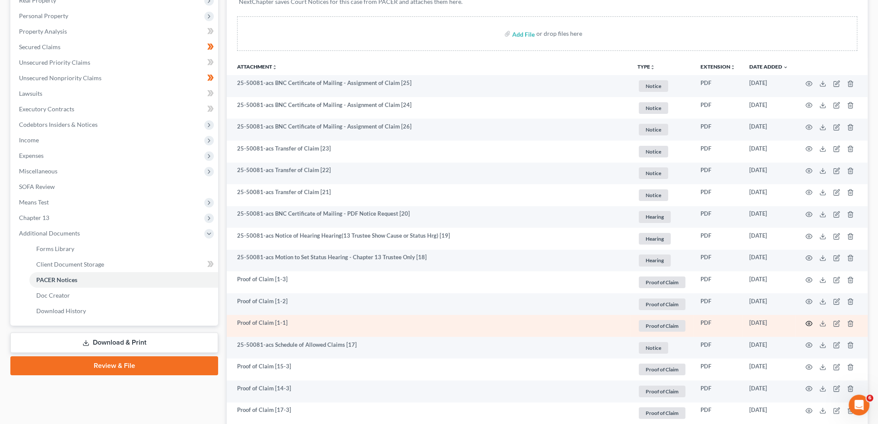
click at [810, 322] on icon "button" at bounding box center [808, 323] width 7 height 7
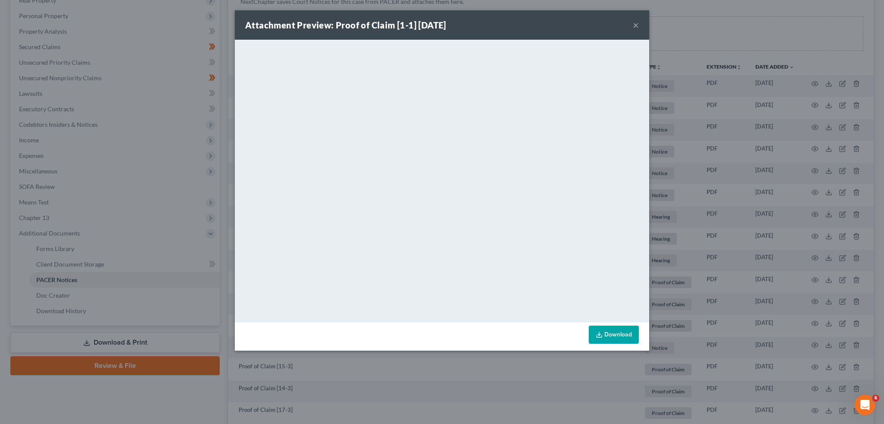
click at [638, 25] on button "×" at bounding box center [636, 25] width 6 height 10
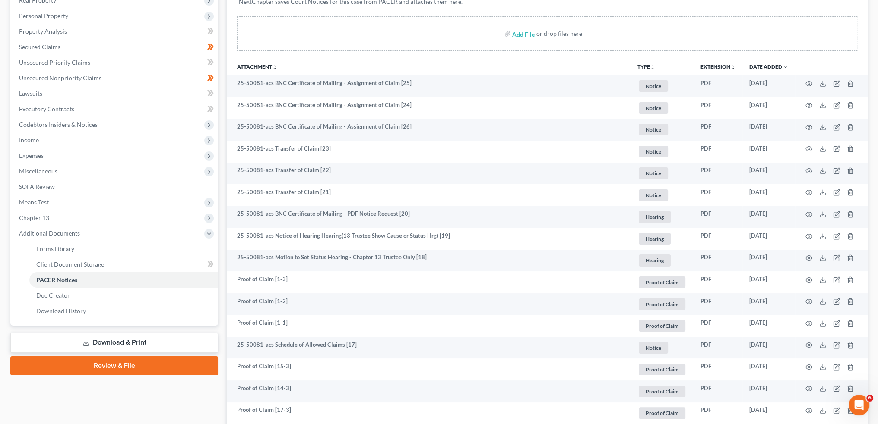
scroll to position [0, 0]
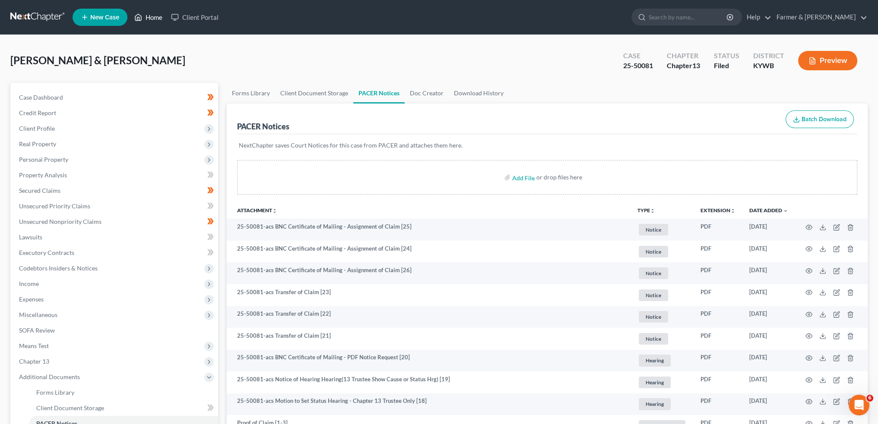
click at [156, 13] on link "Home" at bounding box center [148, 17] width 37 height 16
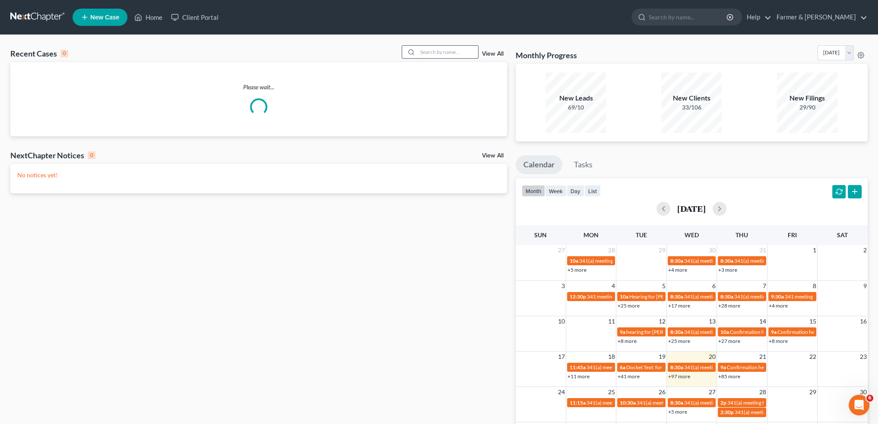
click at [429, 51] on input "search" at bounding box center [447, 52] width 60 height 13
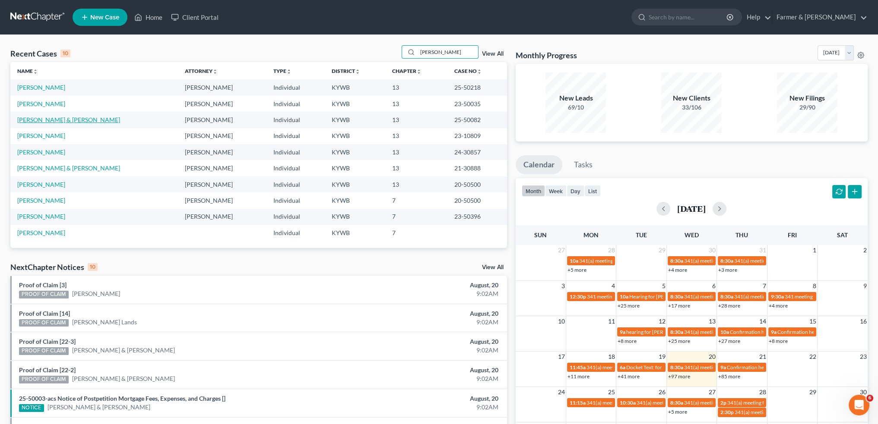
type input "GRAHAM"
click at [66, 122] on link "Graham, Tommy & Doris" at bounding box center [68, 119] width 103 height 7
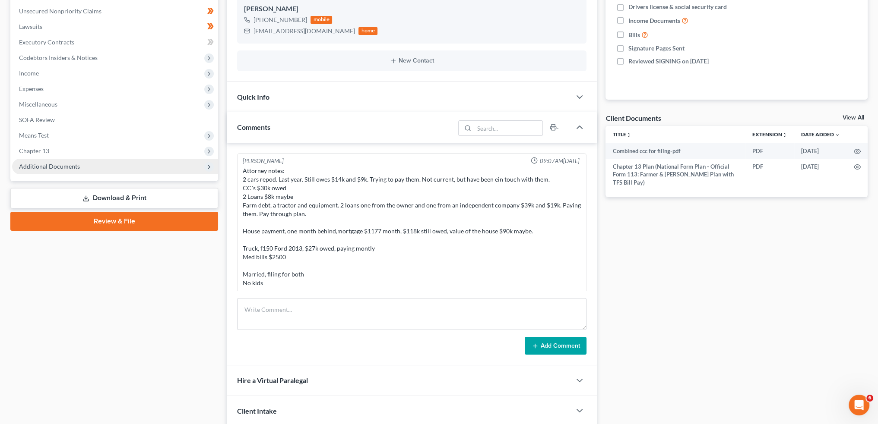
scroll to position [257, 0]
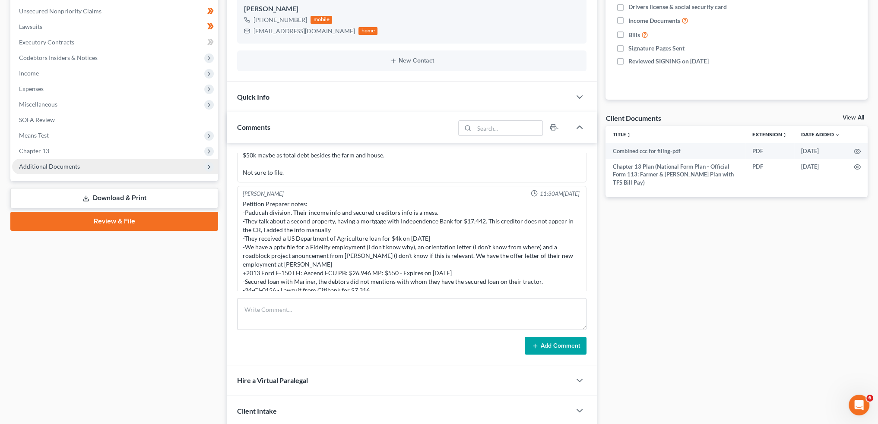
click at [57, 169] on span "Additional Documents" at bounding box center [49, 166] width 61 height 7
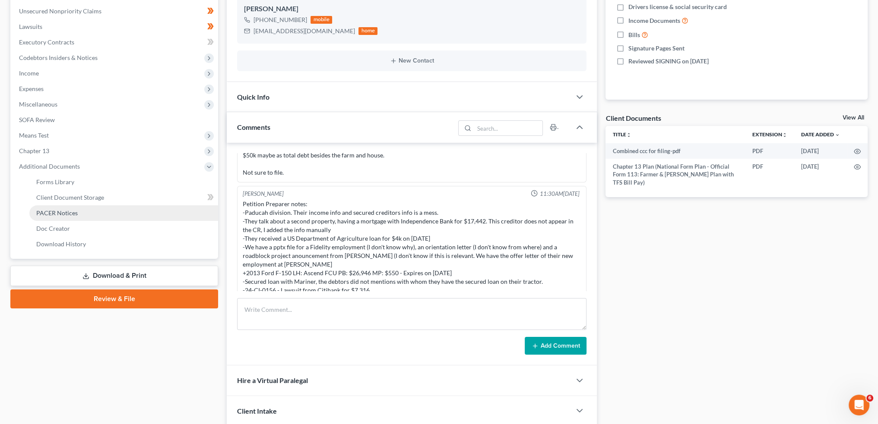
click at [65, 214] on span "PACER Notices" at bounding box center [56, 212] width 41 height 7
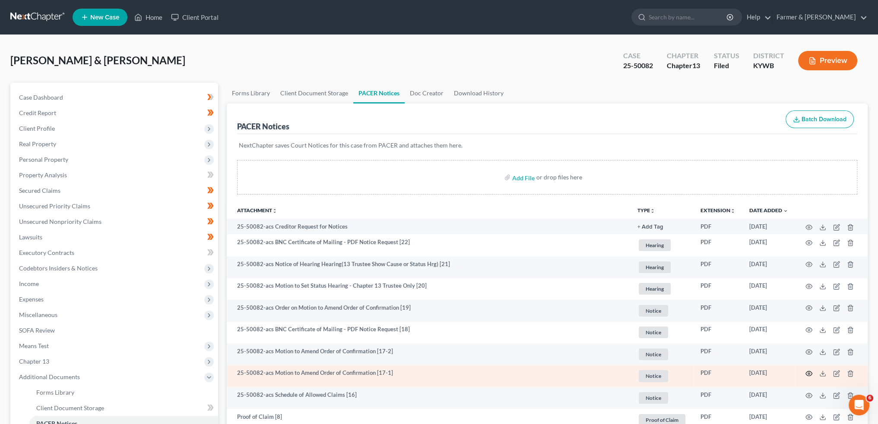
click at [809, 374] on icon "button" at bounding box center [808, 373] width 7 height 7
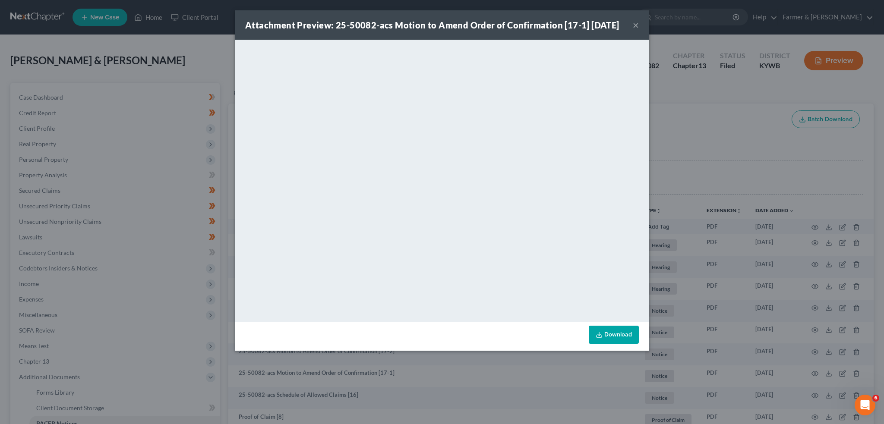
drag, startPoint x: 633, startPoint y: 31, endPoint x: 691, endPoint y: 202, distance: 180.5
click at [633, 30] on button "×" at bounding box center [636, 25] width 6 height 10
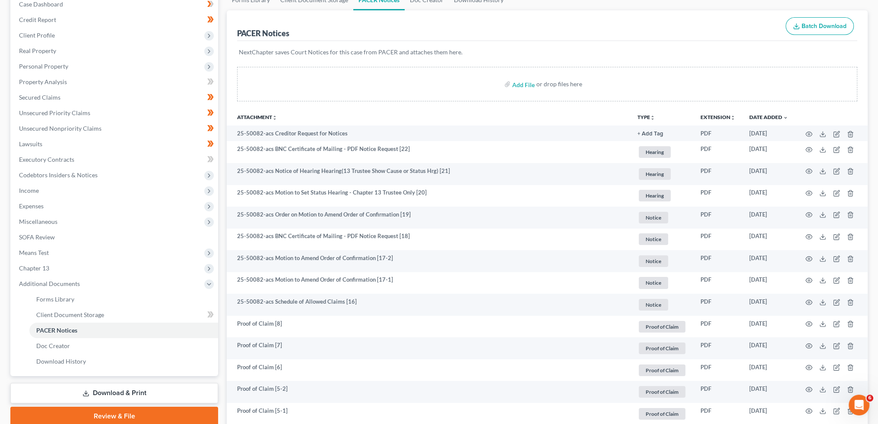
scroll to position [144, 0]
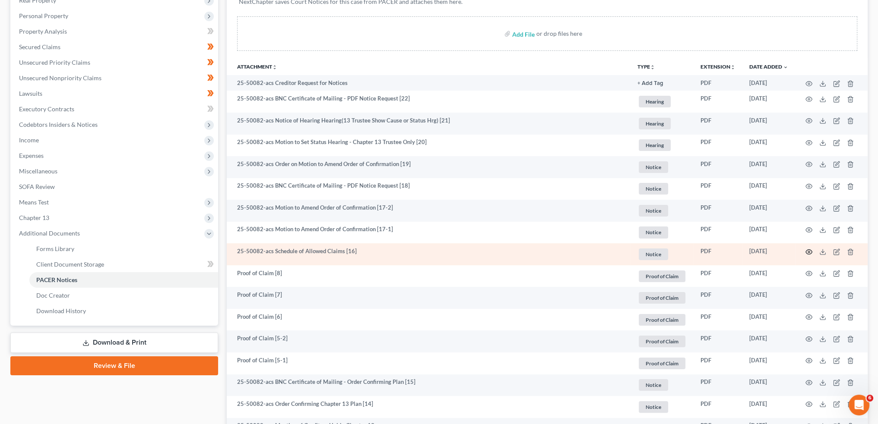
click at [809, 251] on icon "button" at bounding box center [808, 252] width 7 height 7
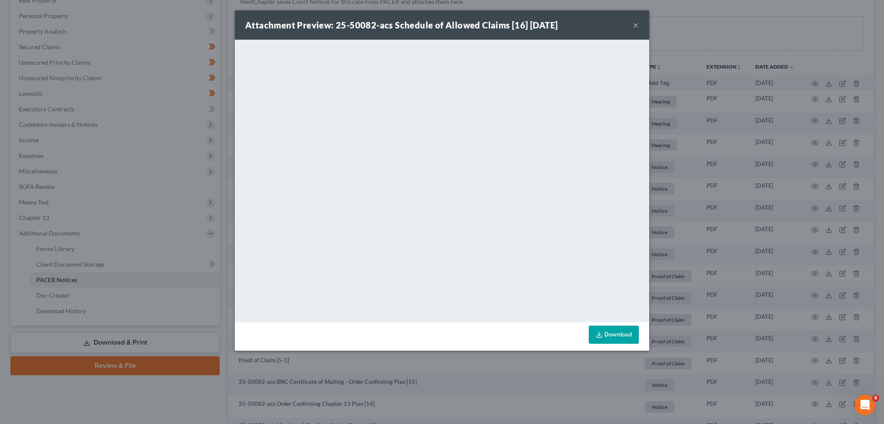
click at [636, 24] on button "×" at bounding box center [636, 25] width 6 height 10
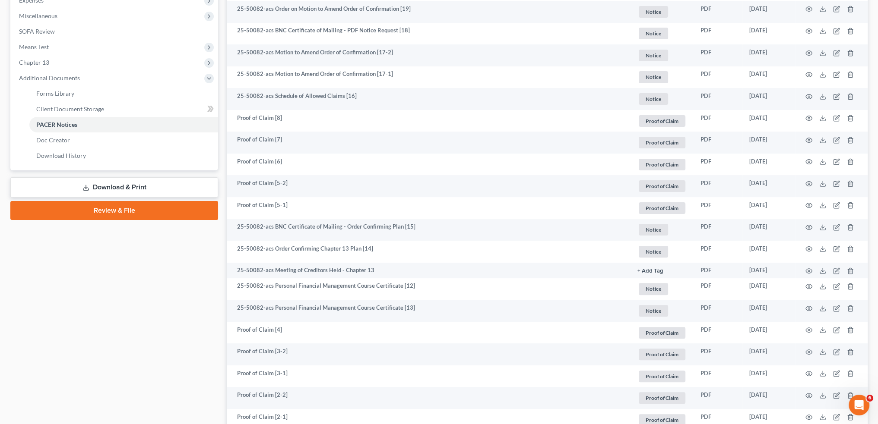
scroll to position [360, 0]
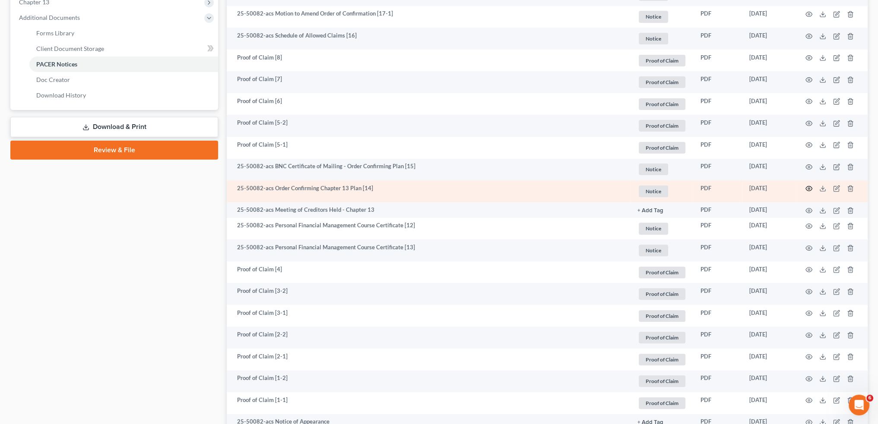
click at [808, 190] on circle "button" at bounding box center [809, 189] width 2 height 2
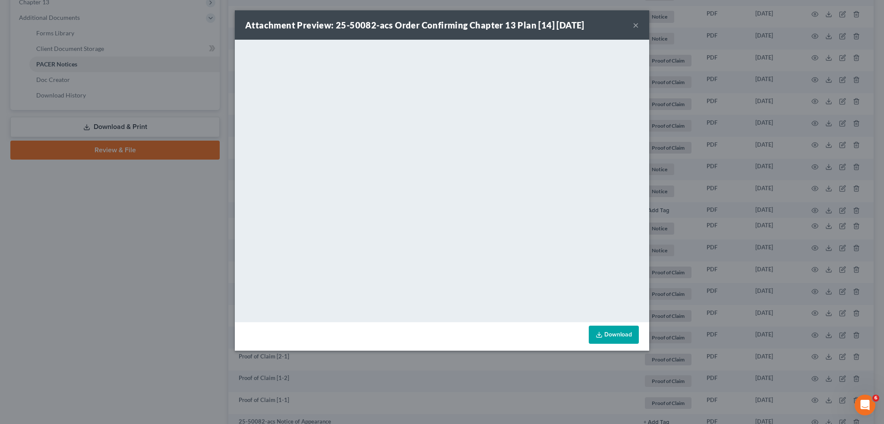
click at [636, 22] on button "×" at bounding box center [636, 25] width 6 height 10
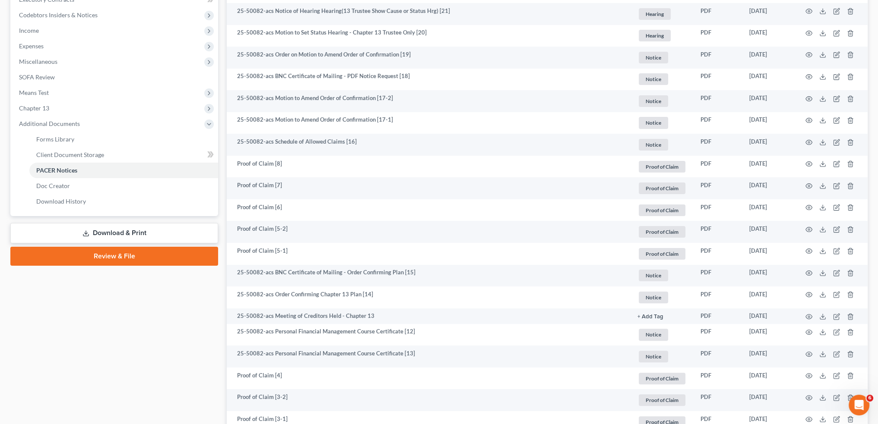
scroll to position [72, 0]
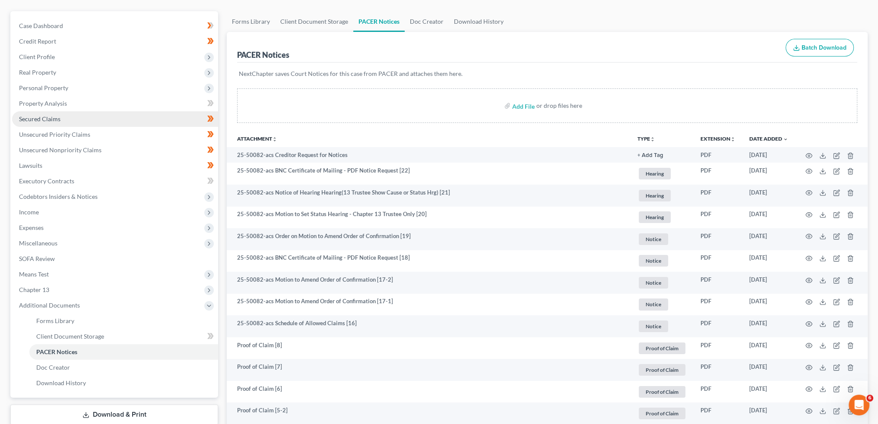
click at [58, 117] on span "Secured Claims" at bounding box center [39, 118] width 41 height 7
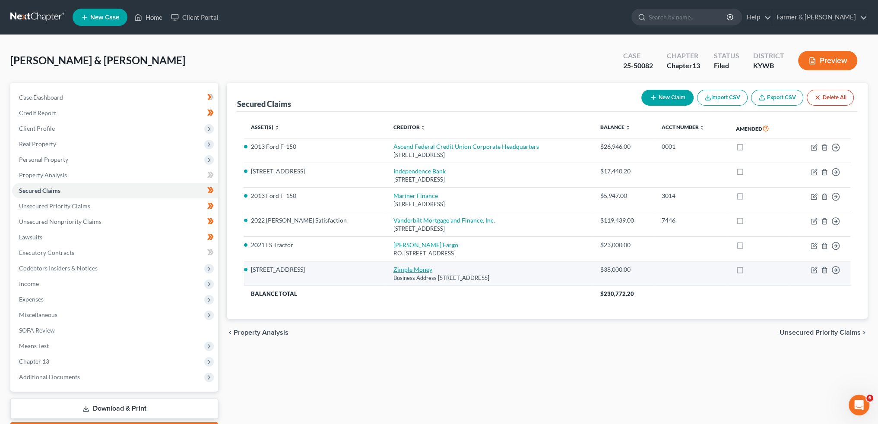
click at [393, 272] on link "Zimple Money" at bounding box center [412, 269] width 39 height 7
select select "50"
select select "10"
select select "4"
select select "2"
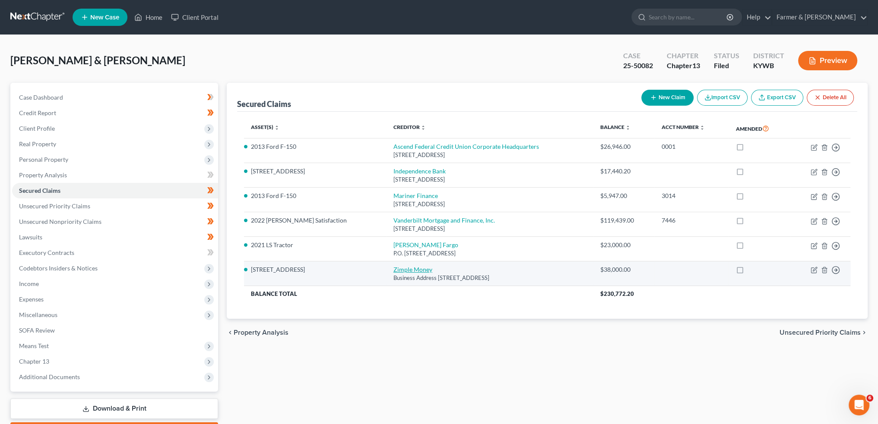
select select "0"
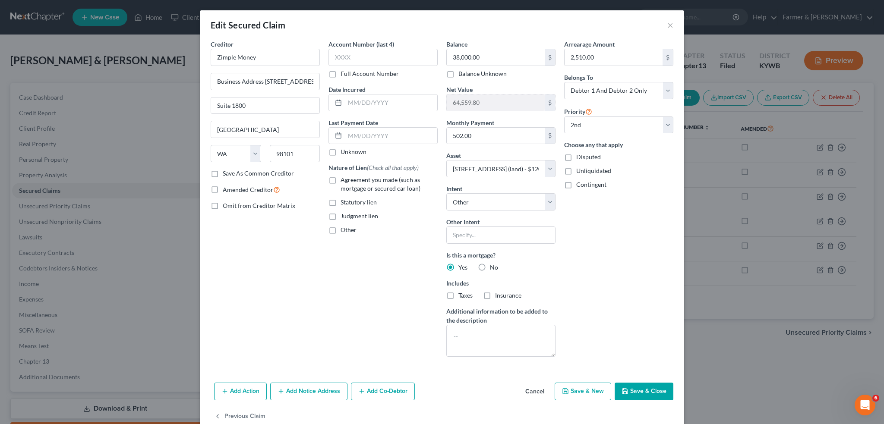
click at [622, 385] on button "Save & Close" at bounding box center [644, 392] width 59 height 18
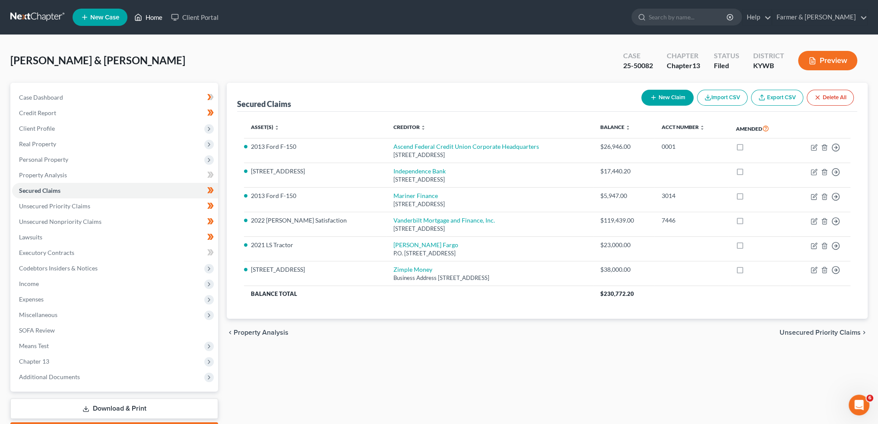
click at [152, 16] on link "Home" at bounding box center [148, 17] width 37 height 16
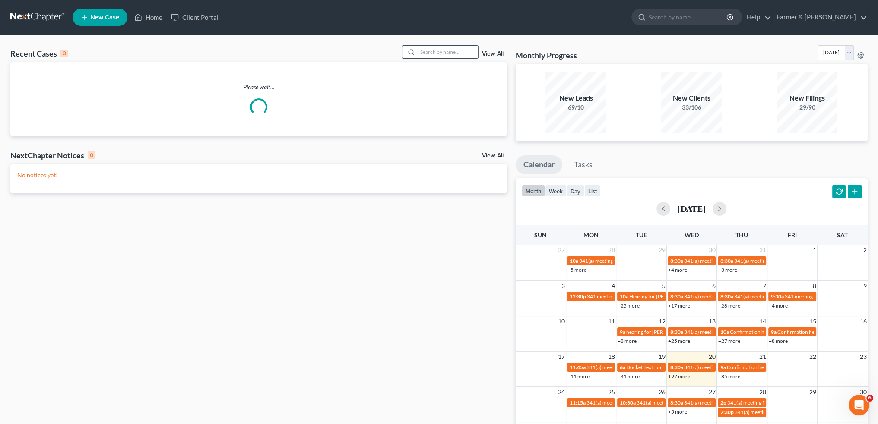
click at [440, 52] on input "search" at bounding box center [447, 52] width 60 height 13
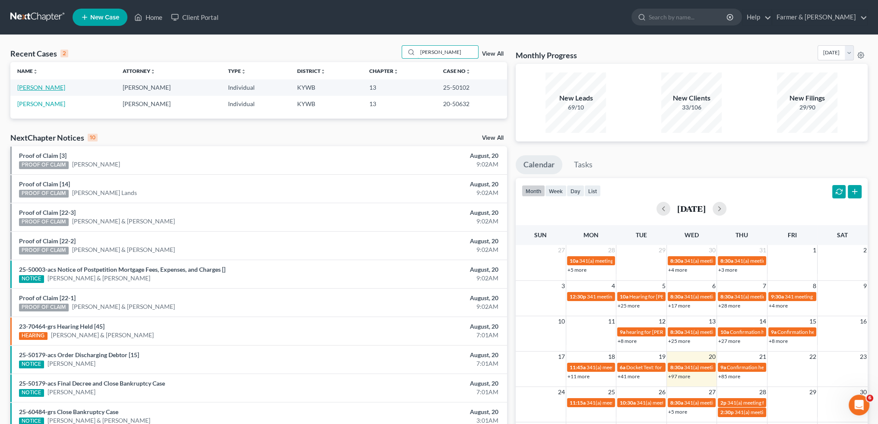
type input "LARRY MACK"
click at [39, 88] on link "Mack, Larry" at bounding box center [41, 87] width 48 height 7
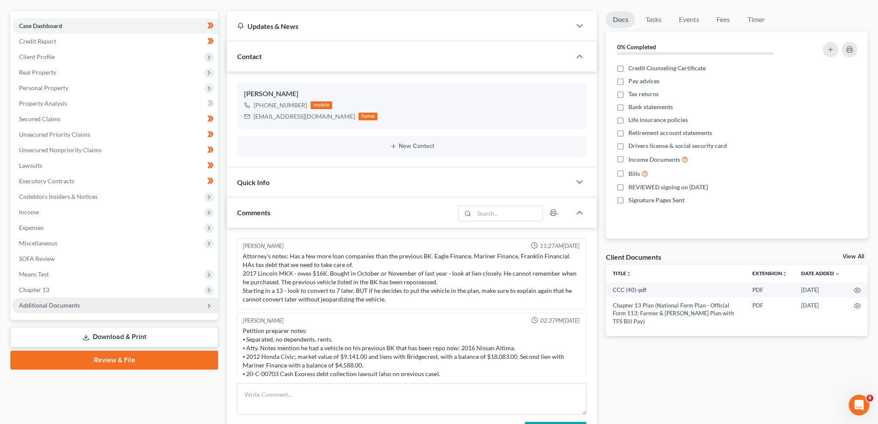
scroll to position [107, 0]
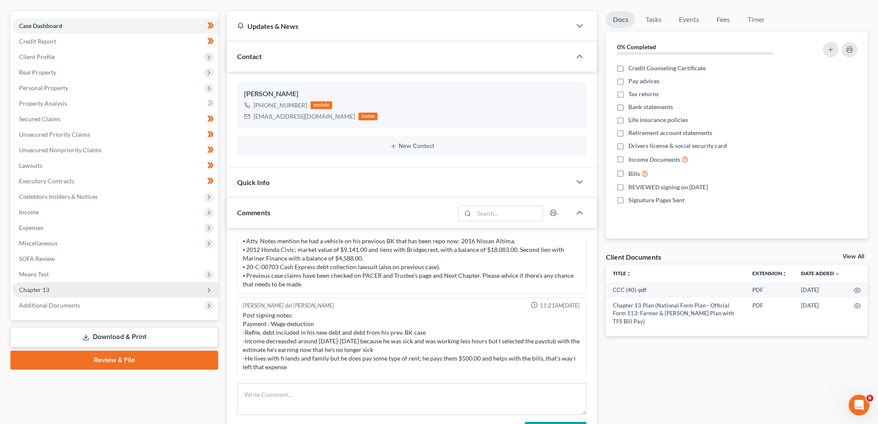
drag, startPoint x: 55, startPoint y: 304, endPoint x: 46, endPoint y: 287, distance: 19.1
click at [55, 304] on span "Additional Documents" at bounding box center [49, 305] width 61 height 7
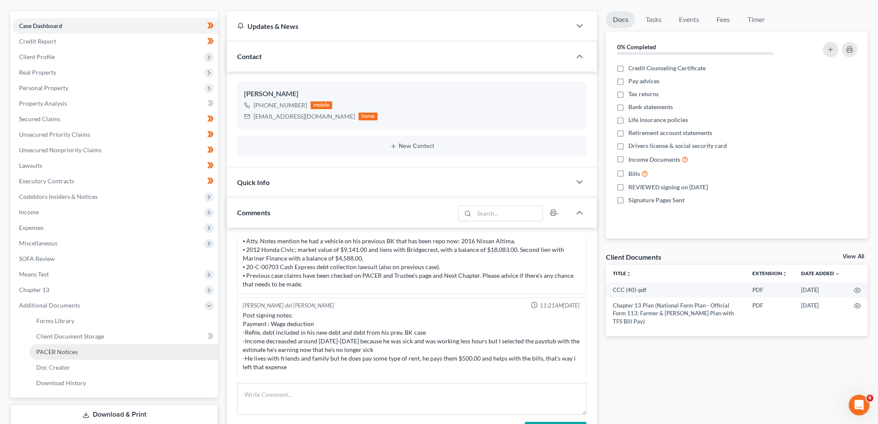
click at [55, 355] on span "PACER Notices" at bounding box center [56, 351] width 41 height 7
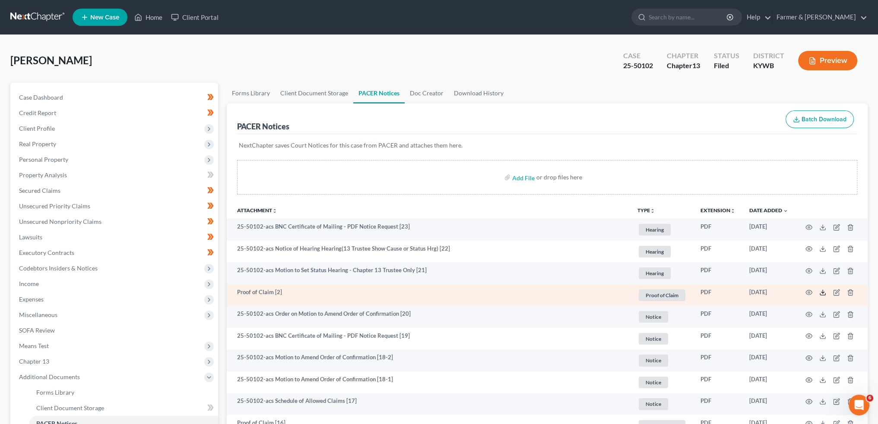
click at [824, 291] on icon at bounding box center [822, 292] width 7 height 7
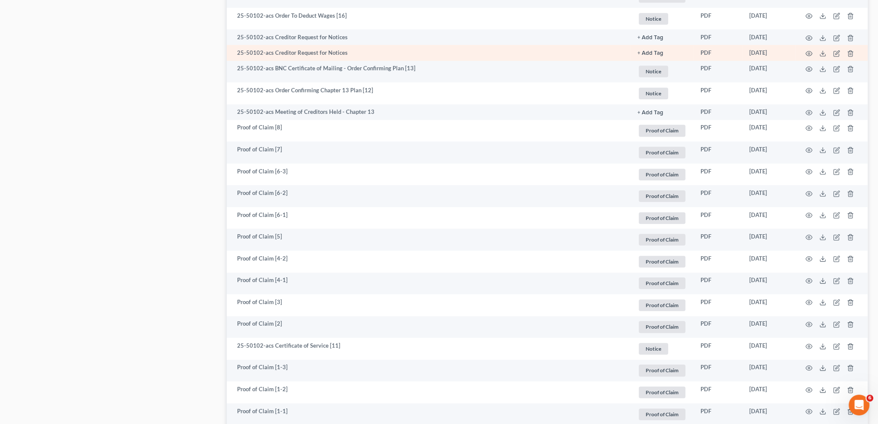
scroll to position [719, 0]
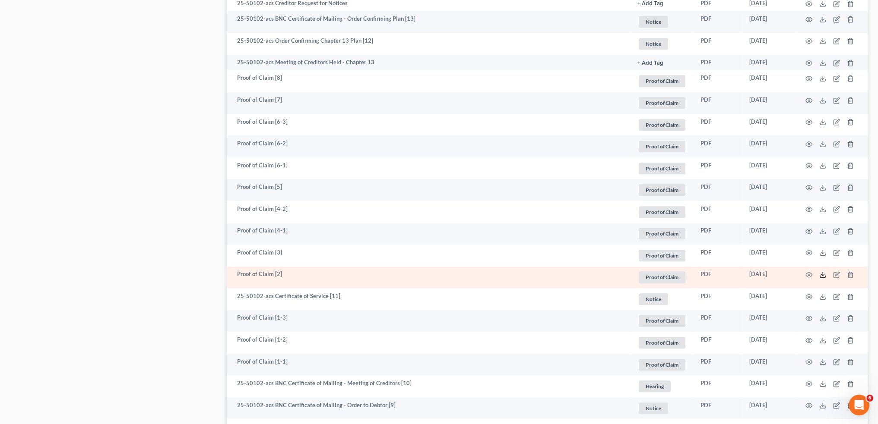
click at [820, 275] on icon at bounding box center [822, 275] width 7 height 7
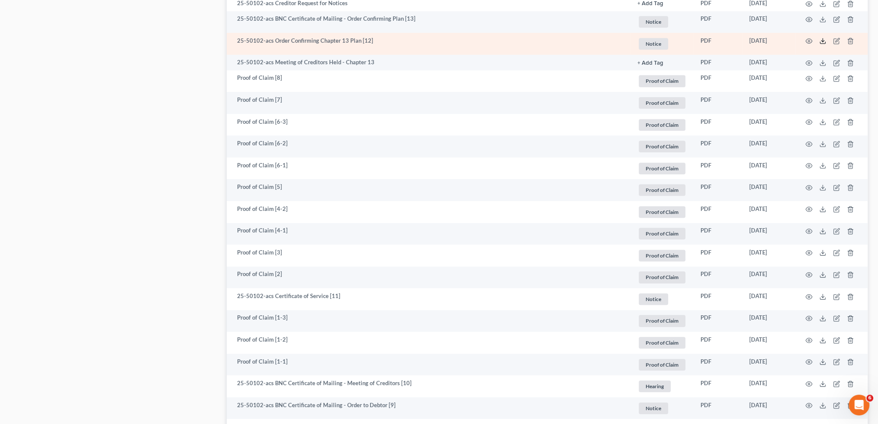
click at [822, 43] on icon at bounding box center [822, 41] width 7 height 7
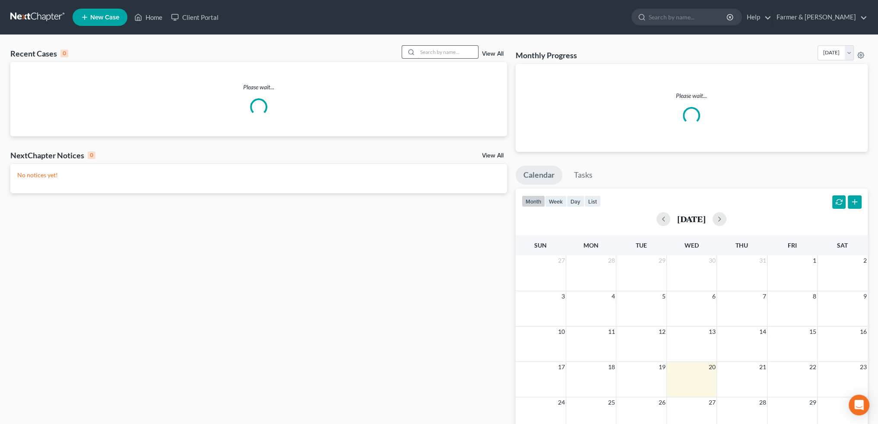
click at [460, 52] on input "search" at bounding box center [447, 52] width 60 height 13
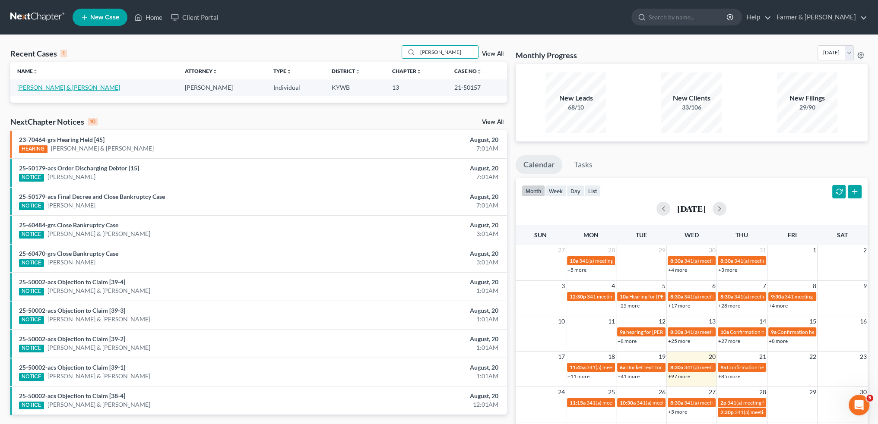
type input "[PERSON_NAME]"
click at [56, 87] on link "[PERSON_NAME] & [PERSON_NAME]" at bounding box center [68, 87] width 103 height 7
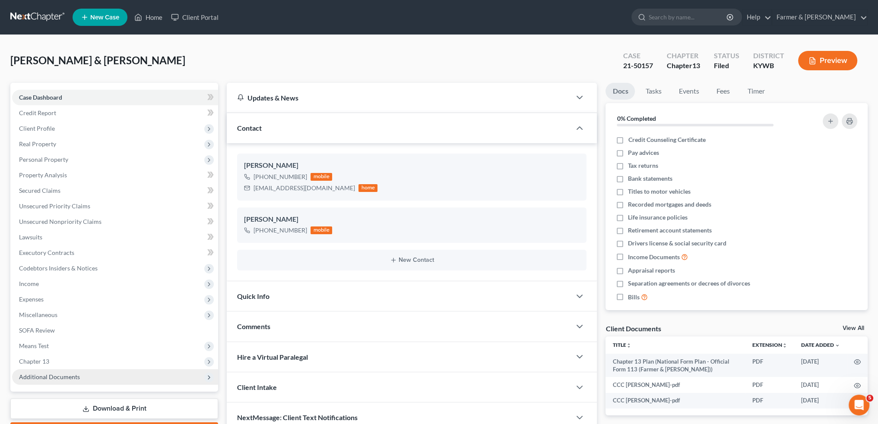
click at [47, 381] on span "Additional Documents" at bounding box center [115, 378] width 206 height 16
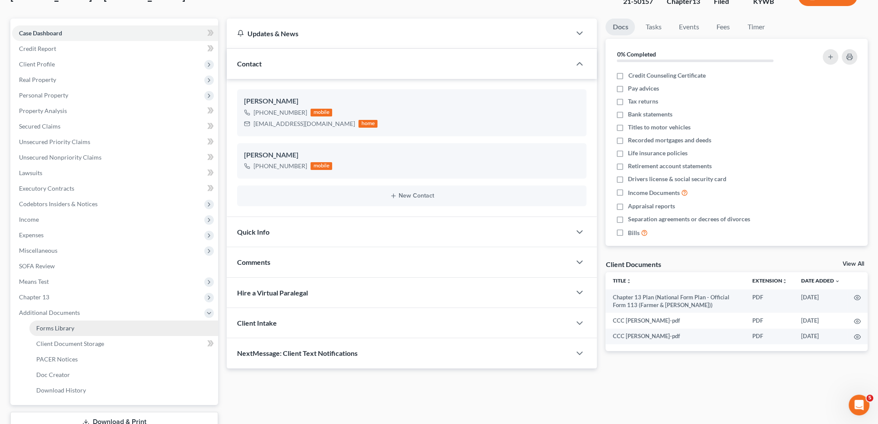
scroll to position [127, 0]
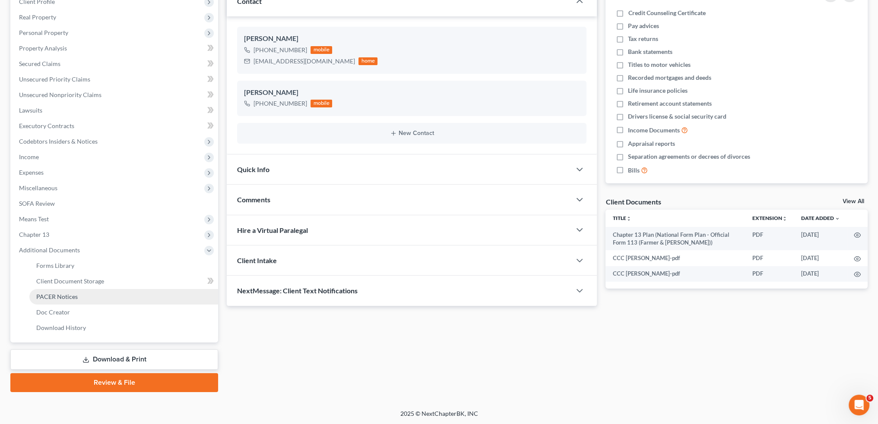
click at [62, 291] on link "PACER Notices" at bounding box center [123, 297] width 189 height 16
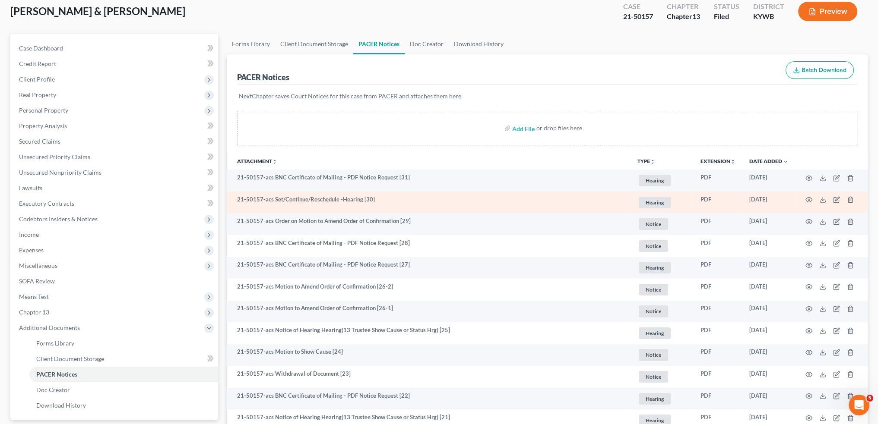
scroll to position [72, 0]
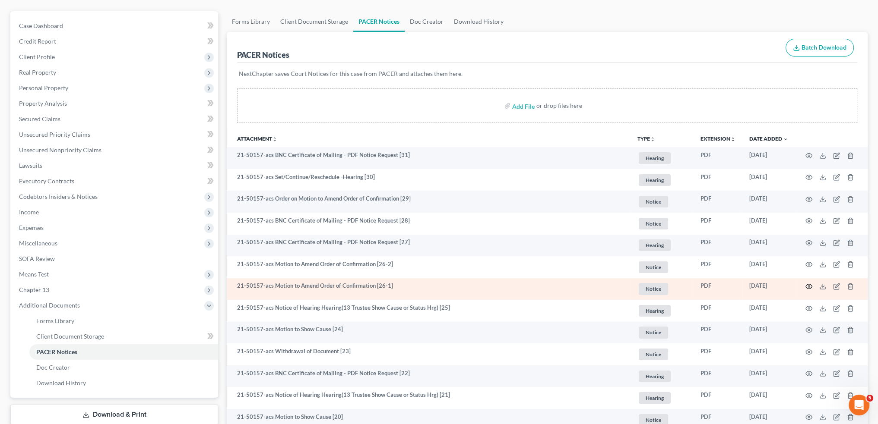
click at [808, 286] on circle "button" at bounding box center [809, 287] width 2 height 2
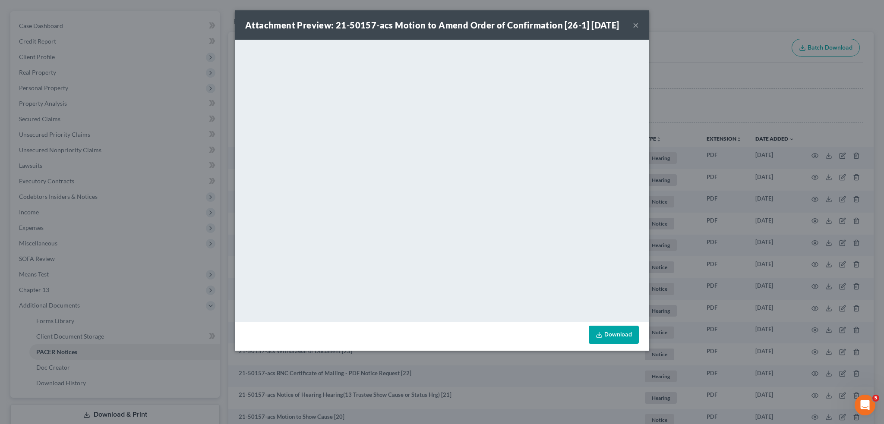
click at [635, 30] on button "×" at bounding box center [636, 25] width 6 height 10
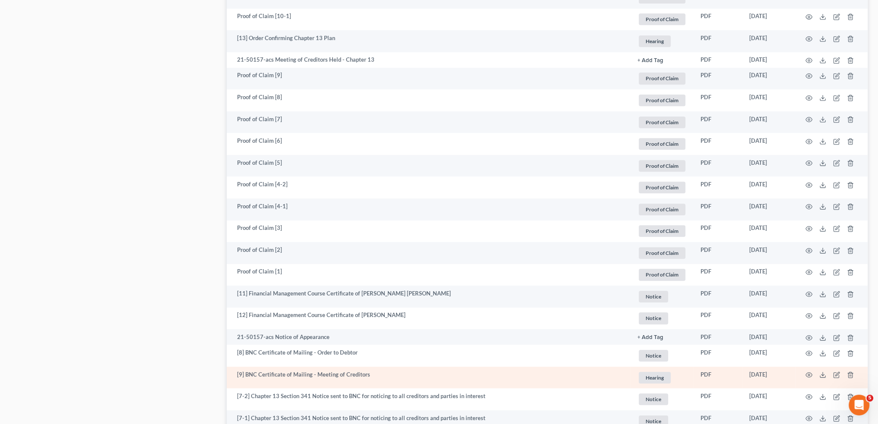
scroll to position [606, 0]
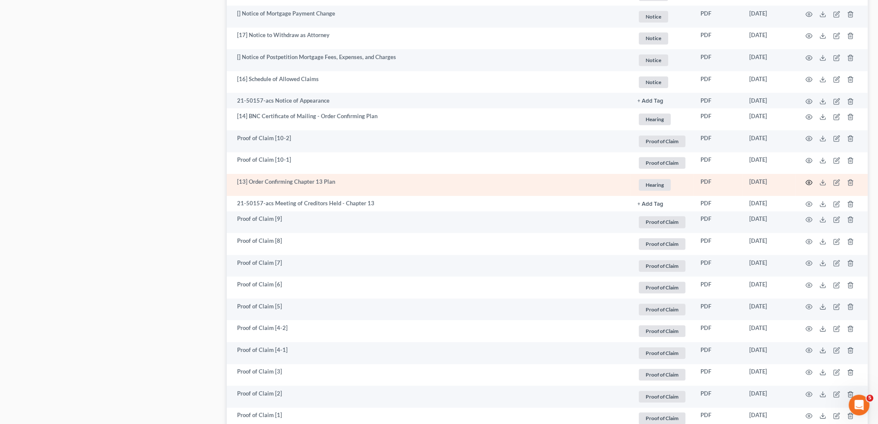
click at [810, 183] on icon "button" at bounding box center [809, 182] width 6 height 5
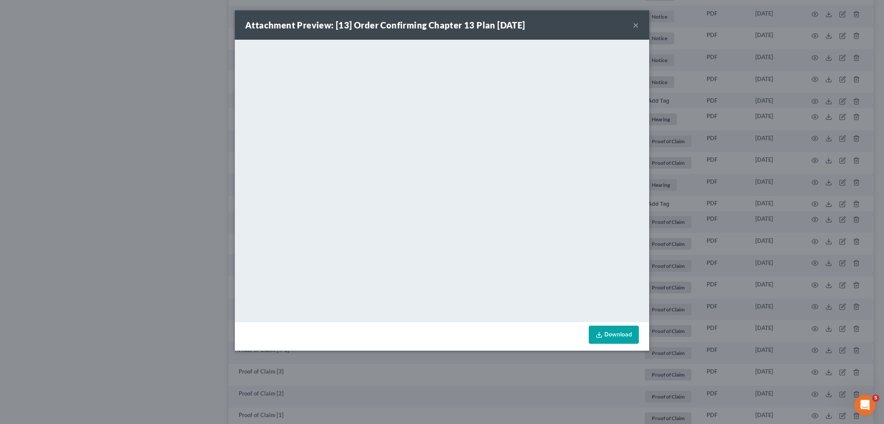
click at [639, 21] on div "Attachment Preview: [13] Order Confirming Chapter 13 Plan [DATE] ×" at bounding box center [442, 24] width 414 height 29
click at [637, 24] on button "×" at bounding box center [636, 25] width 6 height 10
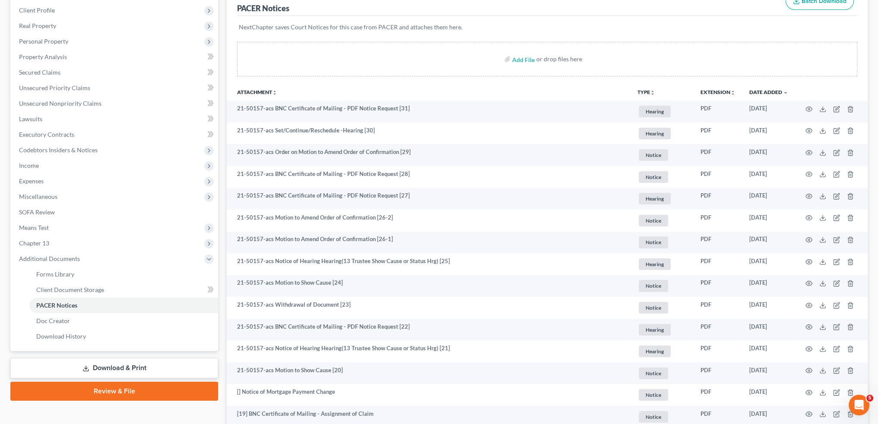
scroll to position [144, 0]
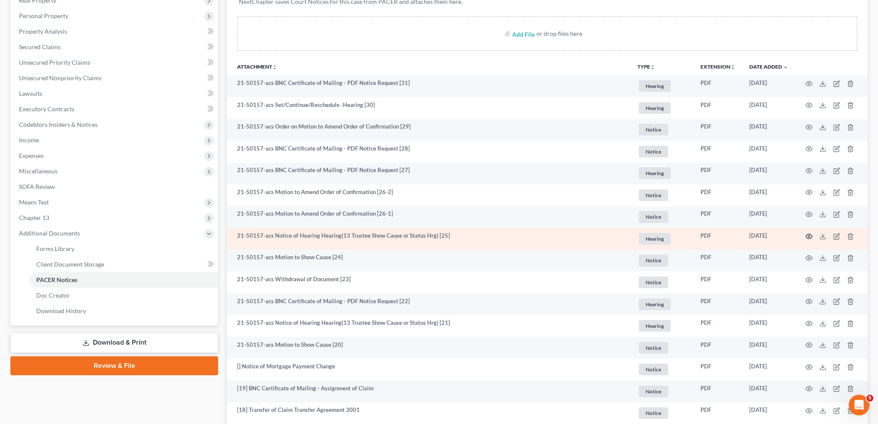
click at [808, 235] on icon "button" at bounding box center [808, 236] width 7 height 7
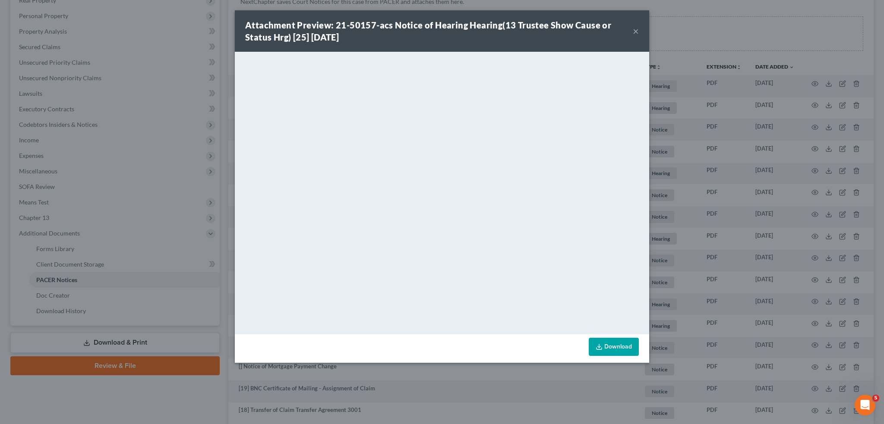
click at [635, 31] on button "×" at bounding box center [636, 31] width 6 height 10
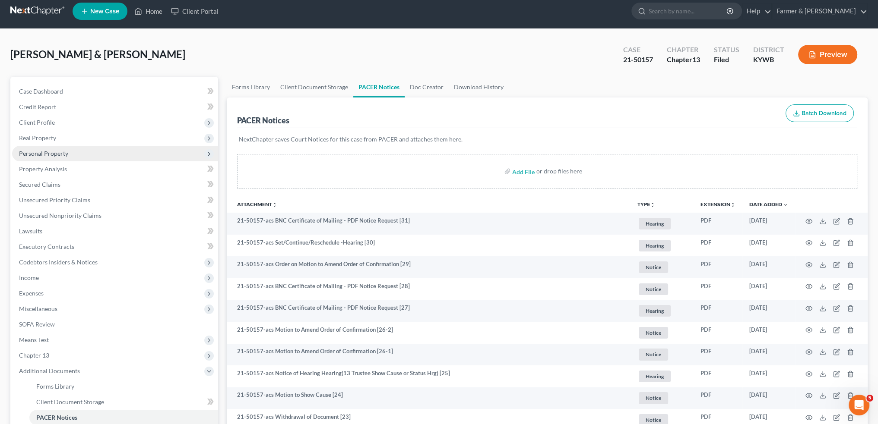
scroll to position [0, 0]
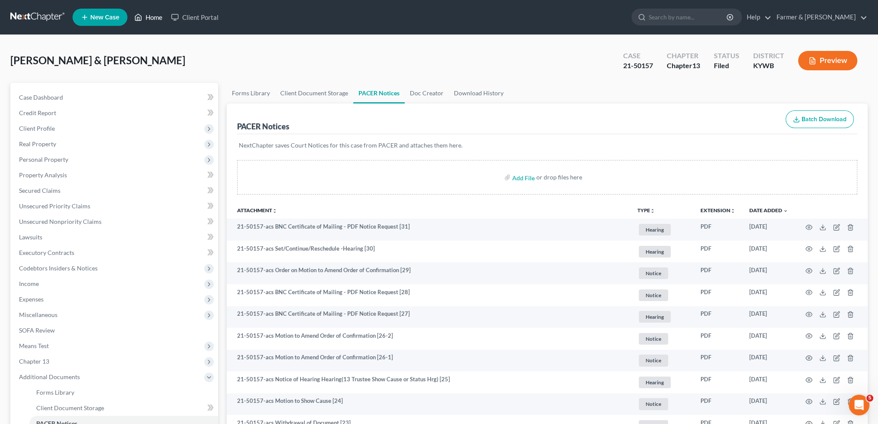
click at [154, 21] on link "Home" at bounding box center [148, 17] width 37 height 16
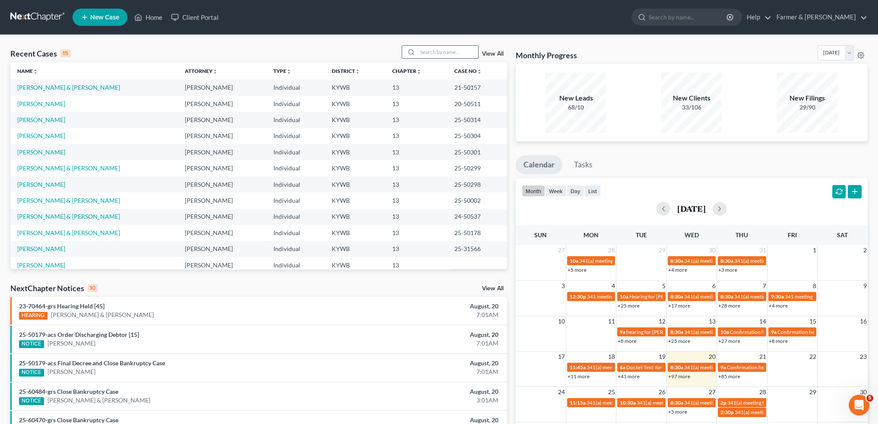
click at [461, 52] on input "search" at bounding box center [447, 52] width 60 height 13
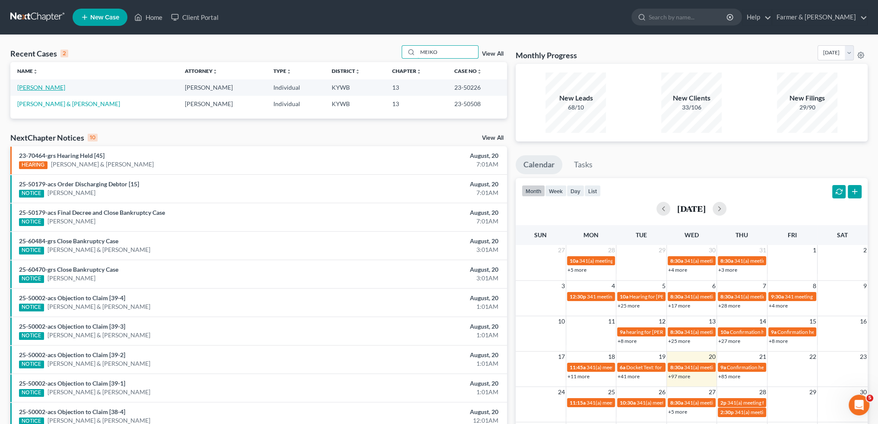
type input "MEIKO"
click at [38, 86] on link "[PERSON_NAME]" at bounding box center [41, 87] width 48 height 7
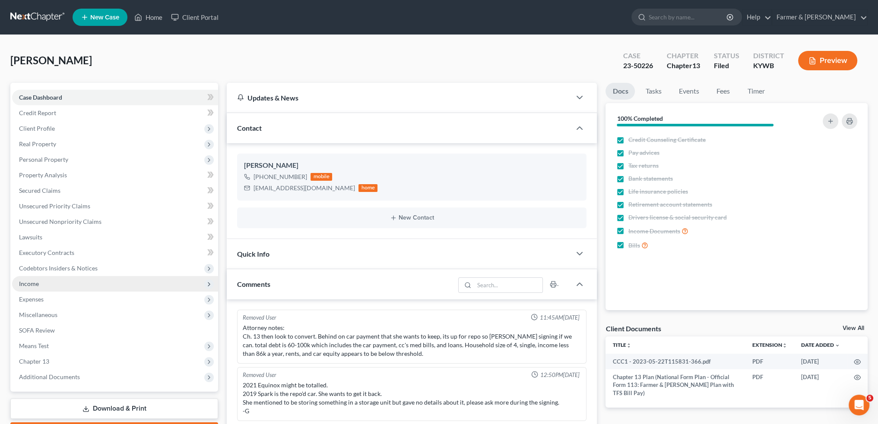
scroll to position [144, 0]
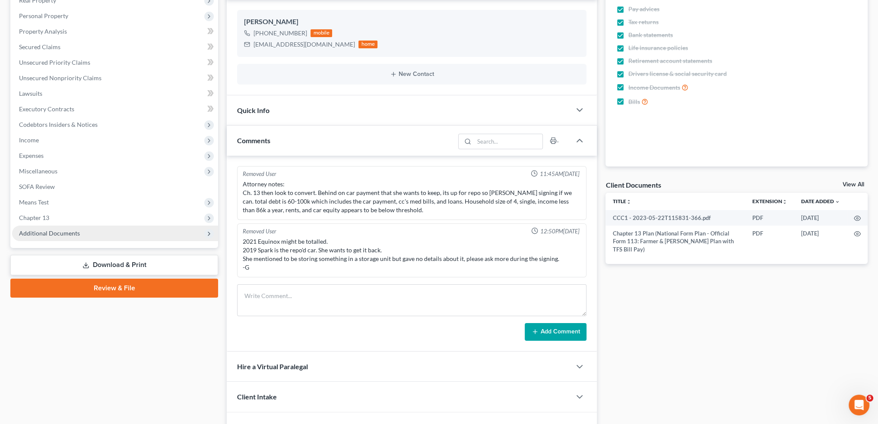
click at [54, 231] on span "Additional Documents" at bounding box center [49, 233] width 61 height 7
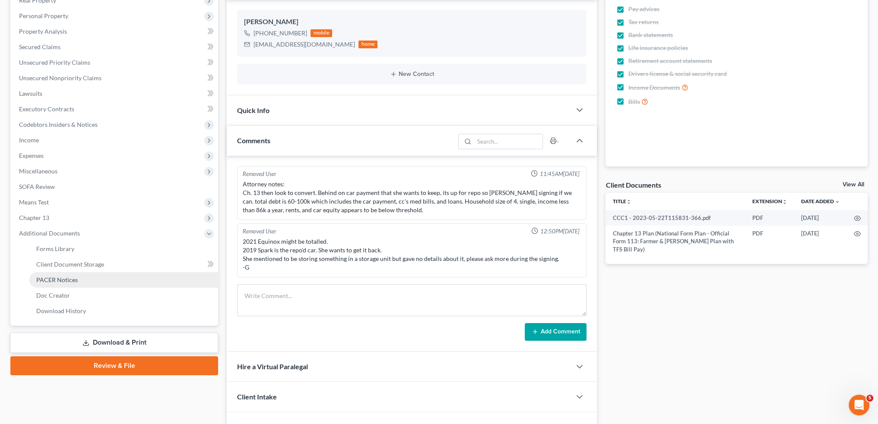
click at [60, 278] on span "PACER Notices" at bounding box center [56, 279] width 41 height 7
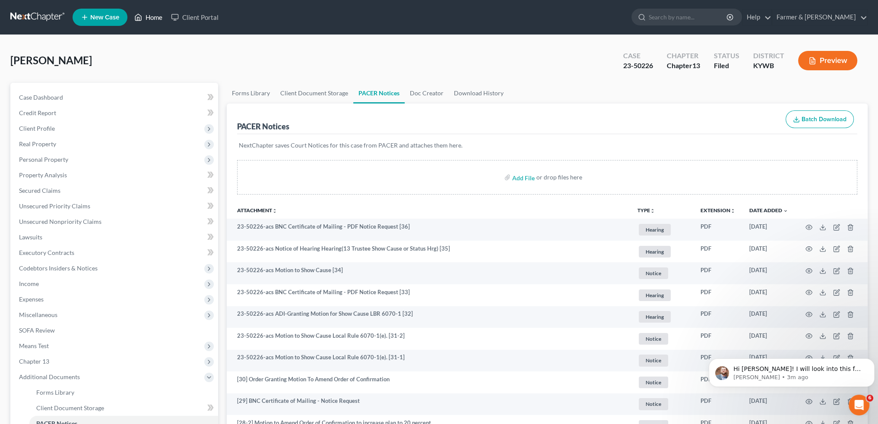
click at [145, 15] on link "Home" at bounding box center [148, 17] width 37 height 16
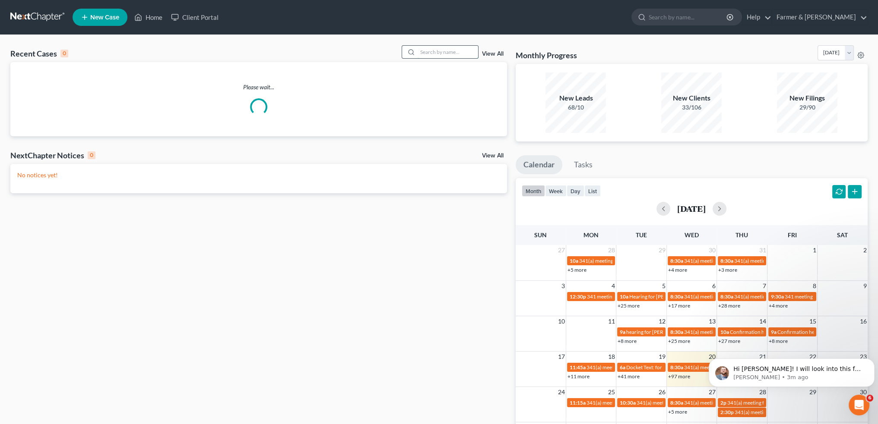
click at [454, 50] on input "search" at bounding box center [447, 52] width 60 height 13
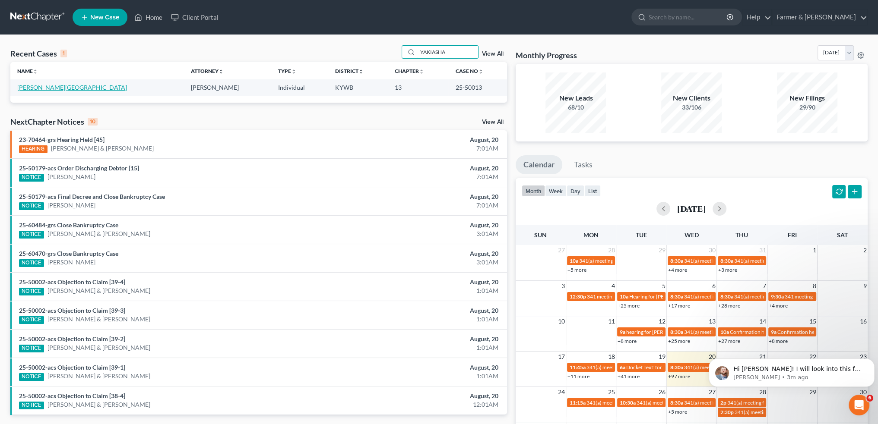
type input "YAKIASHA"
click at [42, 88] on link "[PERSON_NAME][GEOGRAPHIC_DATA]" at bounding box center [72, 87] width 110 height 7
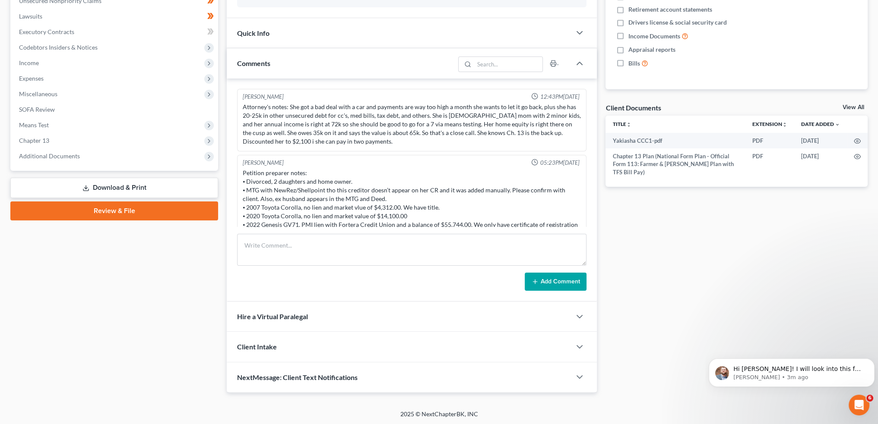
scroll to position [24, 0]
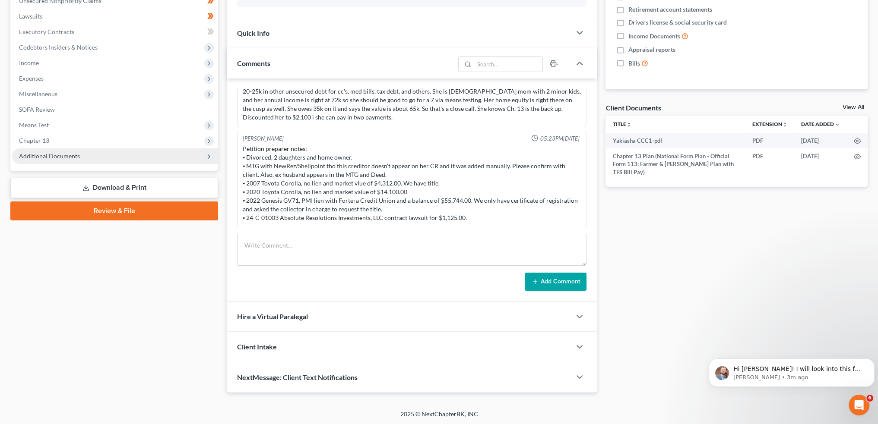
click at [48, 152] on span "Additional Documents" at bounding box center [49, 155] width 61 height 7
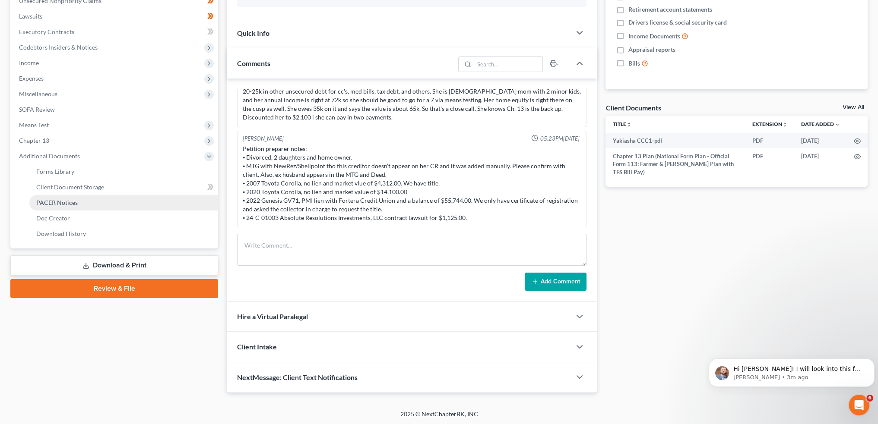
click at [68, 202] on span "PACER Notices" at bounding box center [56, 202] width 41 height 7
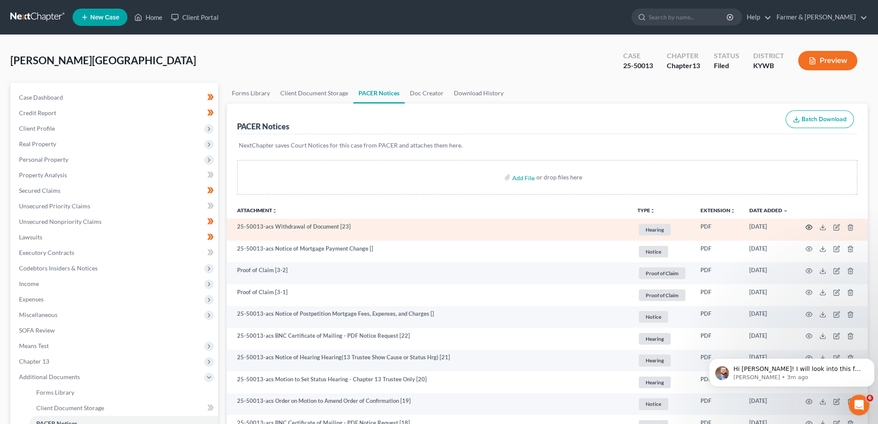
click at [808, 227] on circle "button" at bounding box center [809, 228] width 2 height 2
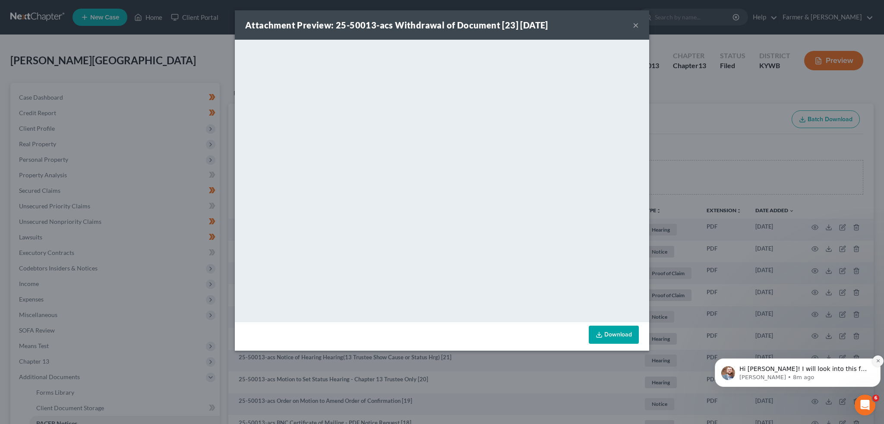
click at [876, 360] on icon "Dismiss notification" at bounding box center [878, 361] width 5 height 5
